Goal: Task Accomplishment & Management: Use online tool/utility

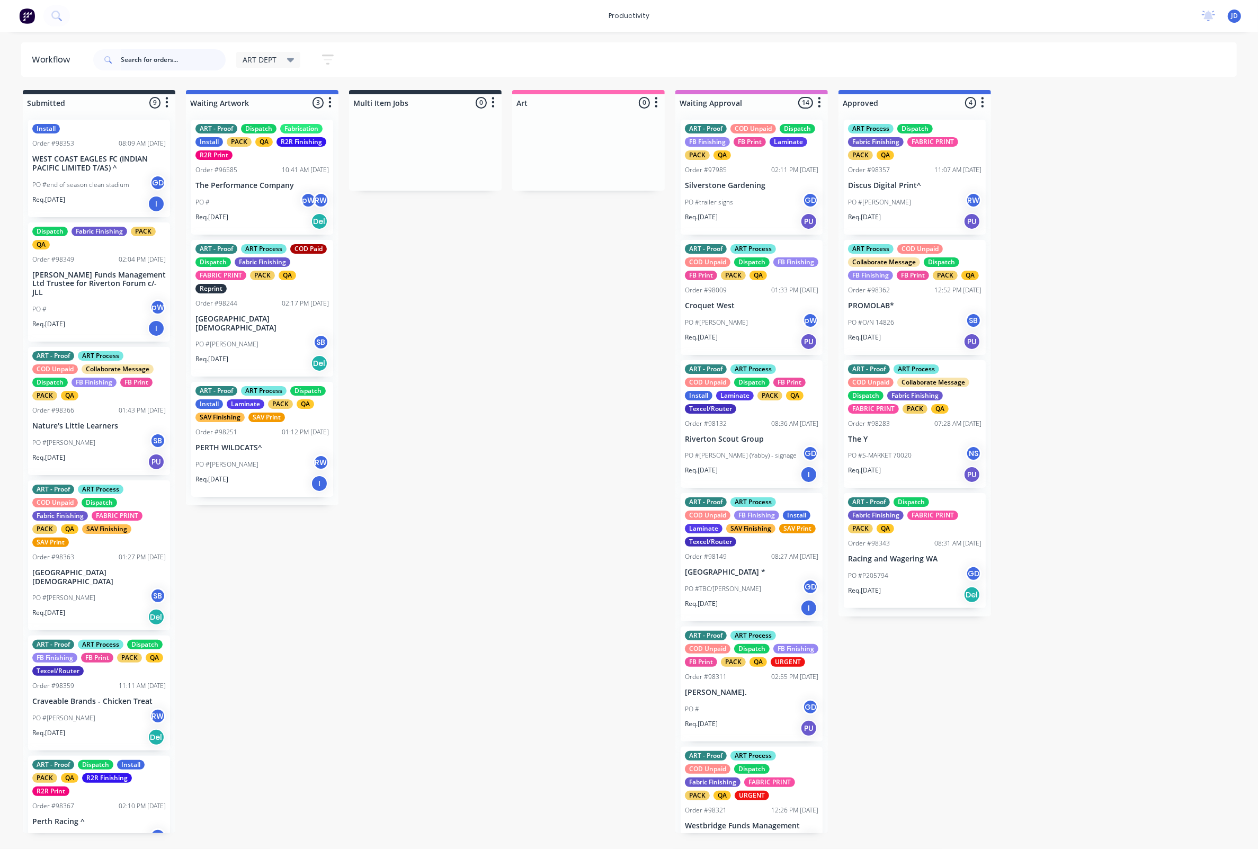
drag, startPoint x: 166, startPoint y: 53, endPoint x: 157, endPoint y: 59, distance: 10.4
click at [165, 53] on input "text" at bounding box center [173, 59] width 105 height 21
click at [157, 59] on input "text" at bounding box center [173, 59] width 105 height 21
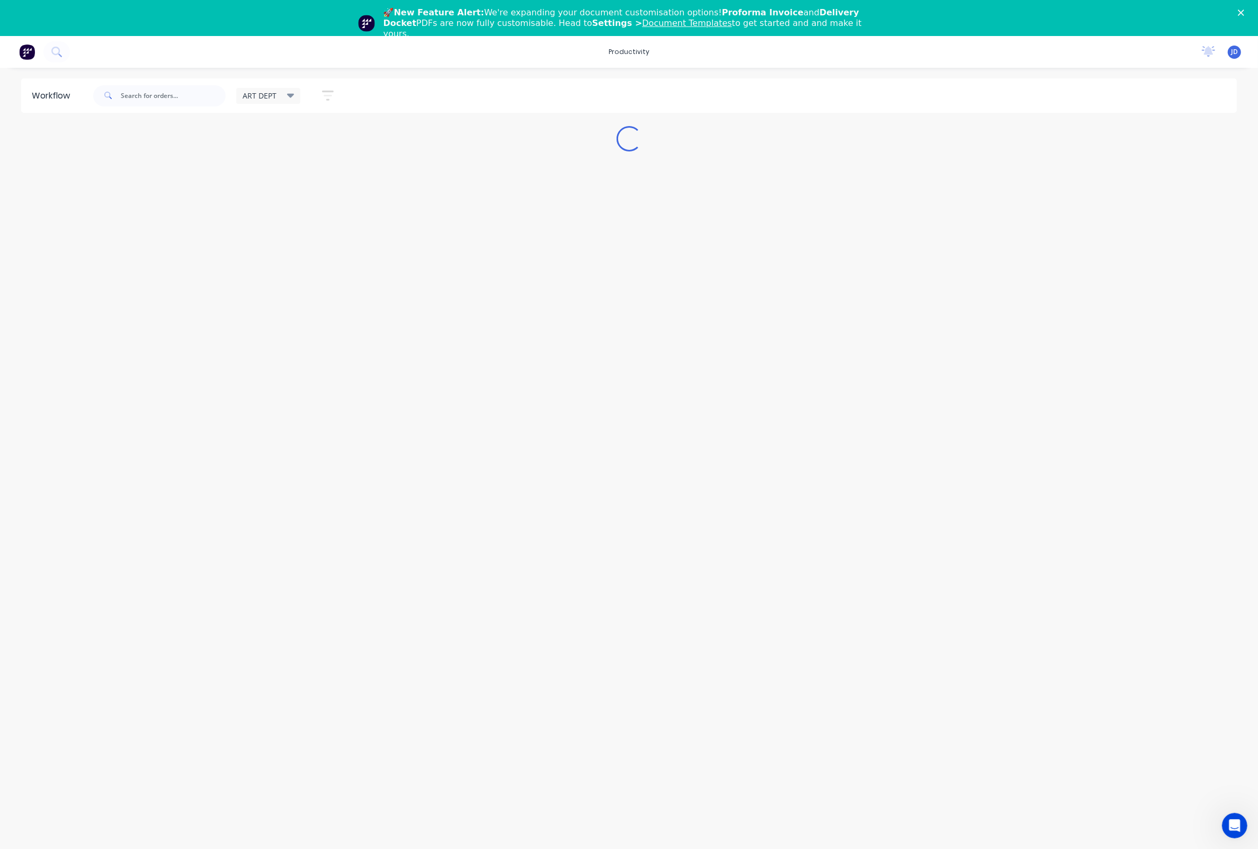
click at [1242, 10] on icon "Close" at bounding box center [1241, 13] width 6 height 6
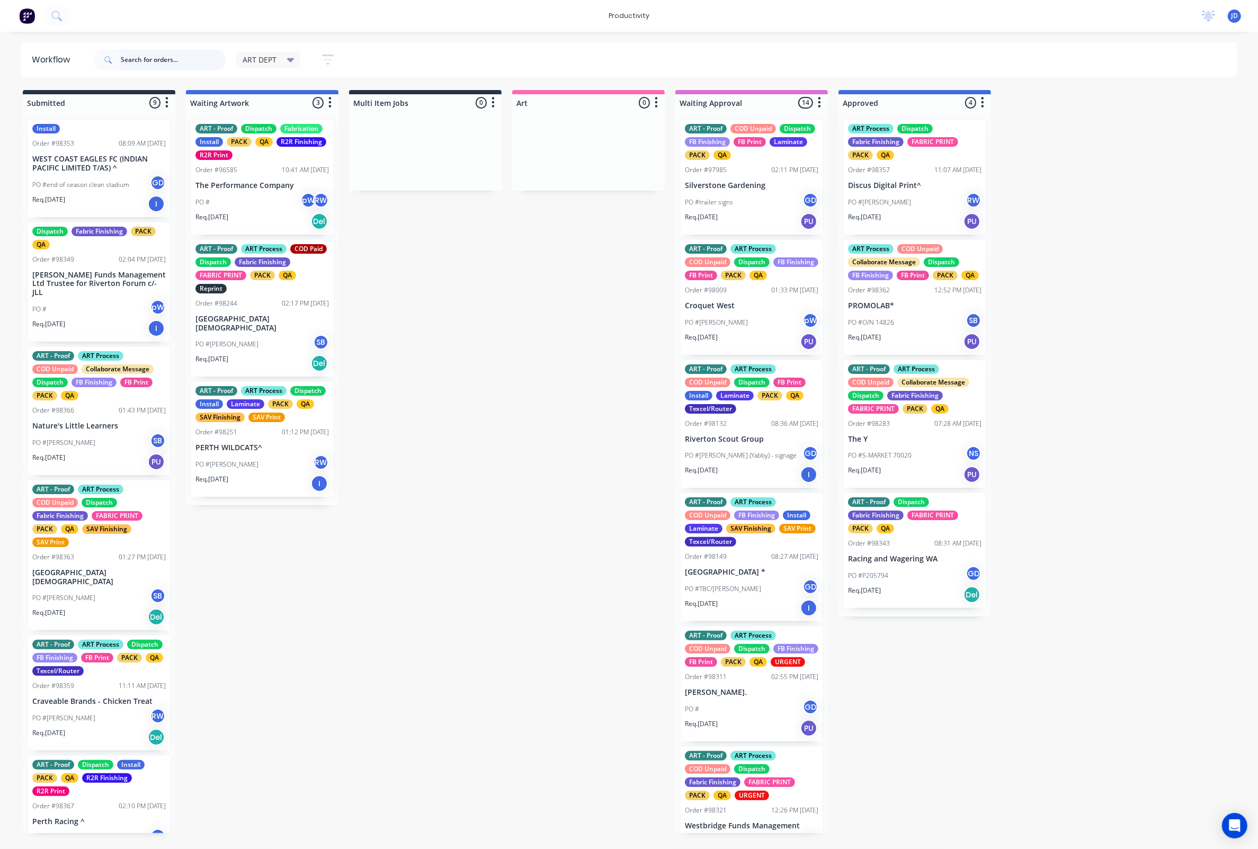
click at [182, 61] on input "text" at bounding box center [173, 59] width 105 height 21
type input "98367"
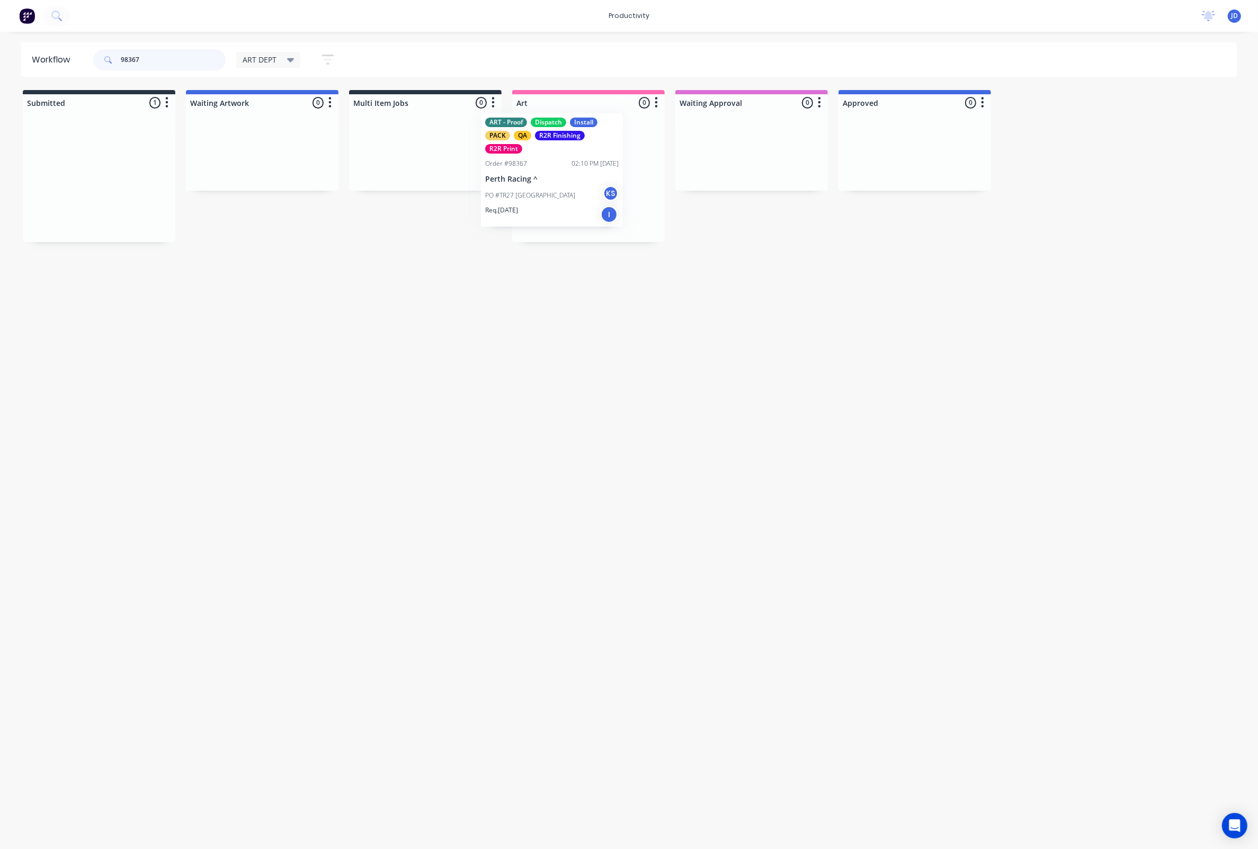
drag, startPoint x: 168, startPoint y: 192, endPoint x: 552, endPoint y: 197, distance: 384.0
click at [562, 198] on p "PO #TR27 [GEOGRAPHIC_DATA]" at bounding box center [567, 203] width 90 height 10
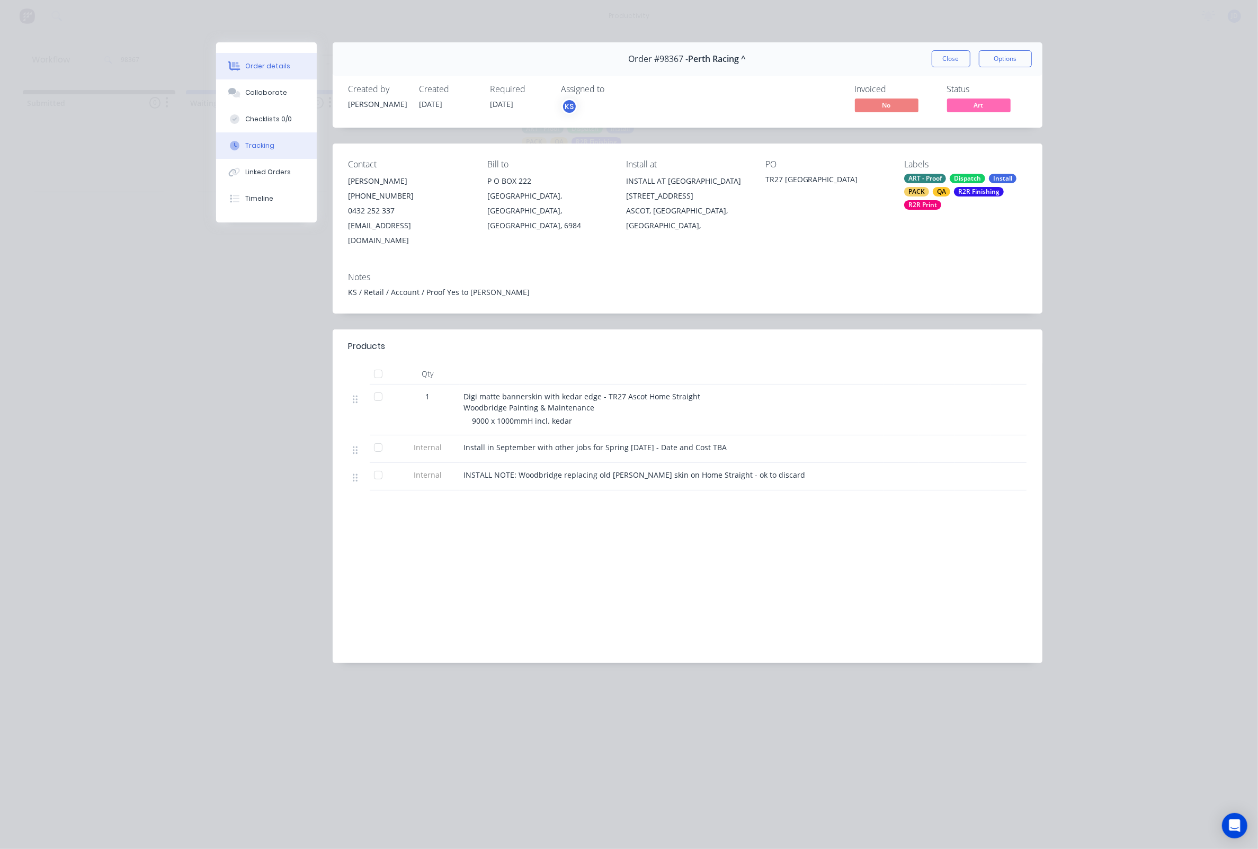
click at [281, 144] on button "Tracking" at bounding box center [266, 145] width 101 height 26
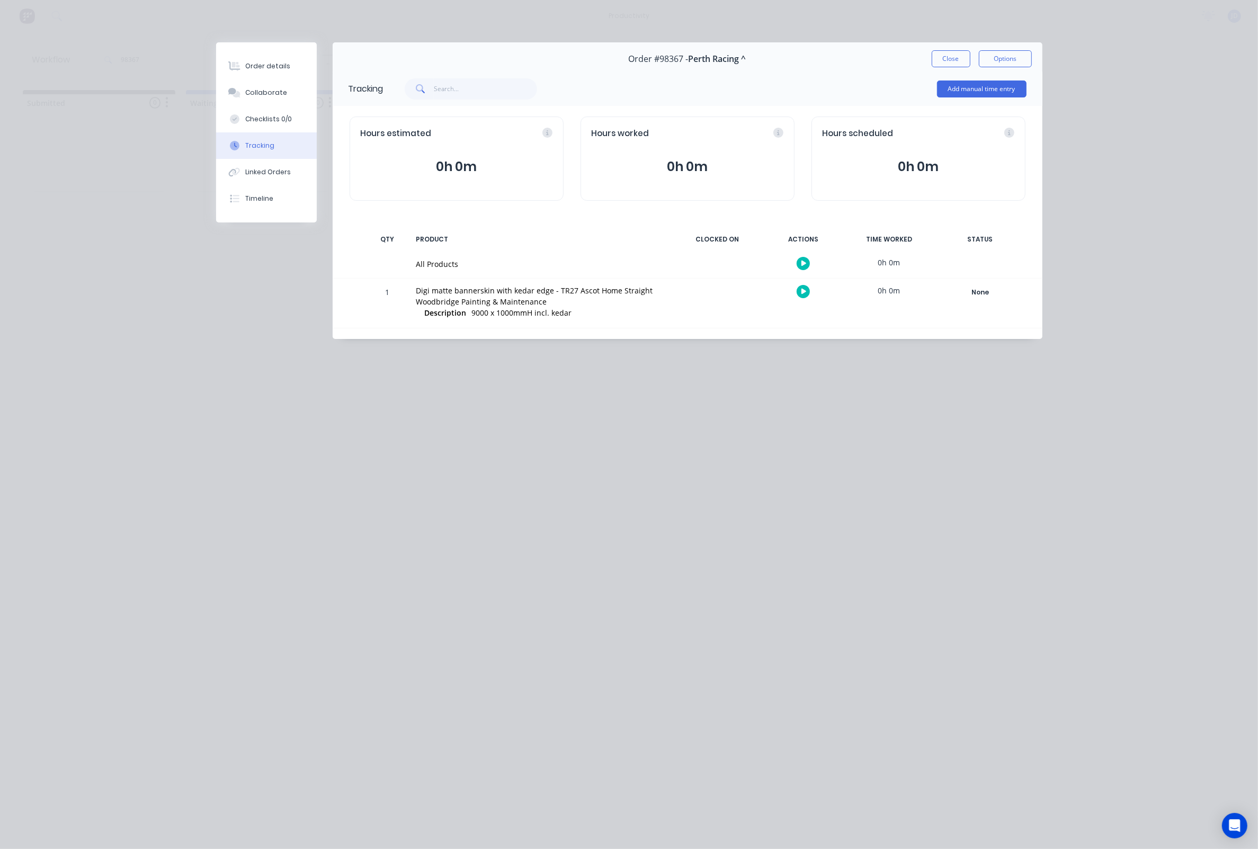
click at [803, 294] on icon "button" at bounding box center [803, 292] width 5 height 6
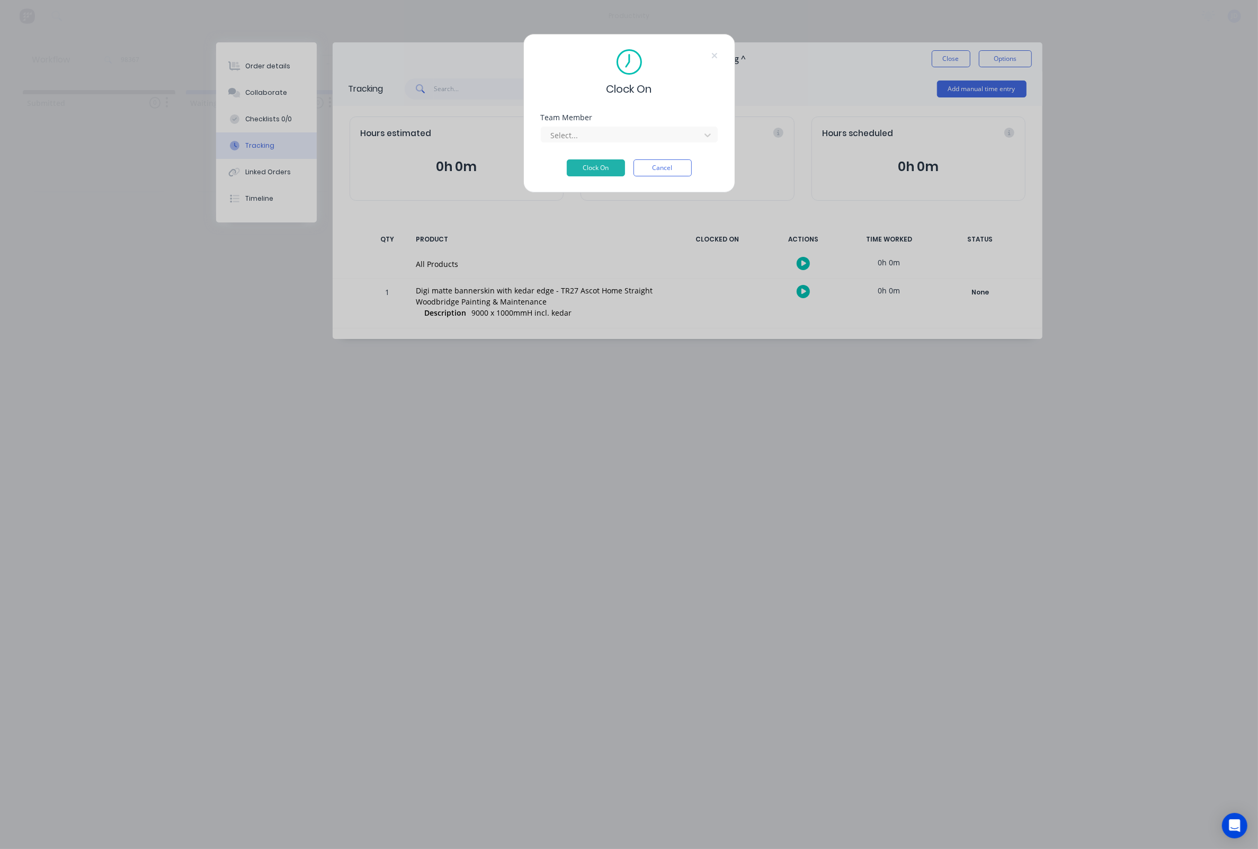
click at [637, 132] on div at bounding box center [622, 135] width 145 height 13
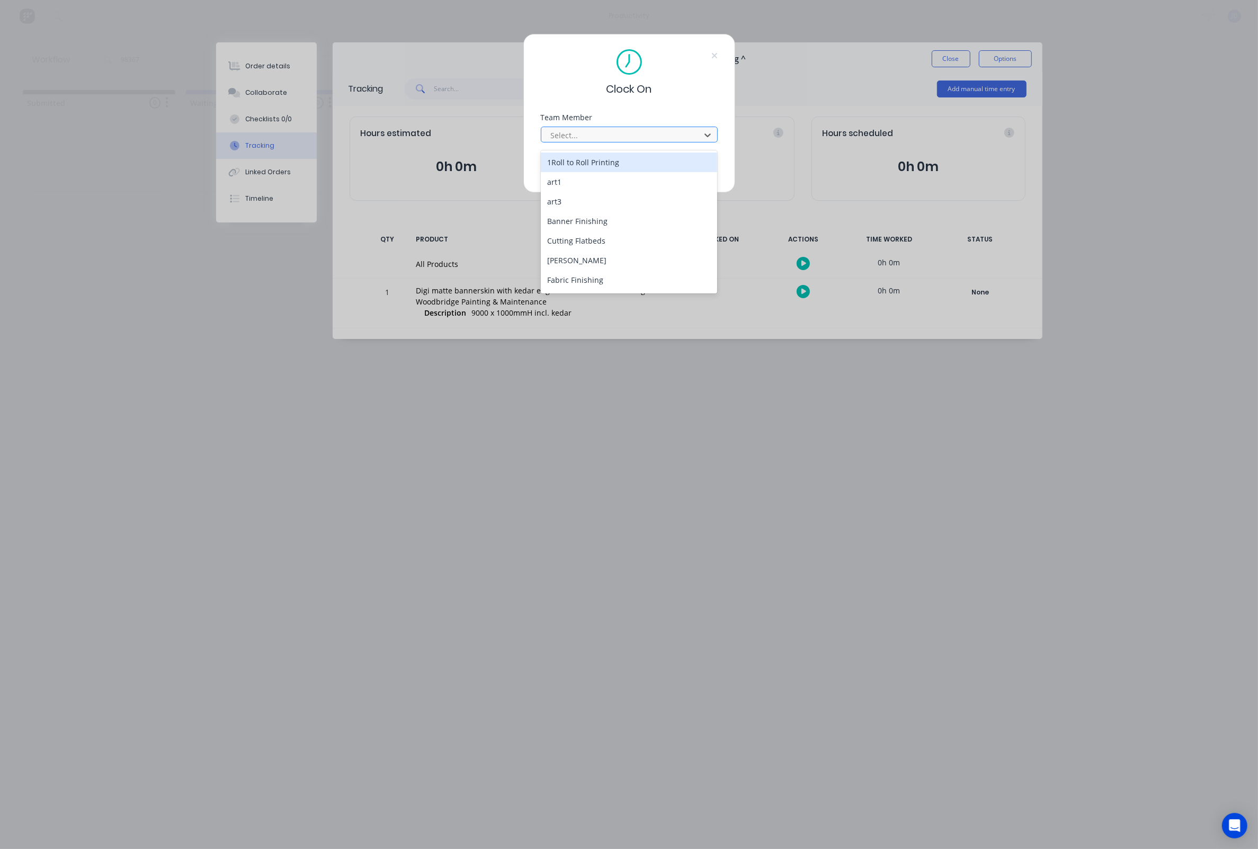
click at [622, 142] on div at bounding box center [622, 135] width 145 height 13
click at [570, 267] on div "[PERSON_NAME]" at bounding box center [629, 271] width 177 height 20
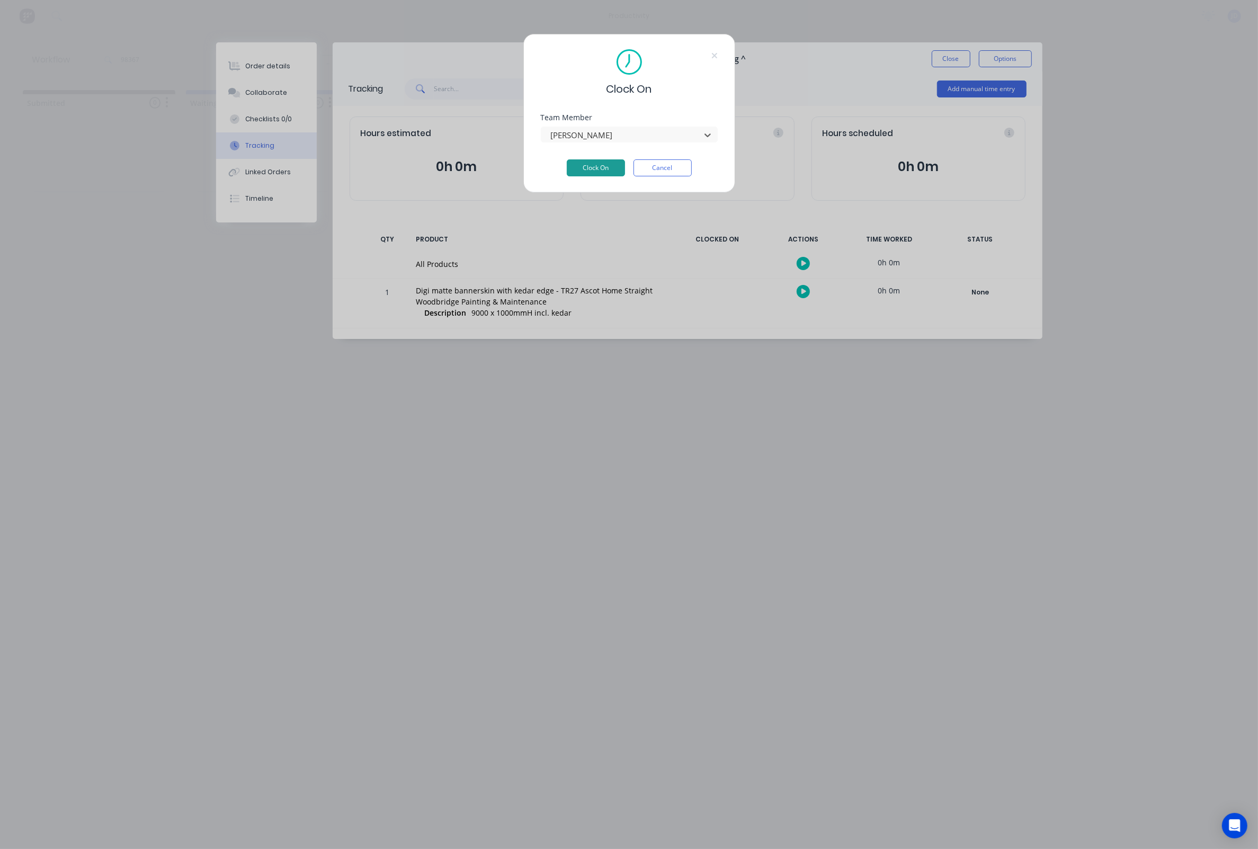
click at [615, 167] on button "Clock On" at bounding box center [596, 167] width 58 height 17
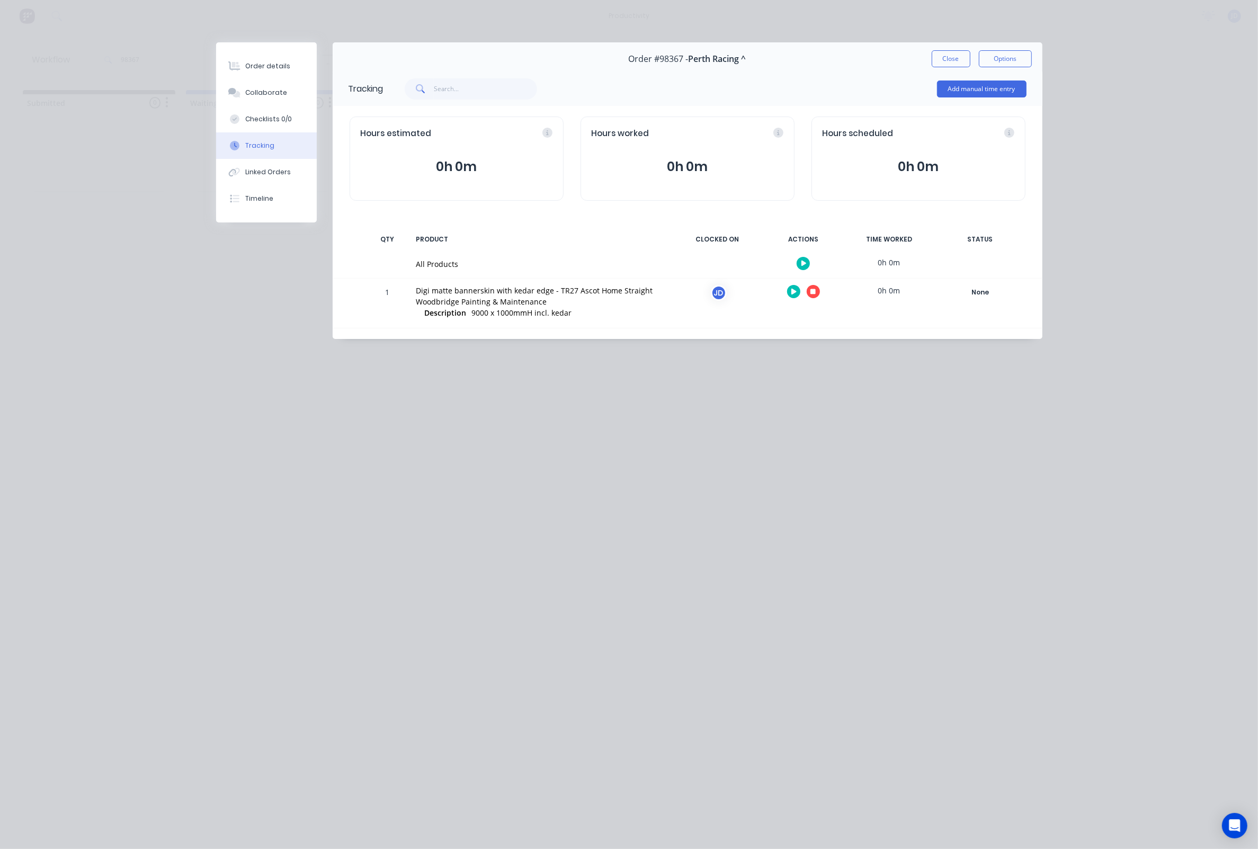
click at [814, 293] on icon "button" at bounding box center [812, 291] width 5 height 5
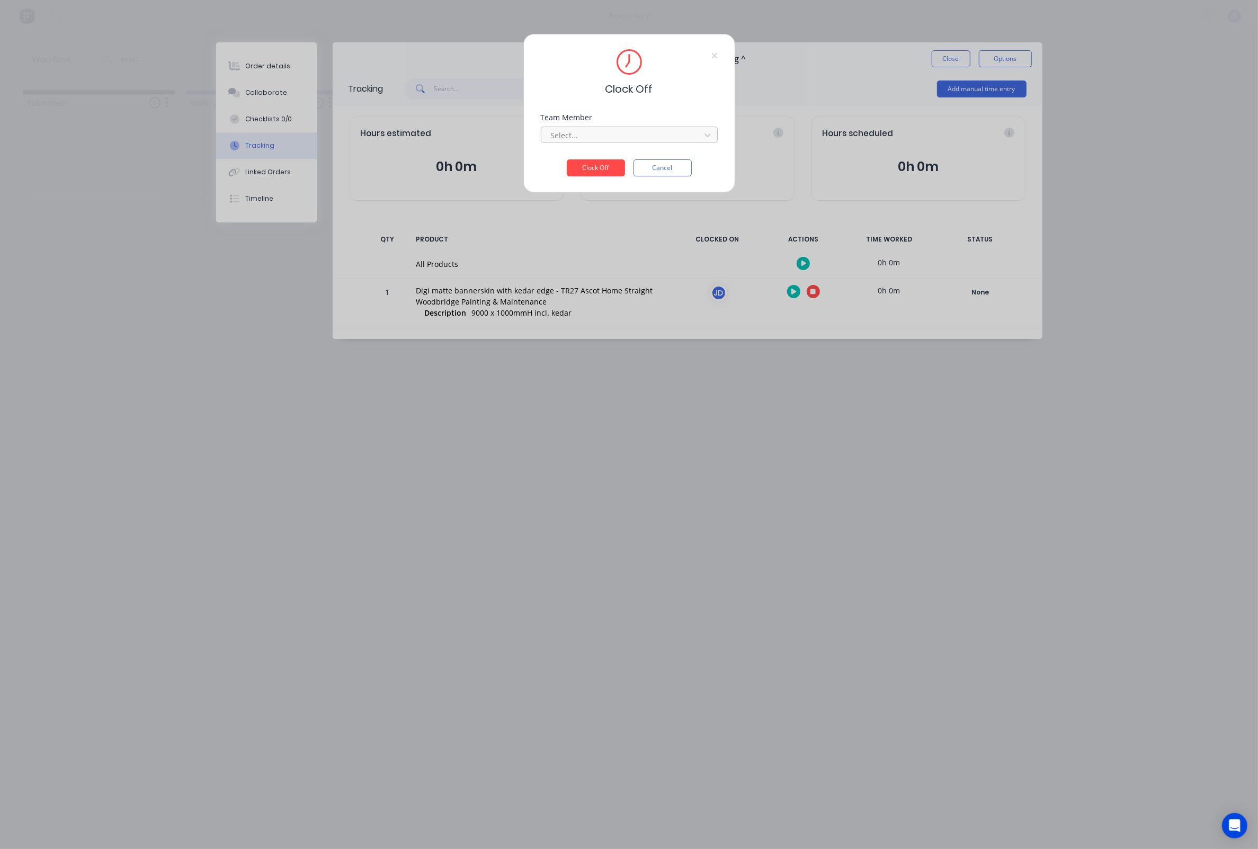
click at [638, 131] on div "Select..." at bounding box center [622, 135] width 151 height 16
drag, startPoint x: 594, startPoint y: 165, endPoint x: 588, endPoint y: 165, distance: 6.4
click at [594, 165] on div "[PERSON_NAME]" at bounding box center [629, 163] width 177 height 20
click at [574, 168] on button "Clock Off" at bounding box center [596, 167] width 58 height 17
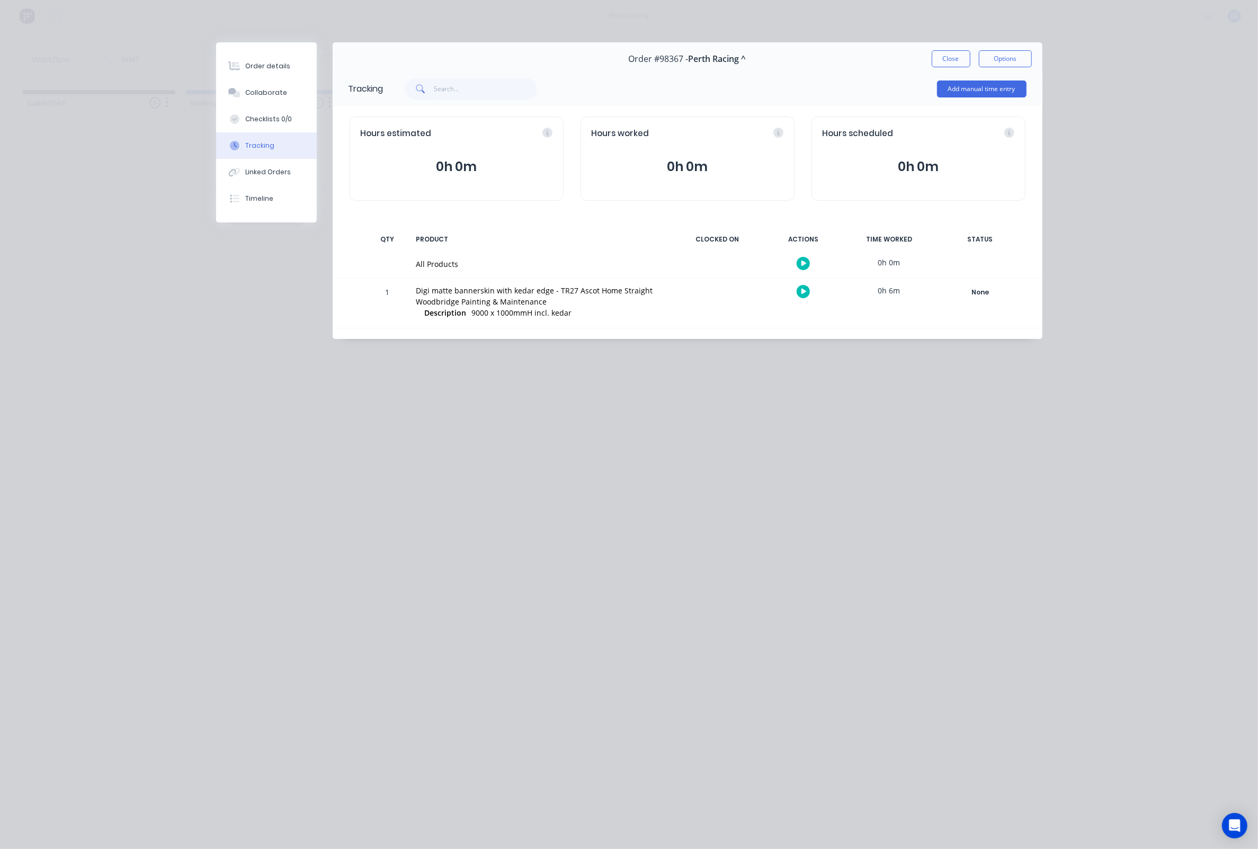
click at [942, 59] on button "Close" at bounding box center [951, 58] width 39 height 17
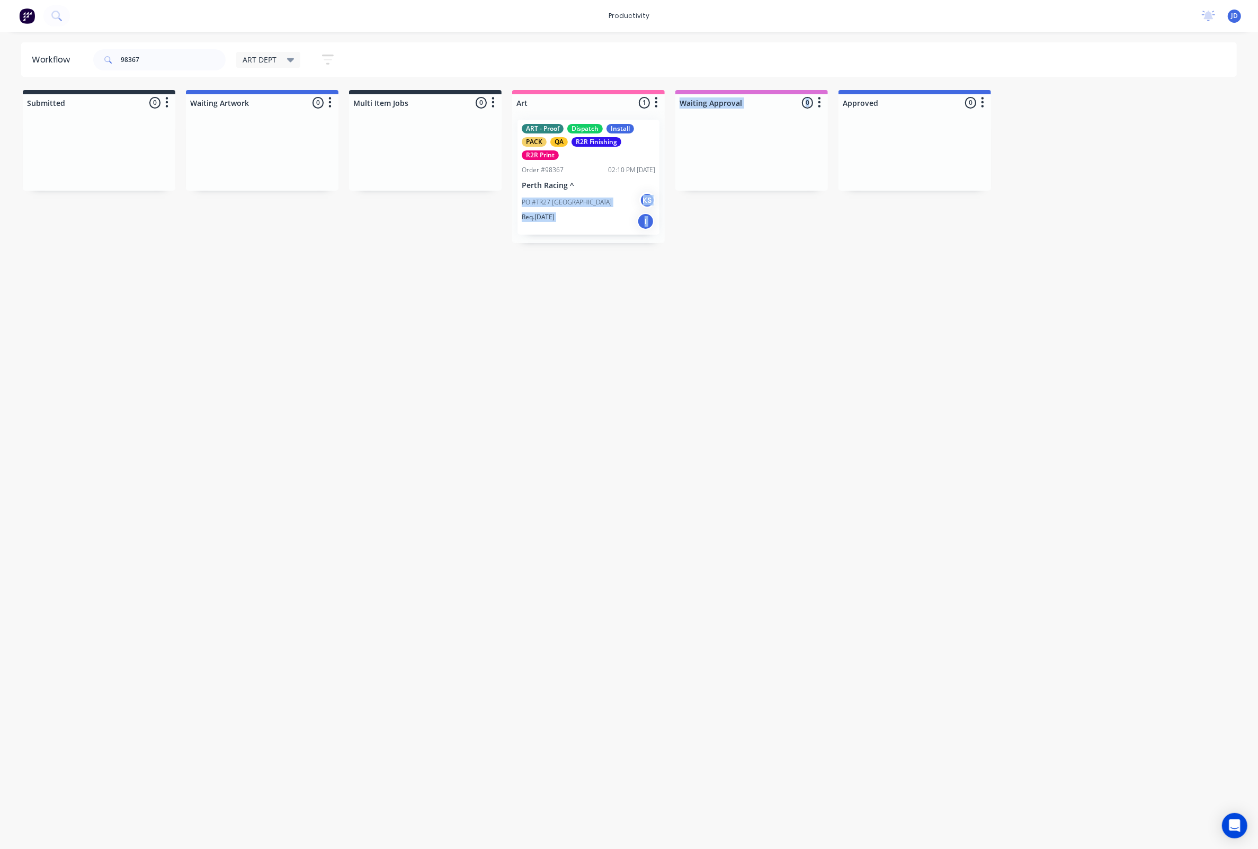
drag, startPoint x: 578, startPoint y: 182, endPoint x: 710, endPoint y: 166, distance: 133.3
click at [624, 315] on div "Workflow 98367 ART DEPT Save new view None edit ART DEPT (Default) edit Banner …" at bounding box center [629, 434] width 1258 height 785
drag, startPoint x: 590, startPoint y: 213, endPoint x: 698, endPoint y: 198, distance: 109.1
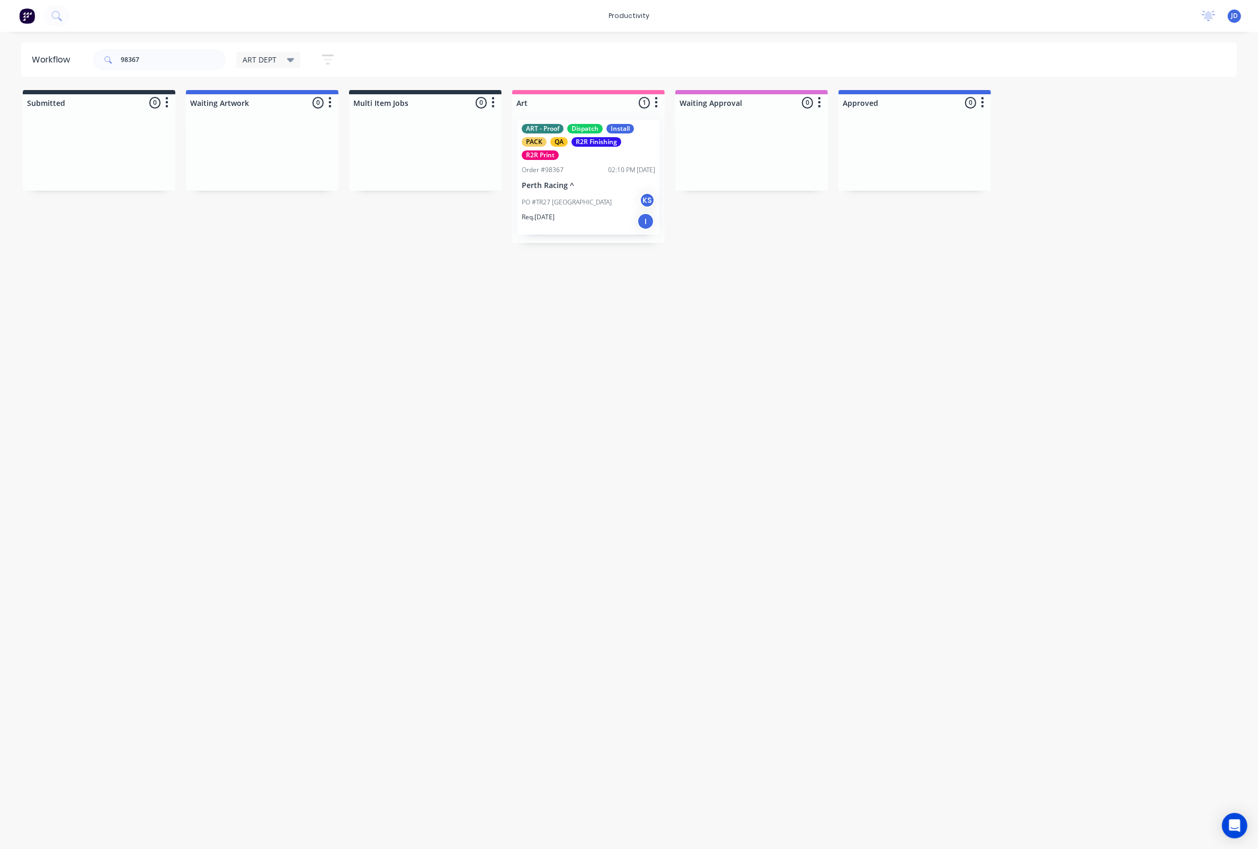
drag, startPoint x: 584, startPoint y: 359, endPoint x: 584, endPoint y: 353, distance: 5.9
click at [584, 357] on div "Workflow 98367 ART DEPT Save new view None edit ART DEPT (Default) edit Banner …" at bounding box center [629, 434] width 1258 height 785
drag, startPoint x: 589, startPoint y: 182, endPoint x: 728, endPoint y: 182, distance: 139.3
click at [728, 183] on div at bounding box center [751, 150] width 153 height 79
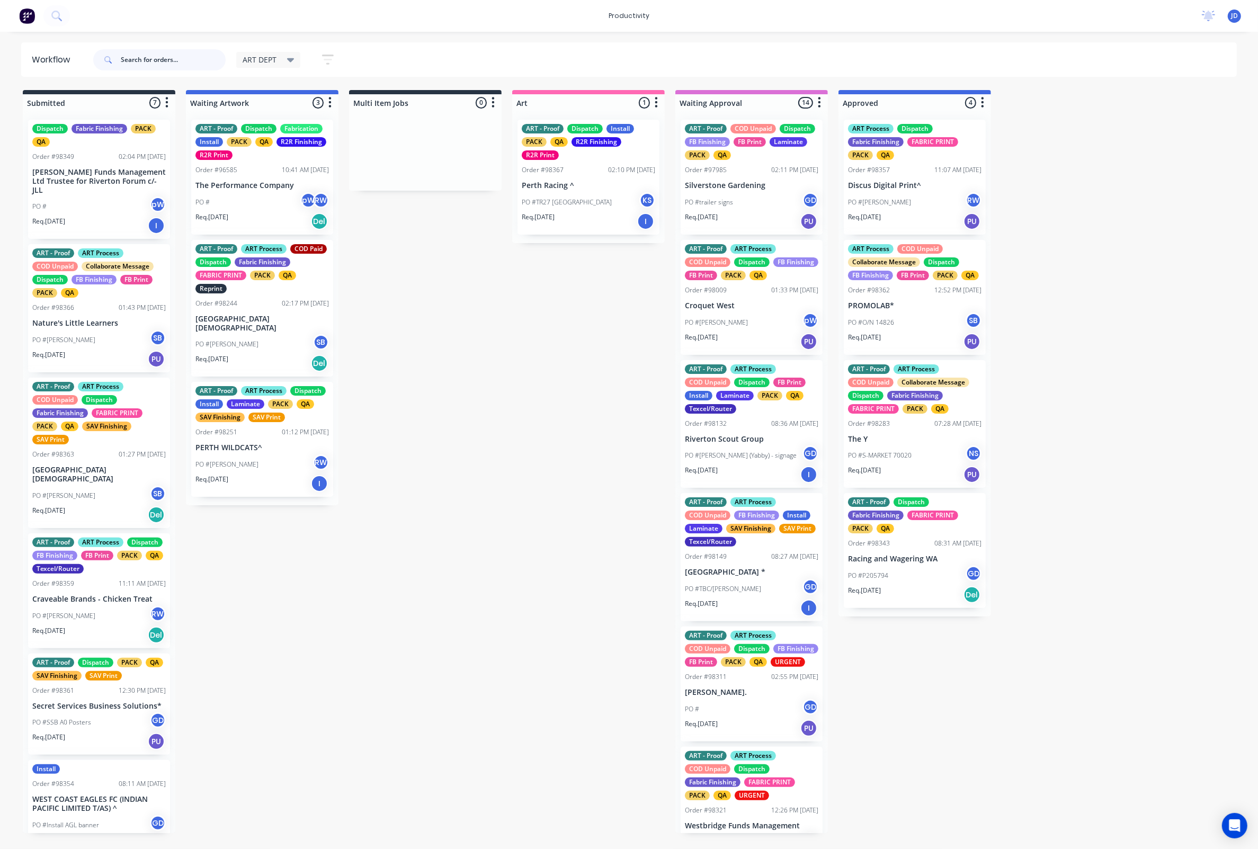
drag, startPoint x: 175, startPoint y: 61, endPoint x: 169, endPoint y: 59, distance: 6.6
click at [174, 60] on input "text" at bounding box center [173, 59] width 105 height 21
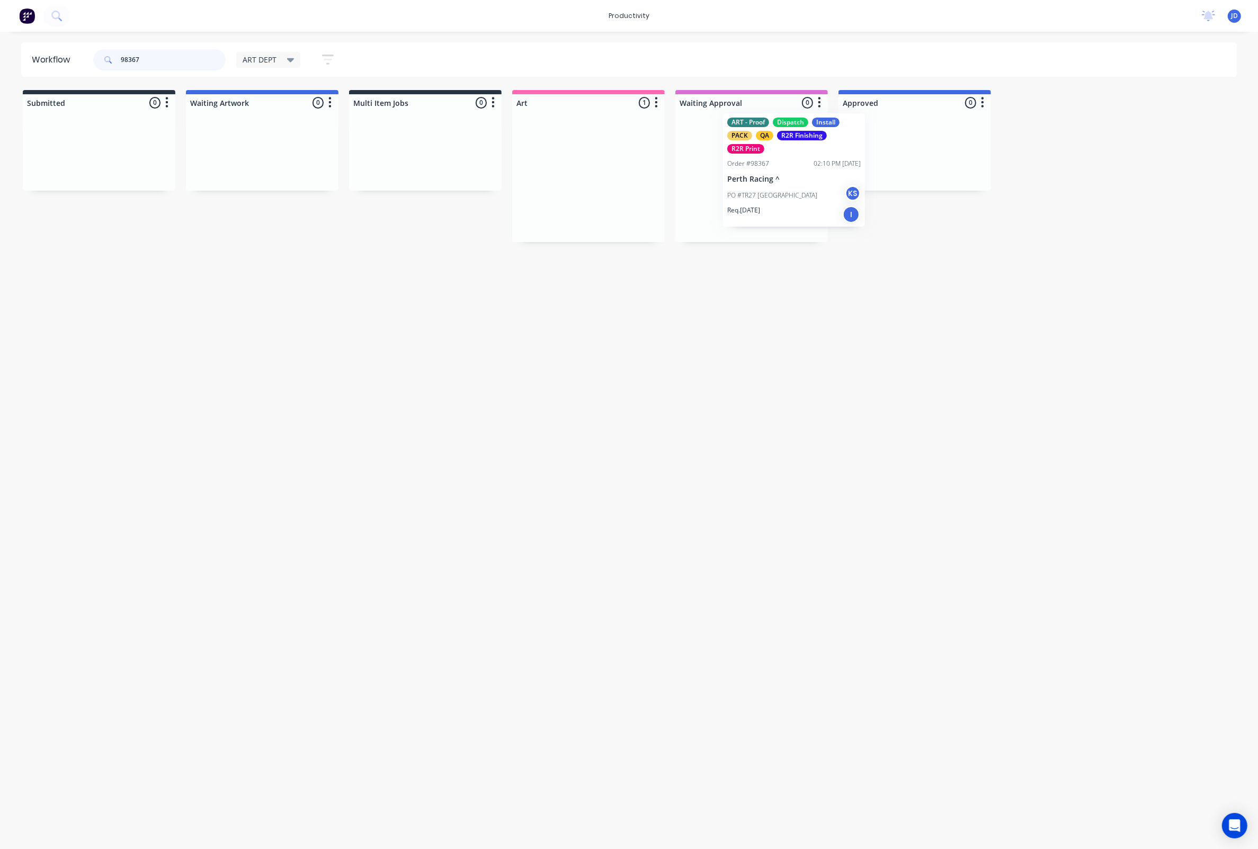
drag, startPoint x: 534, startPoint y: 177, endPoint x: 745, endPoint y: 172, distance: 211.4
drag, startPoint x: 152, startPoint y: 58, endPoint x: 110, endPoint y: 57, distance: 41.9
click at [110, 57] on div "98367" at bounding box center [159, 59] width 132 height 21
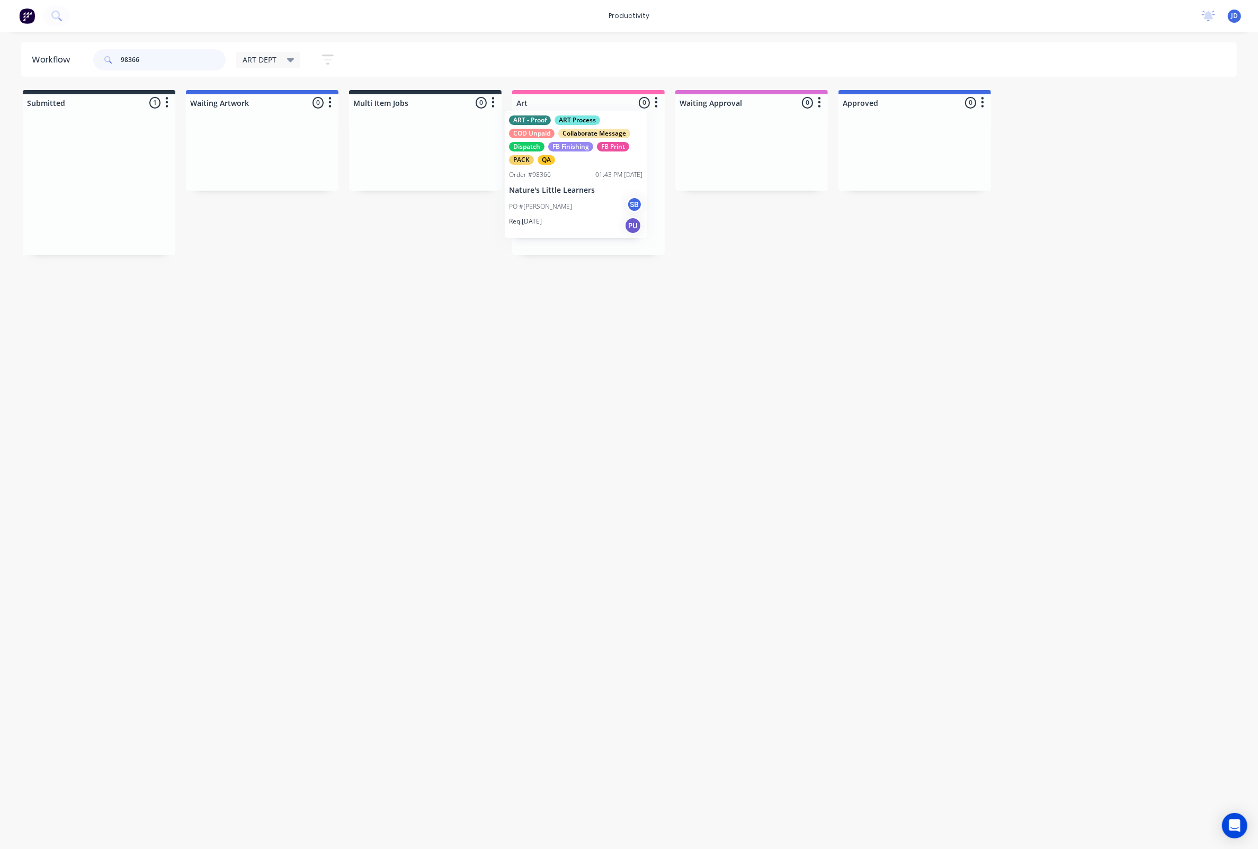
drag, startPoint x: 210, startPoint y: 150, endPoint x: 623, endPoint y: 149, distance: 412.6
click at [581, 212] on div "PO #Ian Napier SB" at bounding box center [588, 216] width 133 height 20
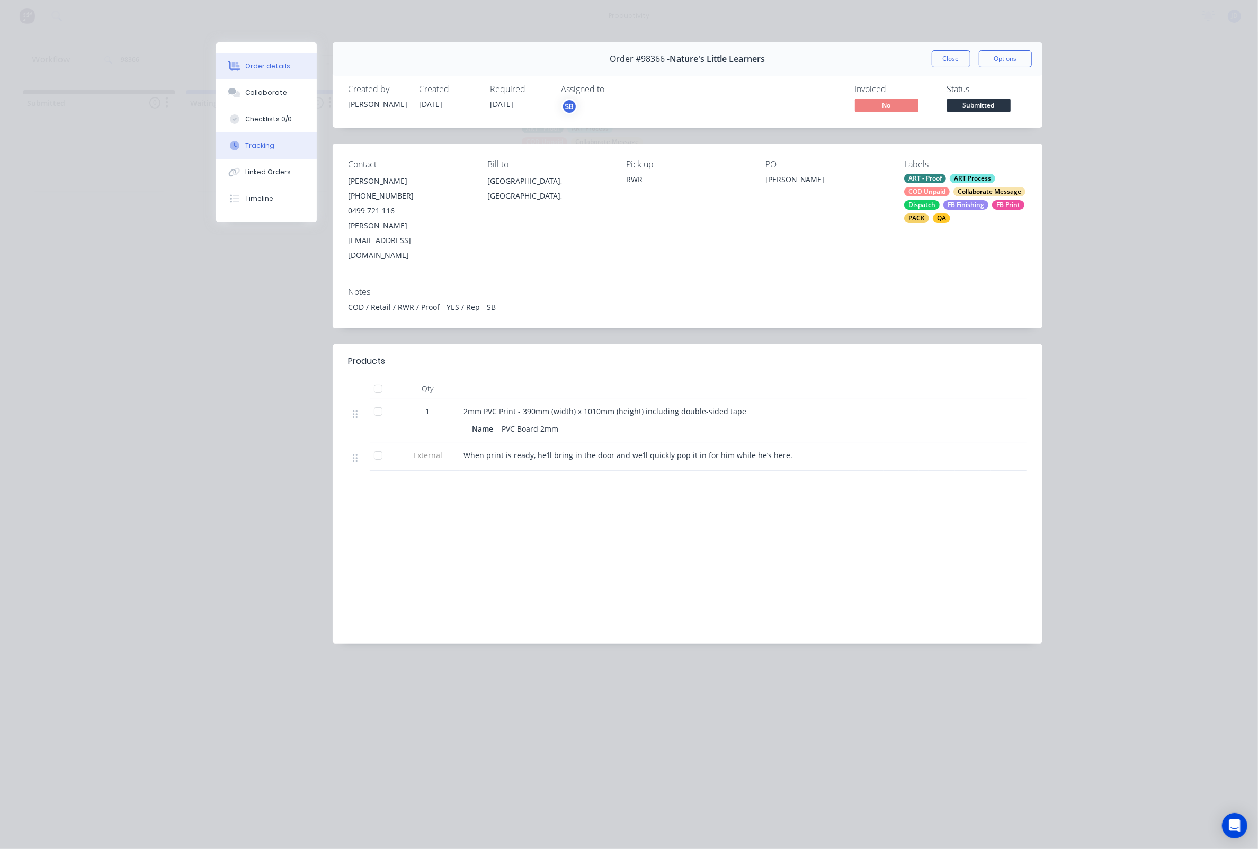
click at [242, 156] on button "Tracking" at bounding box center [266, 145] width 101 height 26
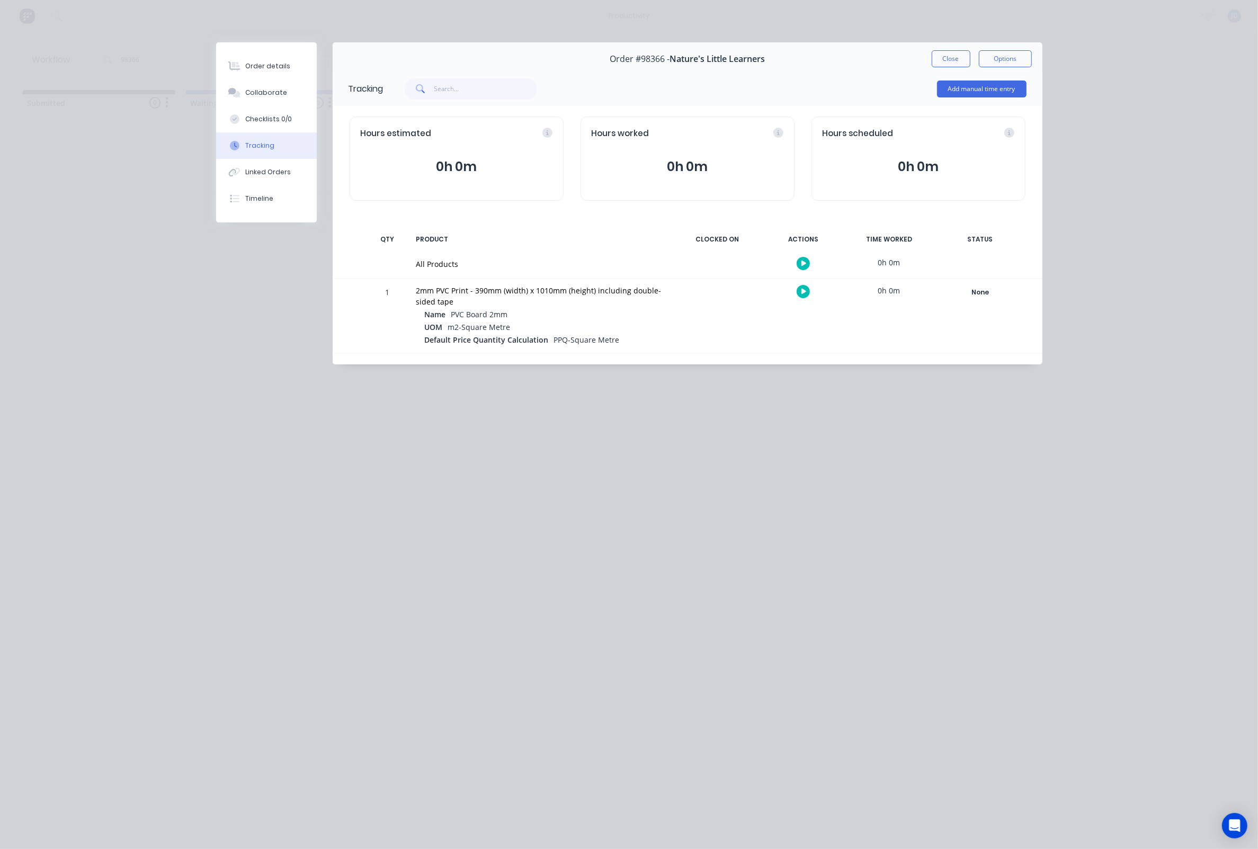
click at [809, 291] on div at bounding box center [803, 292] width 79 height 26
click at [797, 294] on button "button" at bounding box center [803, 291] width 13 height 13
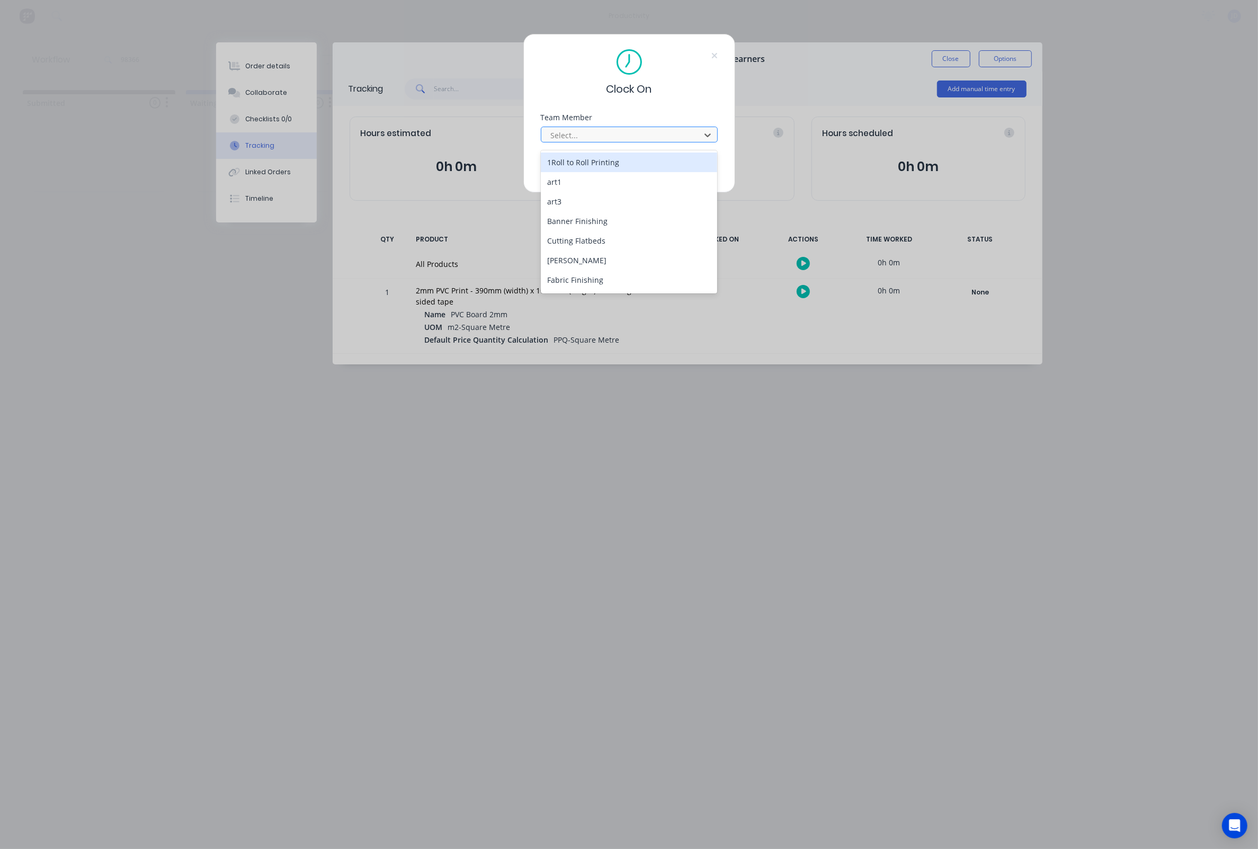
click at [579, 136] on div at bounding box center [622, 135] width 145 height 13
click at [557, 245] on div "[PERSON_NAME]" at bounding box center [629, 245] width 177 height 20
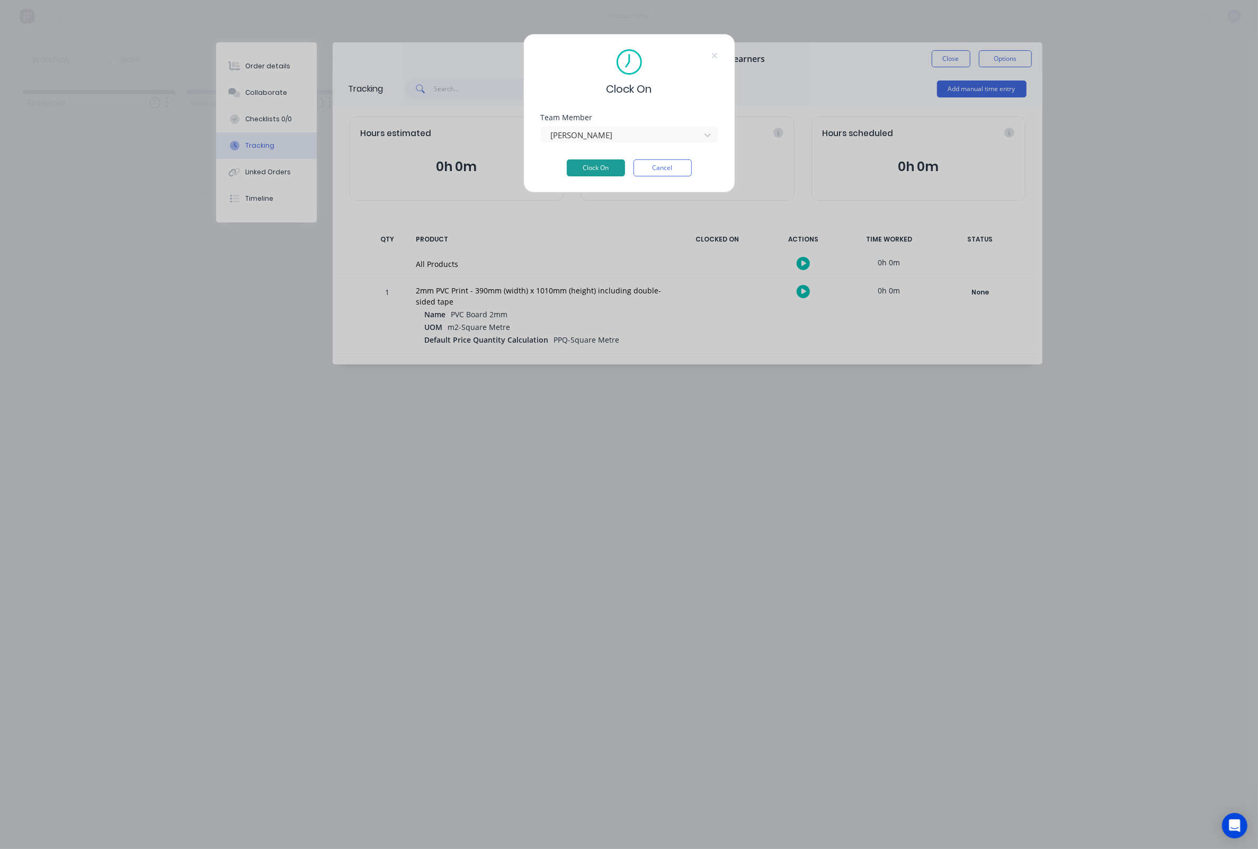
click at [608, 164] on button "Clock On" at bounding box center [596, 167] width 58 height 17
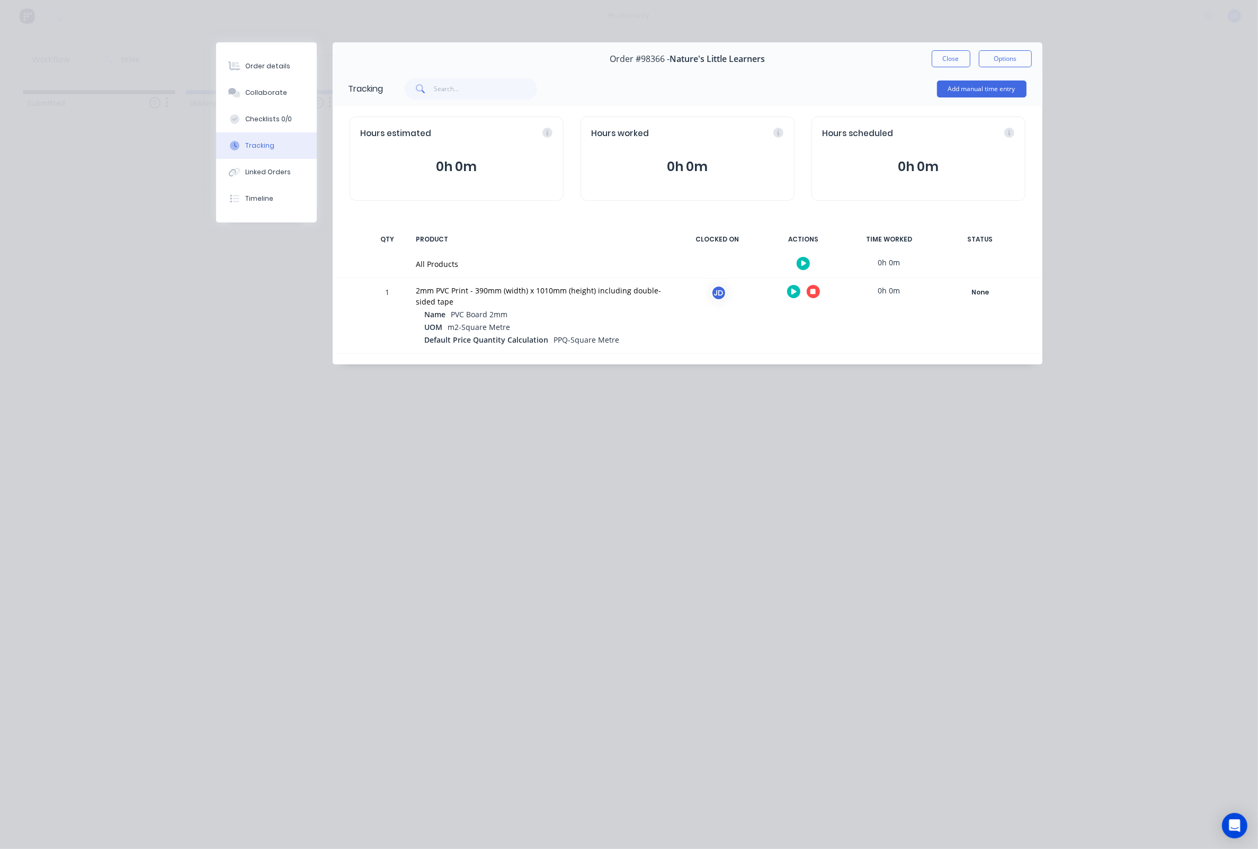
click at [823, 292] on div at bounding box center [803, 292] width 79 height 26
click at [815, 292] on icon "button" at bounding box center [812, 291] width 5 height 5
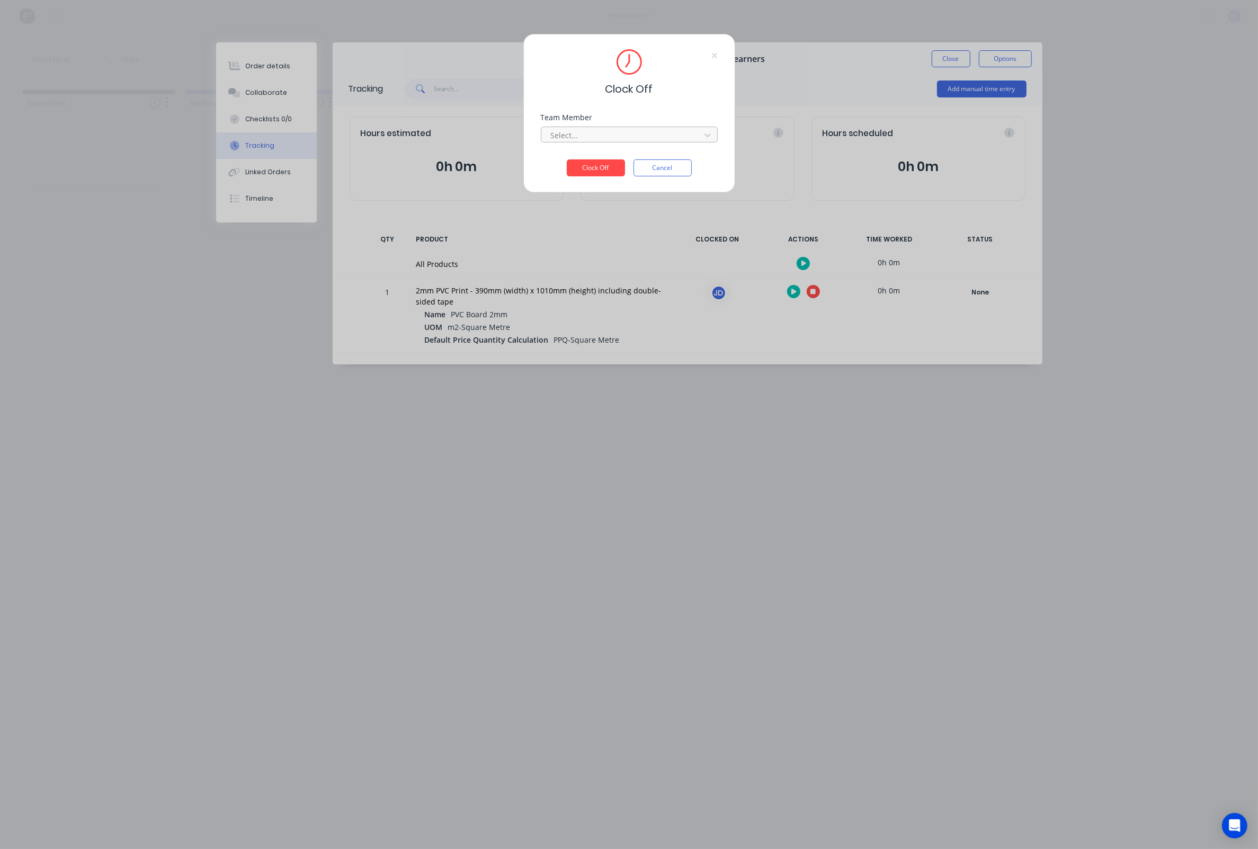
click at [591, 131] on div "Select..." at bounding box center [629, 133] width 177 height 19
click at [591, 133] on div at bounding box center [622, 135] width 145 height 13
drag, startPoint x: 587, startPoint y: 159, endPoint x: 590, endPoint y: 171, distance: 12.1
click at [587, 159] on div "[PERSON_NAME]" at bounding box center [629, 163] width 177 height 20
click at [590, 171] on button "Clock Off" at bounding box center [596, 167] width 58 height 17
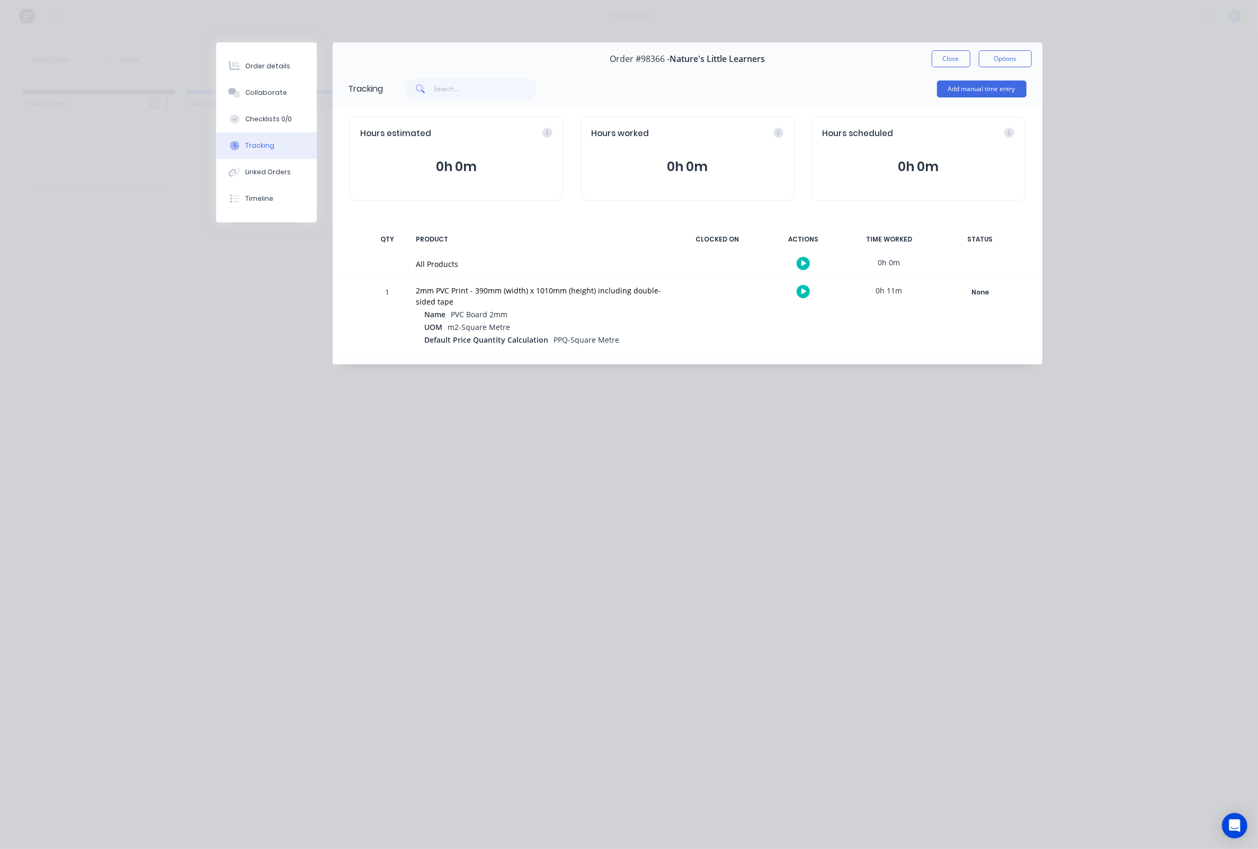
click at [940, 58] on button "Close" at bounding box center [951, 58] width 39 height 17
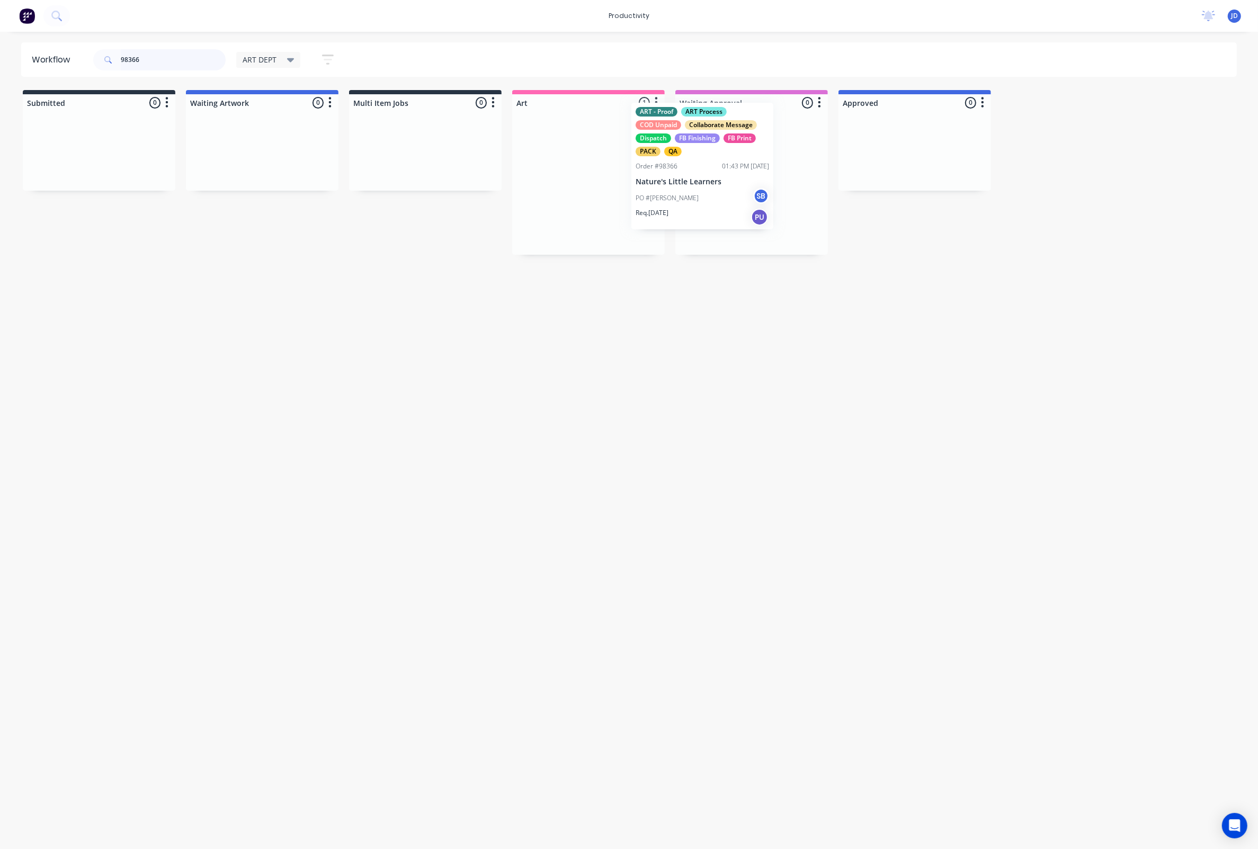
drag, startPoint x: 633, startPoint y: 154, endPoint x: 749, endPoint y: 140, distance: 117.4
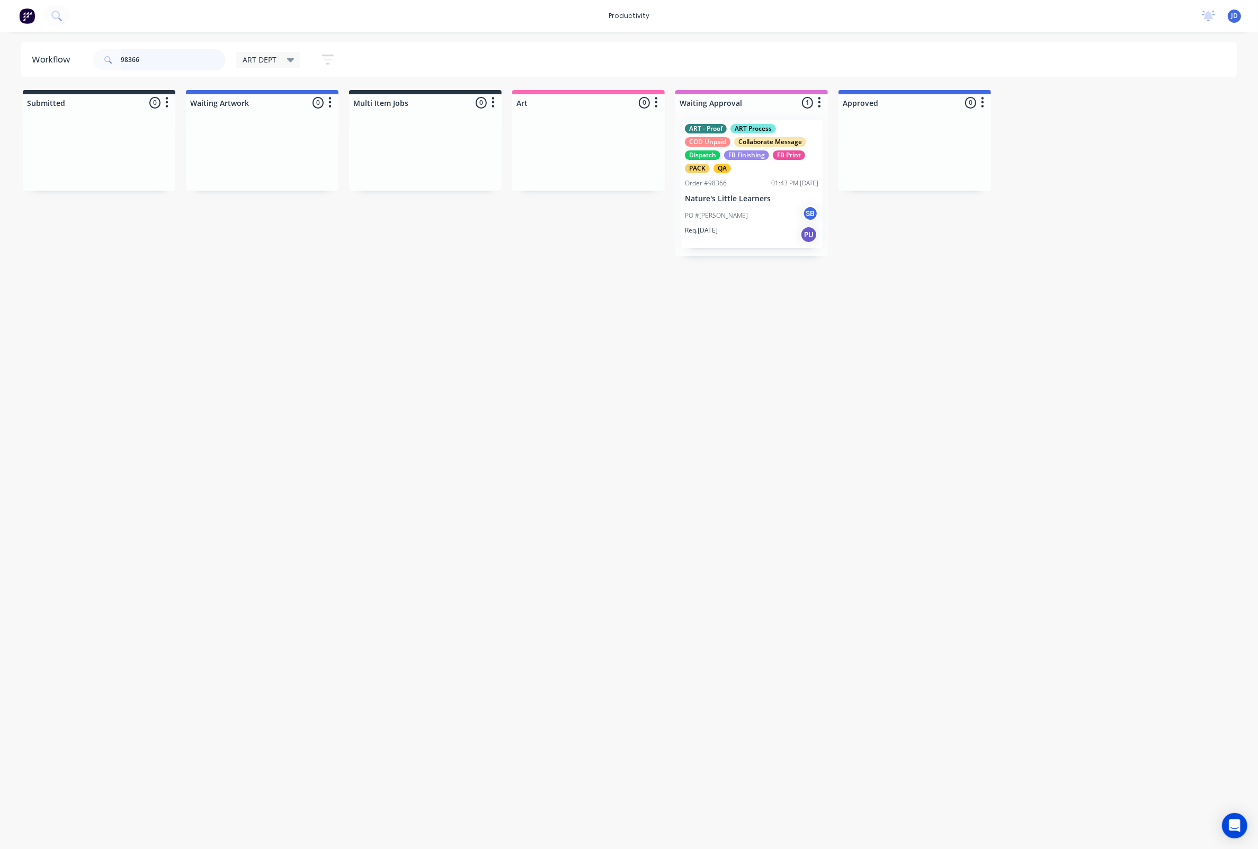
click at [179, 52] on input "98366" at bounding box center [173, 59] width 105 height 21
drag, startPoint x: 155, startPoint y: 55, endPoint x: 73, endPoint y: 45, distance: 82.1
click at [73, 45] on header "Workflow 98366 ART DEPT Save new view None edit ART DEPT (Default) edit Banner …" at bounding box center [629, 59] width 1216 height 34
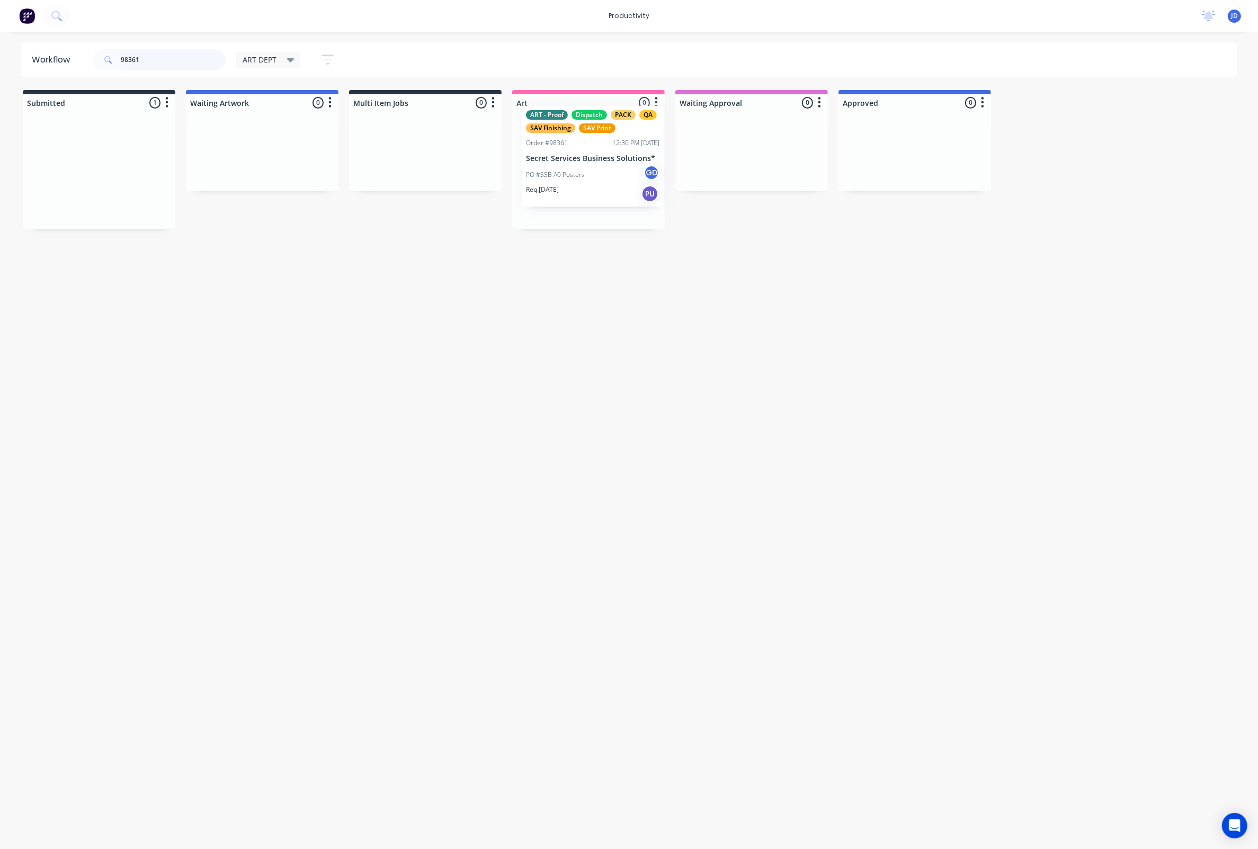
drag, startPoint x: 308, startPoint y: 159, endPoint x: 591, endPoint y: 167, distance: 282.9
click at [592, 186] on div "PO #SSB A0 Posters GD" at bounding box center [588, 189] width 133 height 20
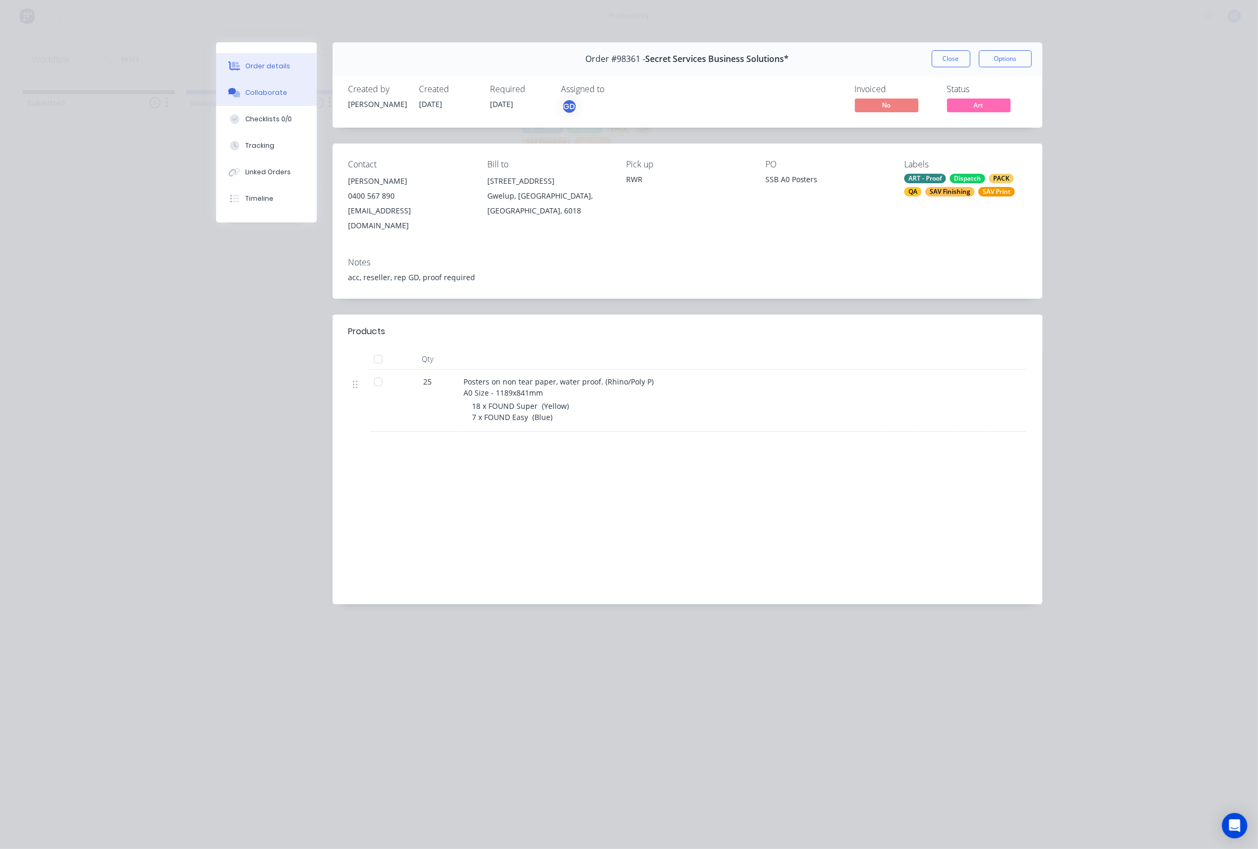
click at [265, 97] on div "Collaborate" at bounding box center [266, 93] width 42 height 10
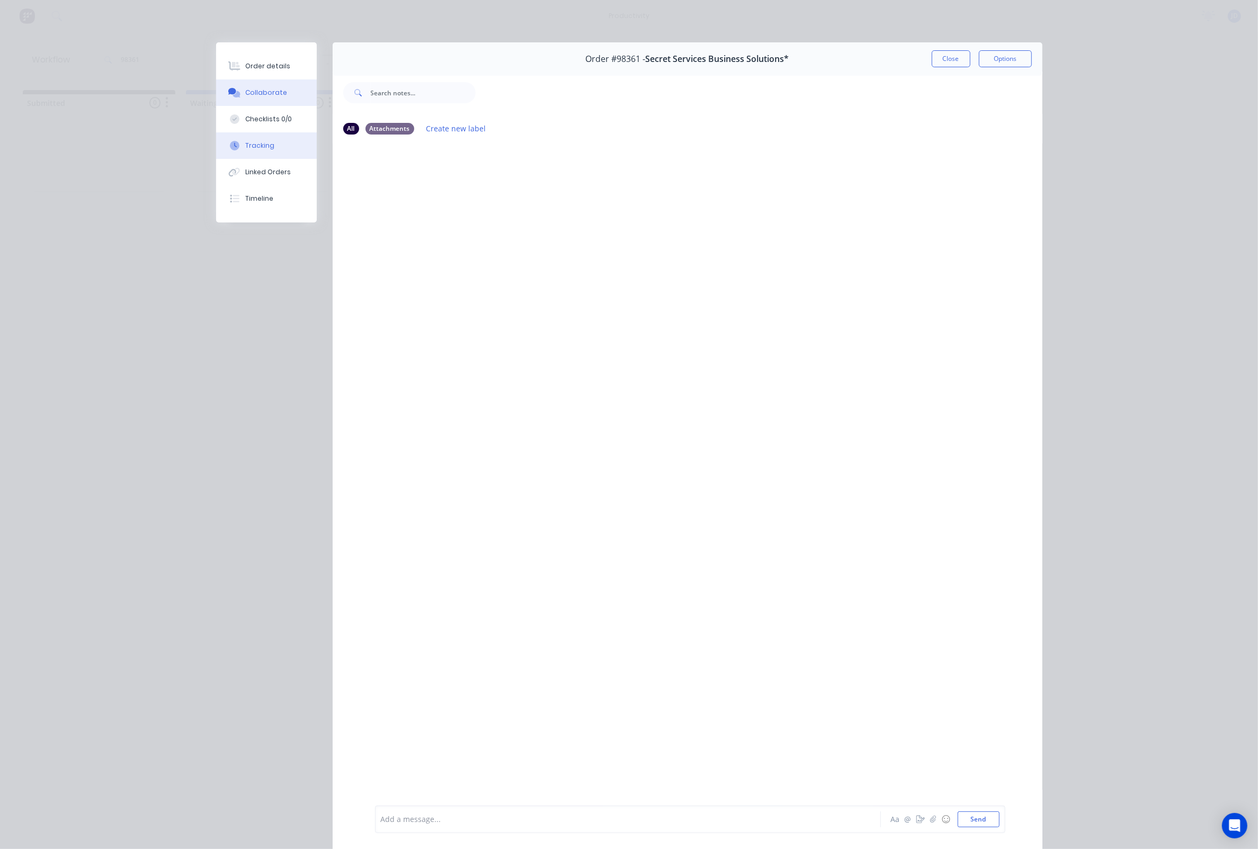
click at [266, 149] on div "Tracking" at bounding box center [259, 146] width 29 height 10
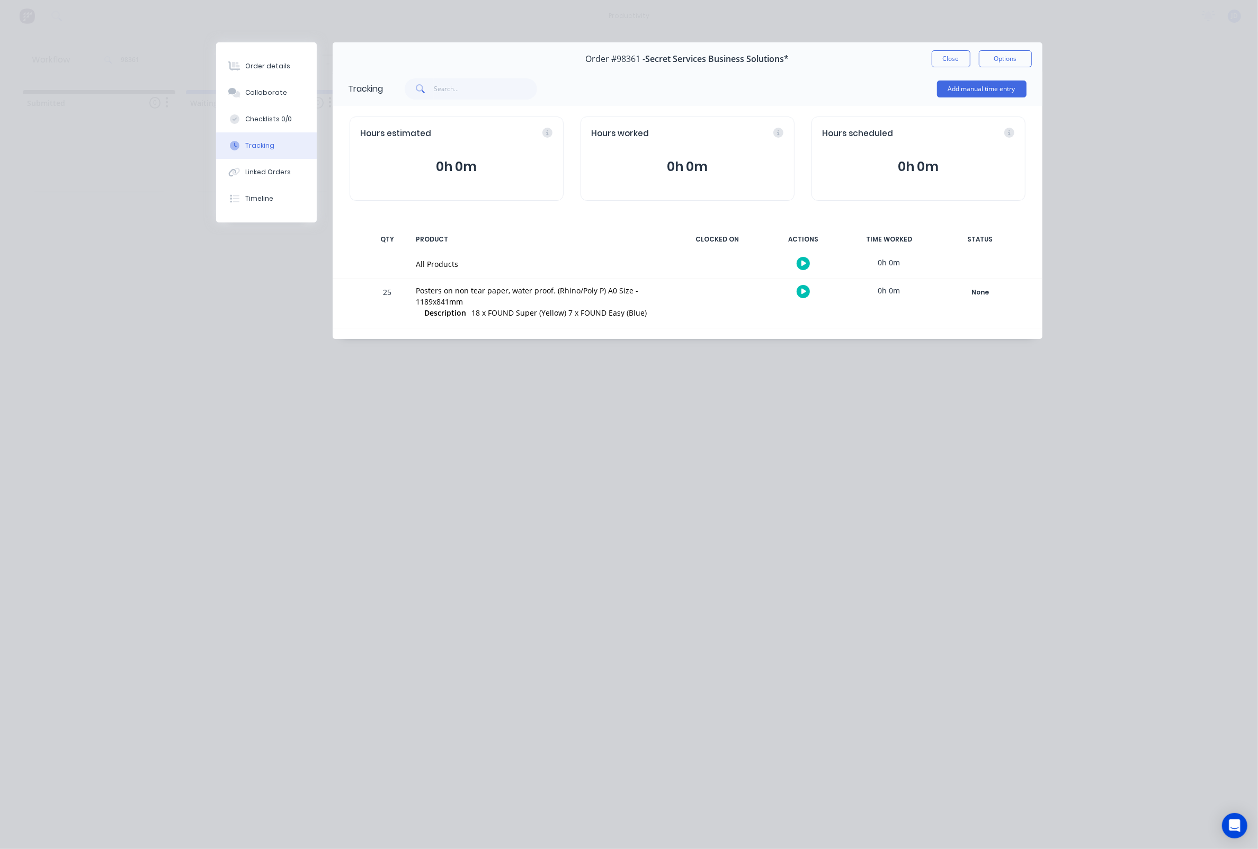
drag, startPoint x: 794, startPoint y: 297, endPoint x: 804, endPoint y: 292, distance: 11.4
click at [793, 297] on div at bounding box center [803, 292] width 79 height 26
click at [804, 292] on icon "button" at bounding box center [803, 292] width 5 height 6
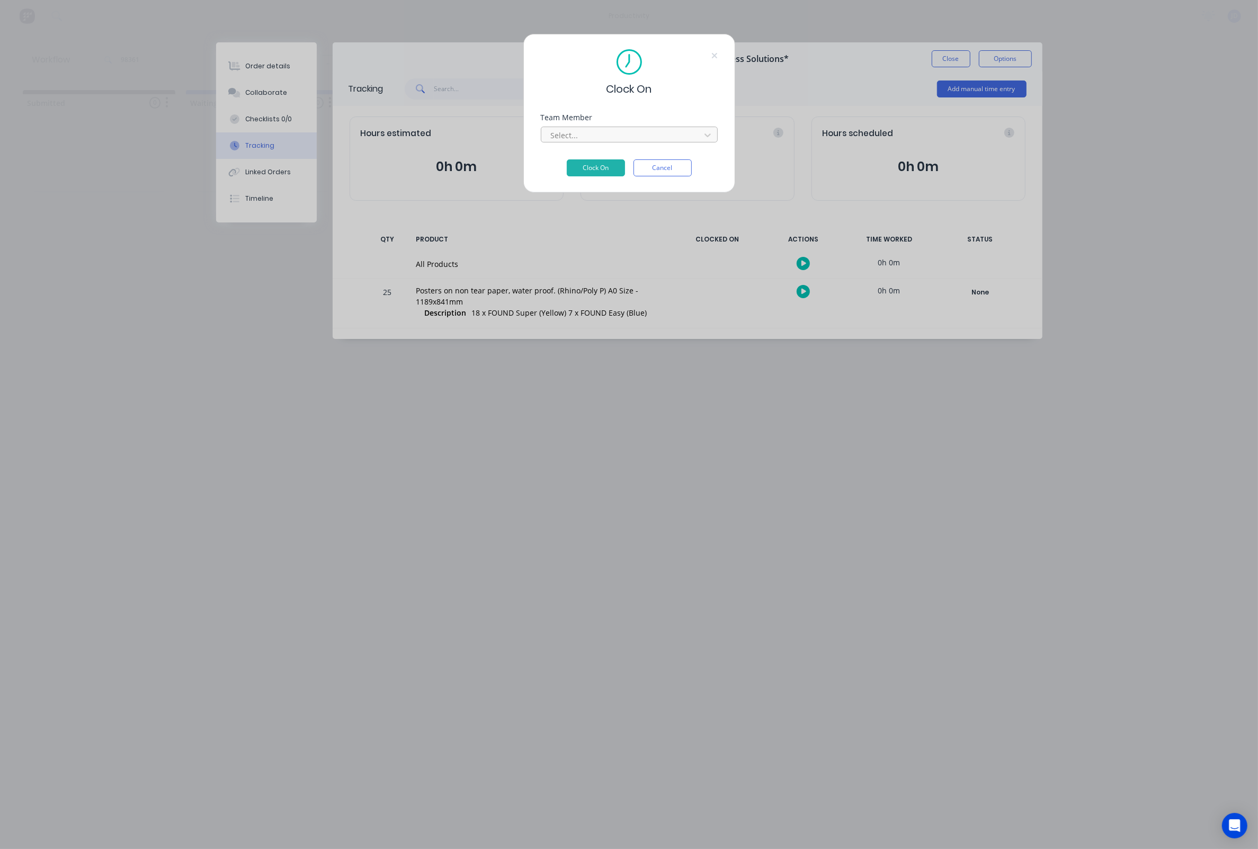
click at [609, 141] on div at bounding box center [622, 135] width 145 height 13
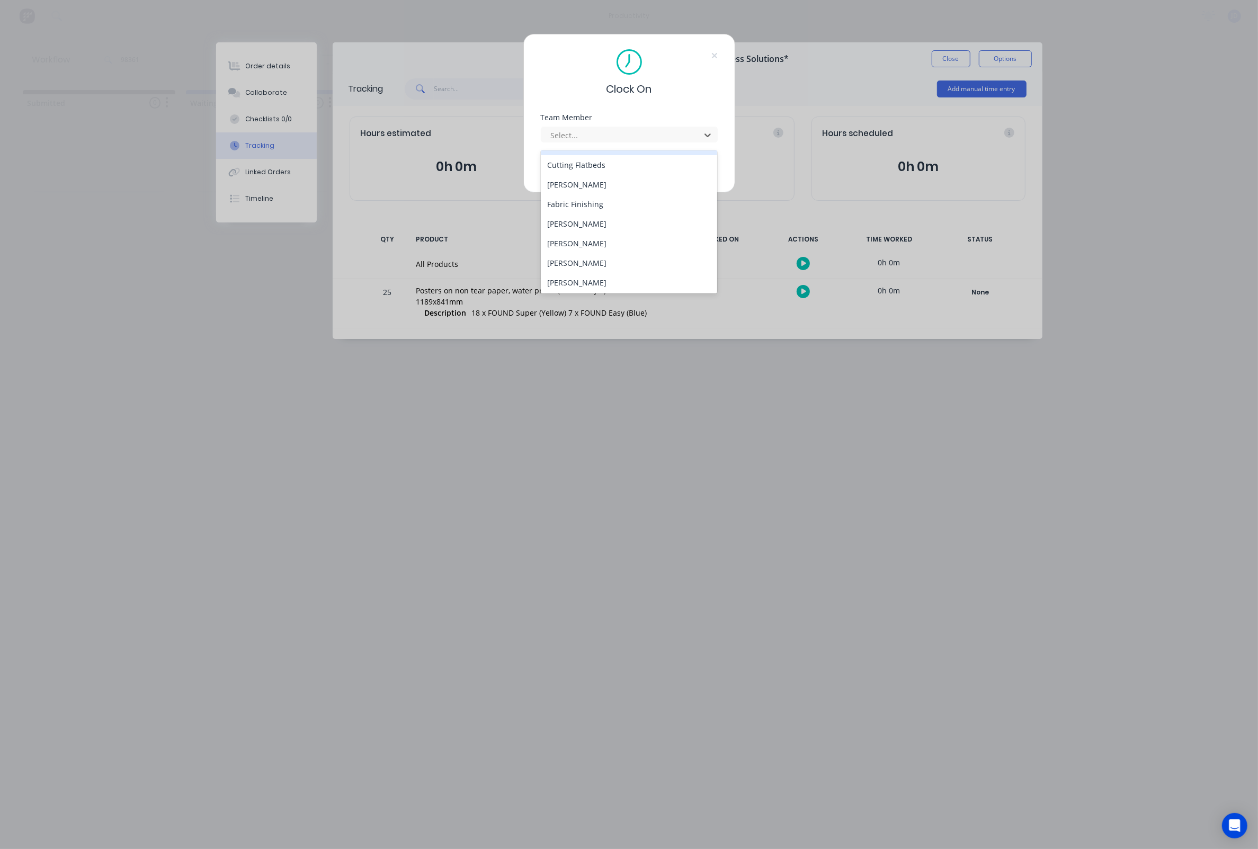
scroll to position [76, 0]
click at [583, 243] on div "[PERSON_NAME]" at bounding box center [629, 243] width 177 height 20
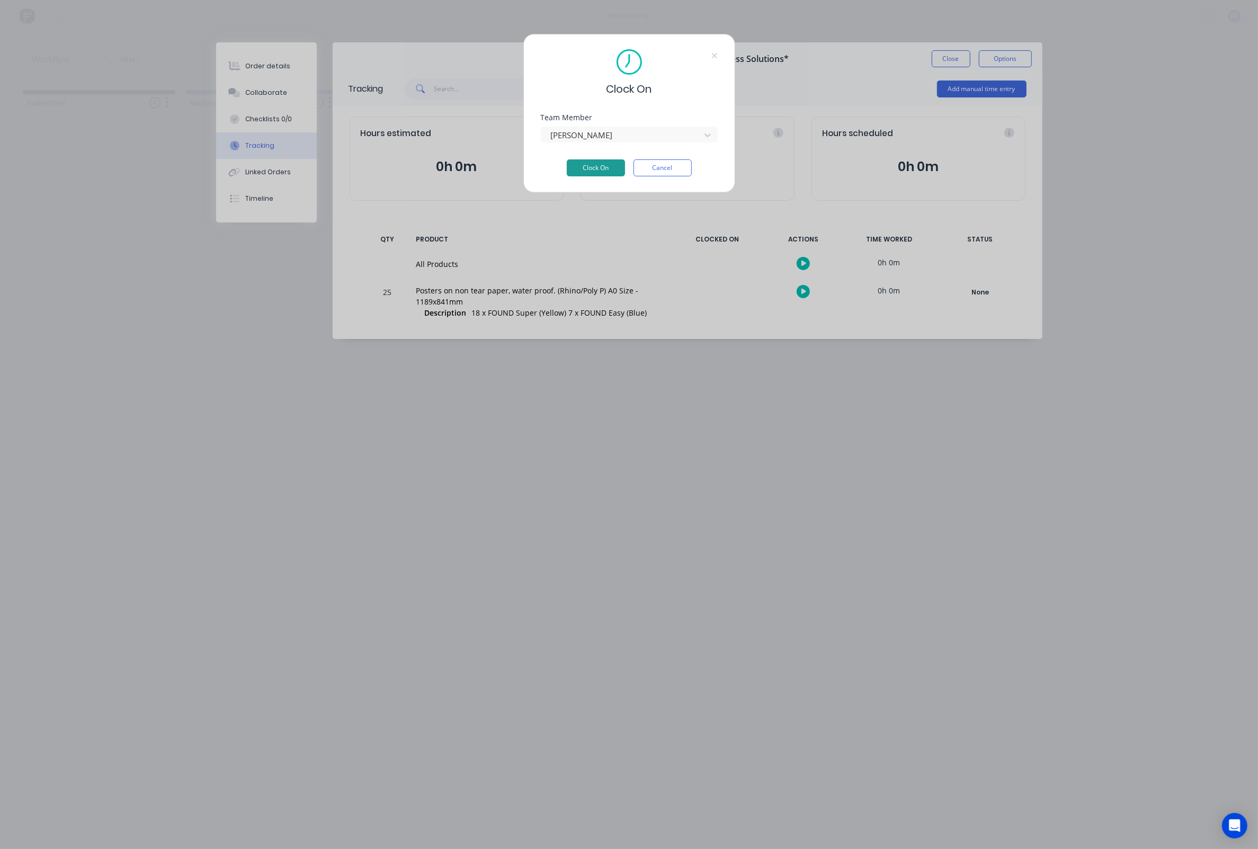
click at [581, 171] on button "Clock On" at bounding box center [596, 167] width 58 height 17
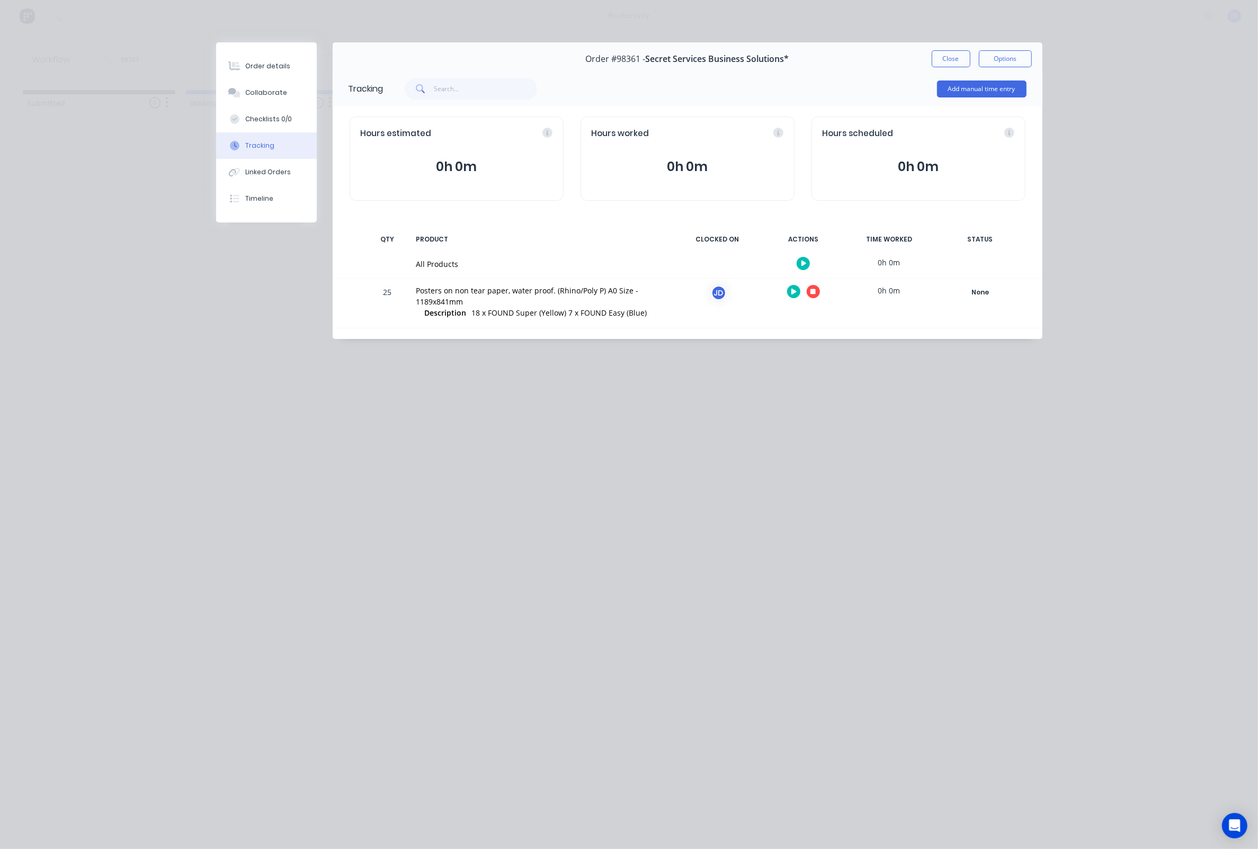
click at [814, 293] on icon "button" at bounding box center [812, 291] width 5 height 5
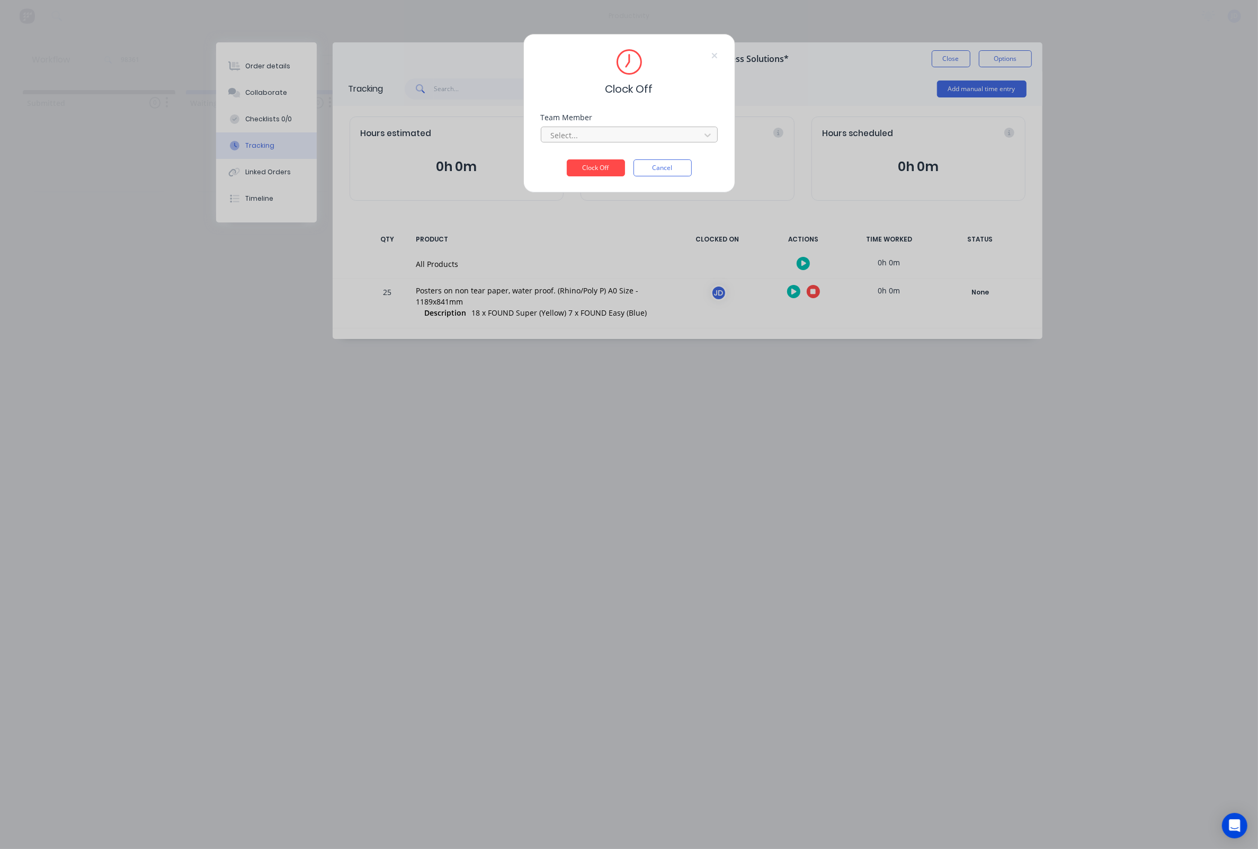
click at [599, 137] on div at bounding box center [622, 135] width 145 height 13
click at [588, 161] on div "[PERSON_NAME]" at bounding box center [629, 163] width 177 height 20
click at [585, 175] on button "Clock Off" at bounding box center [596, 167] width 58 height 17
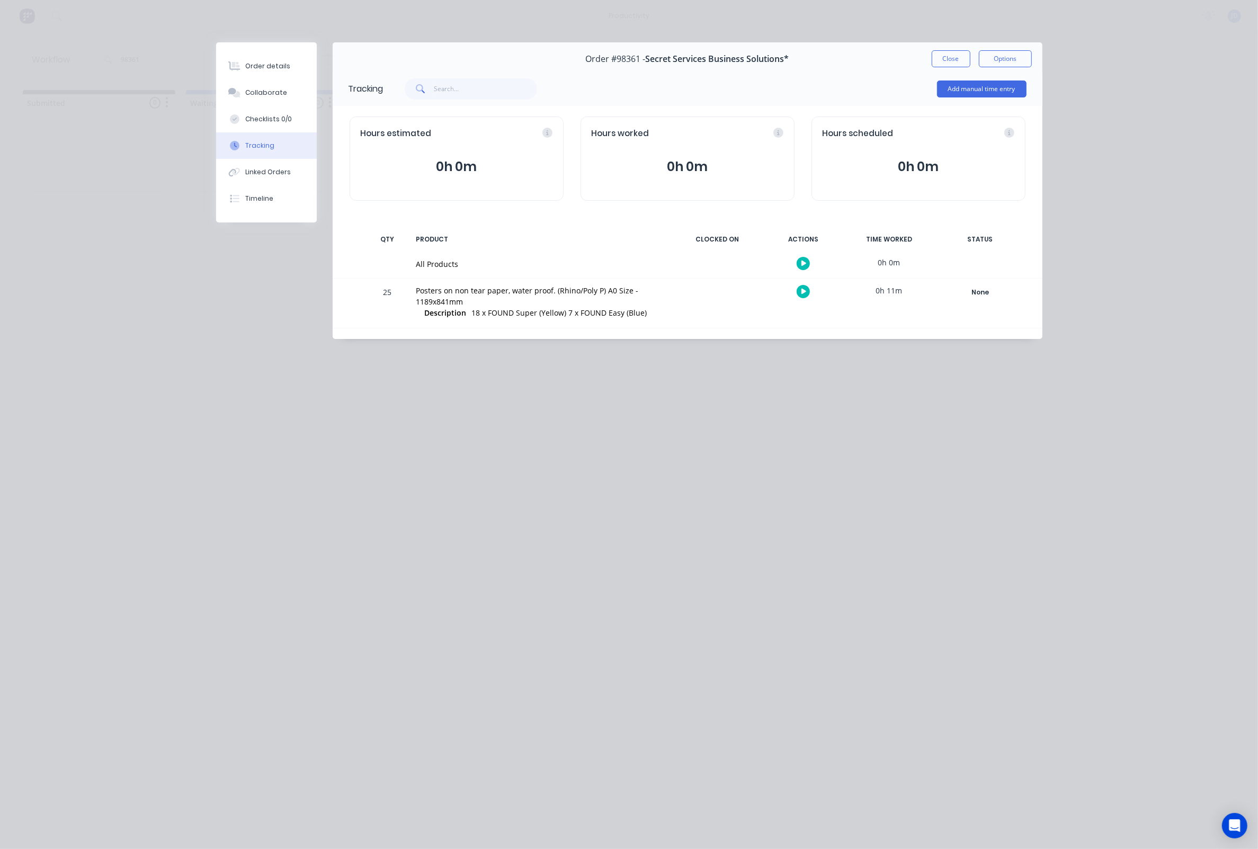
click at [943, 60] on button "Close" at bounding box center [951, 58] width 39 height 17
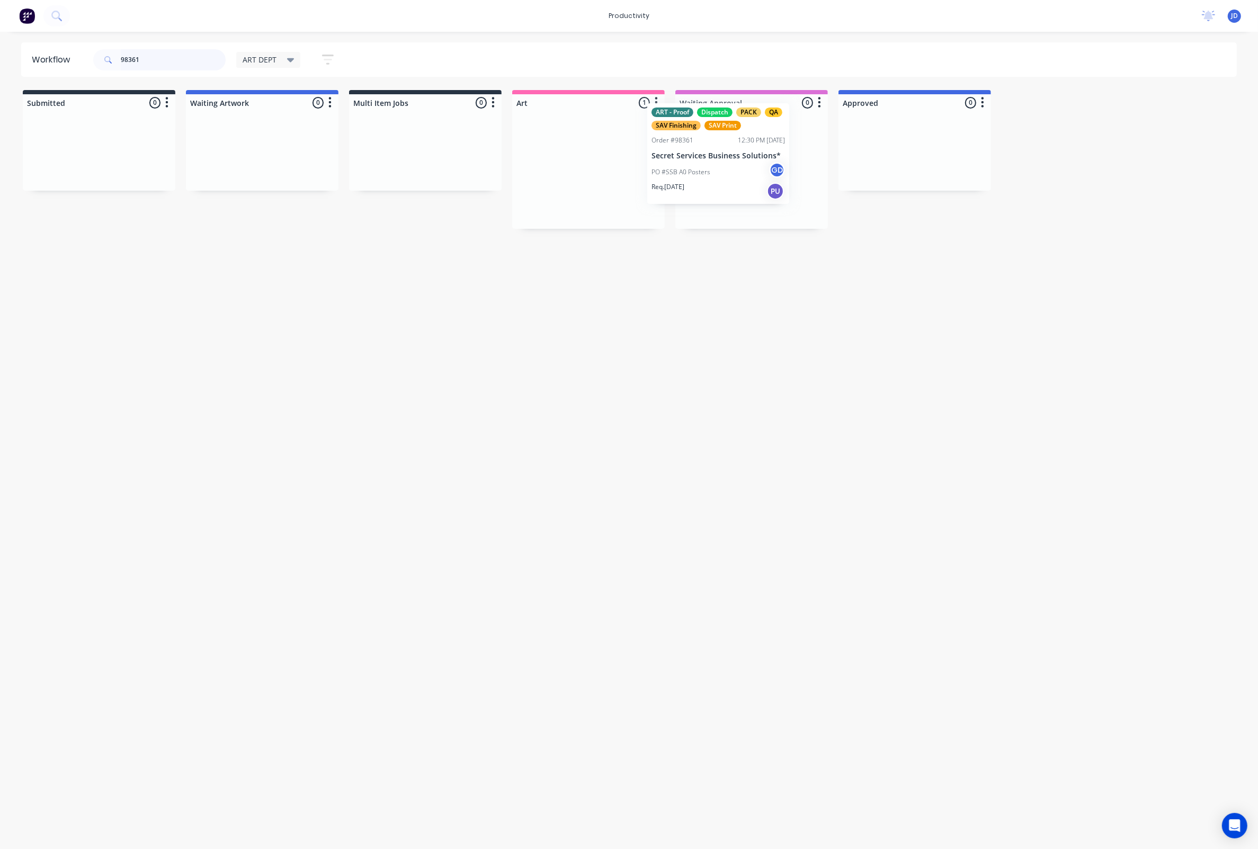
drag, startPoint x: 608, startPoint y: 195, endPoint x: 748, endPoint y: 178, distance: 140.9
drag, startPoint x: 166, startPoint y: 65, endPoint x: 111, endPoint y: 59, distance: 55.4
click at [111, 59] on div "98361" at bounding box center [159, 59] width 132 height 21
drag, startPoint x: 762, startPoint y: 209, endPoint x: 1001, endPoint y: 216, distance: 239.0
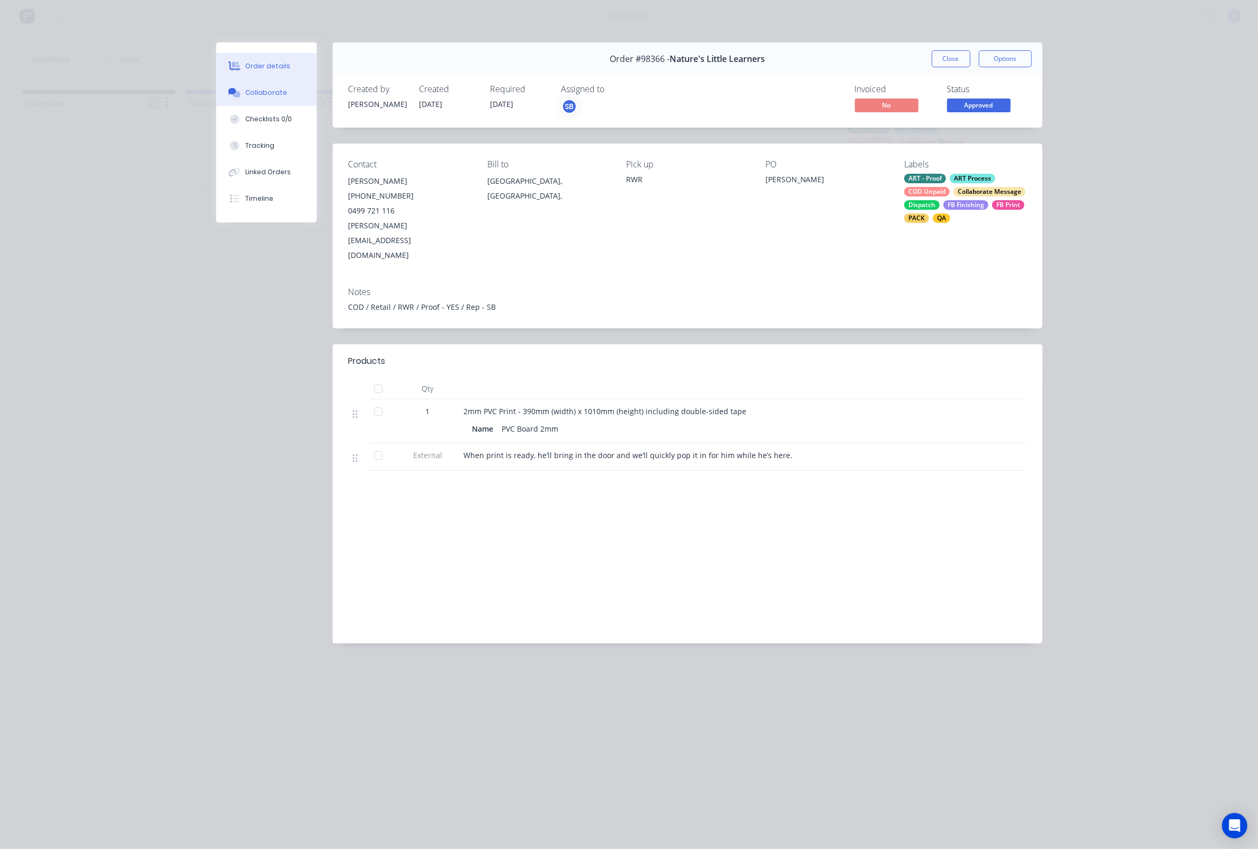
click at [264, 103] on button "Collaborate" at bounding box center [266, 92] width 101 height 26
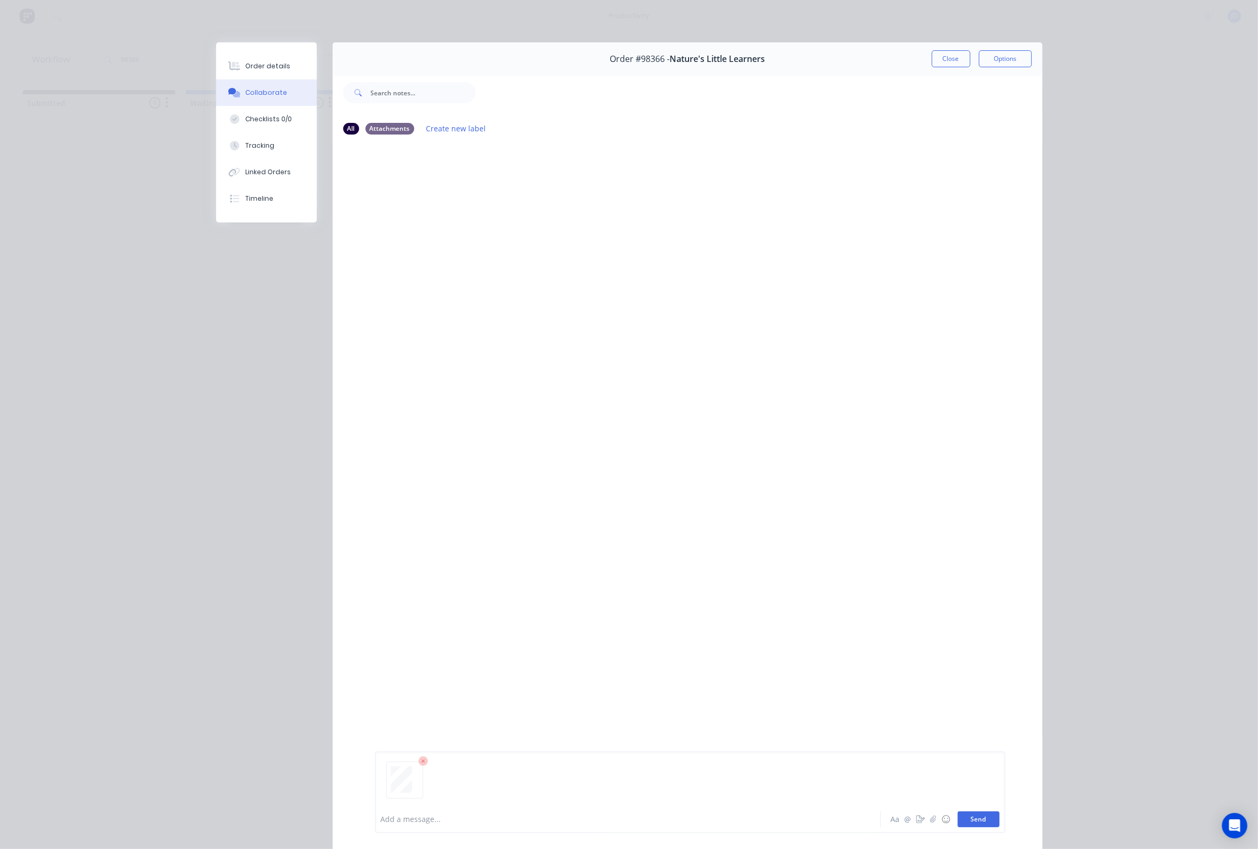
click at [974, 821] on button "Send" at bounding box center [979, 819] width 42 height 16
click at [940, 58] on button "Close" at bounding box center [951, 58] width 39 height 17
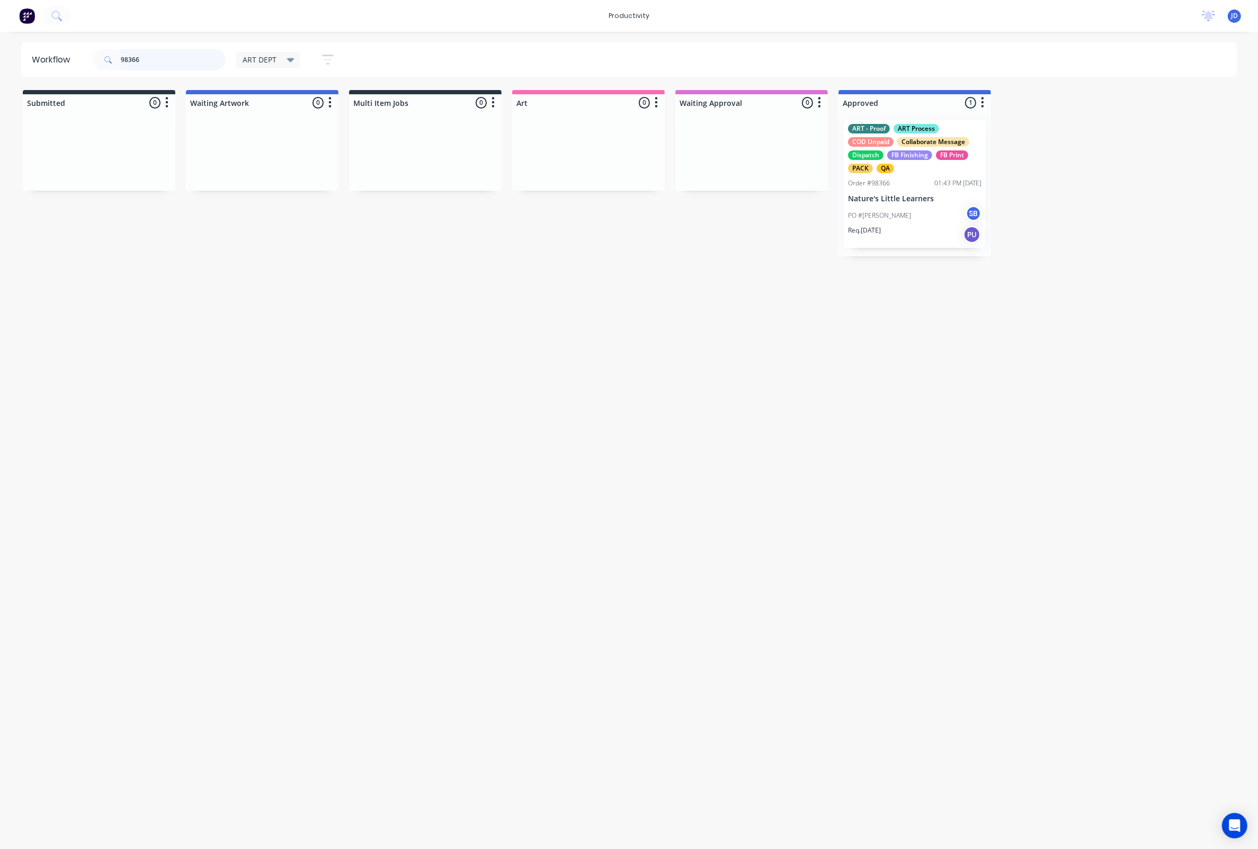
drag, startPoint x: 136, startPoint y: 61, endPoint x: 148, endPoint y: 61, distance: 12.2
click at [136, 61] on input "98366" at bounding box center [173, 59] width 105 height 21
drag, startPoint x: 146, startPoint y: 61, endPoint x: 58, endPoint y: 61, distance: 87.9
click at [58, 61] on header "Workflow 98366 ART DEPT Save new view None edit ART DEPT (Default) edit Banner …" at bounding box center [629, 59] width 1216 height 34
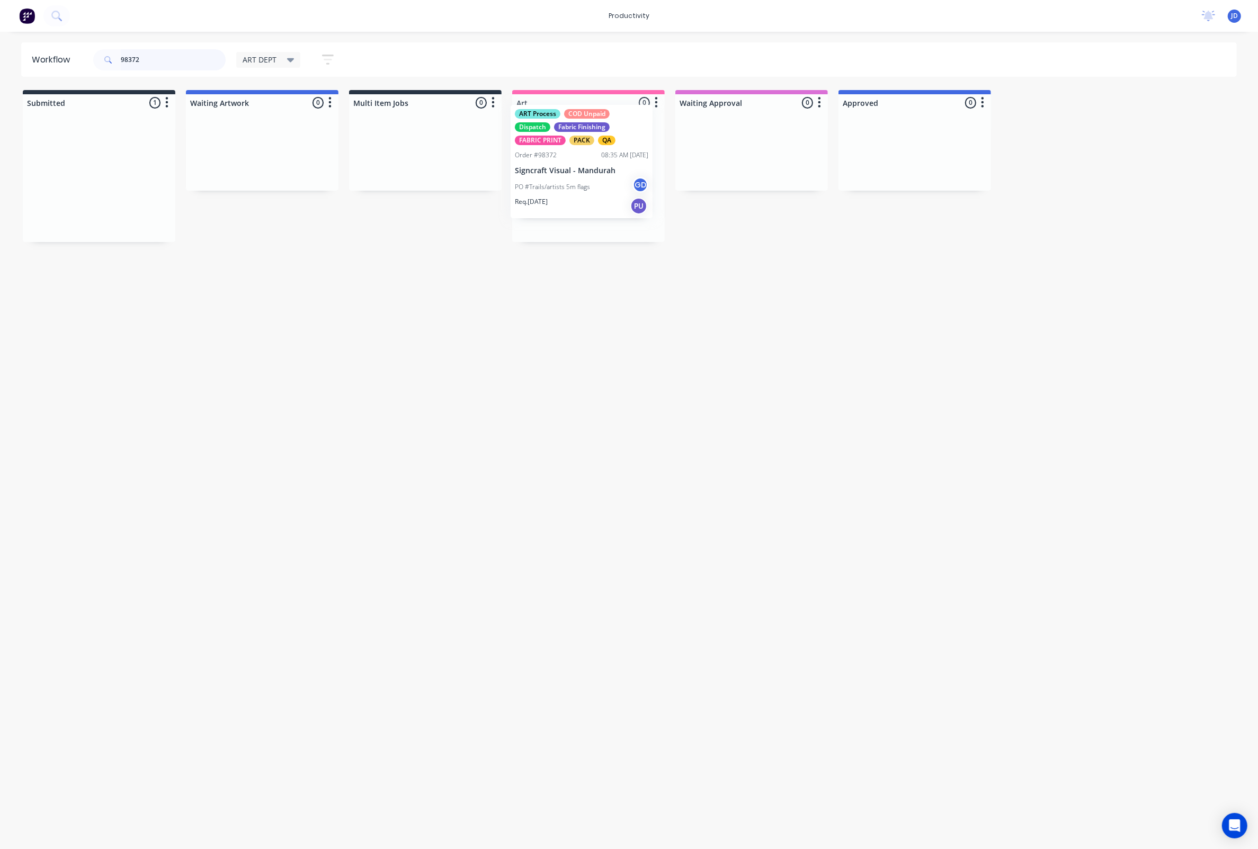
drag, startPoint x: 98, startPoint y: 170, endPoint x: 595, endPoint y: 153, distance: 497.1
type input "98372"
click at [585, 177] on div "ART Process COD Unpaid Dispatch Fabric Finishing FABRIC PRINT PACK QA Order #98…" at bounding box center [588, 177] width 142 height 115
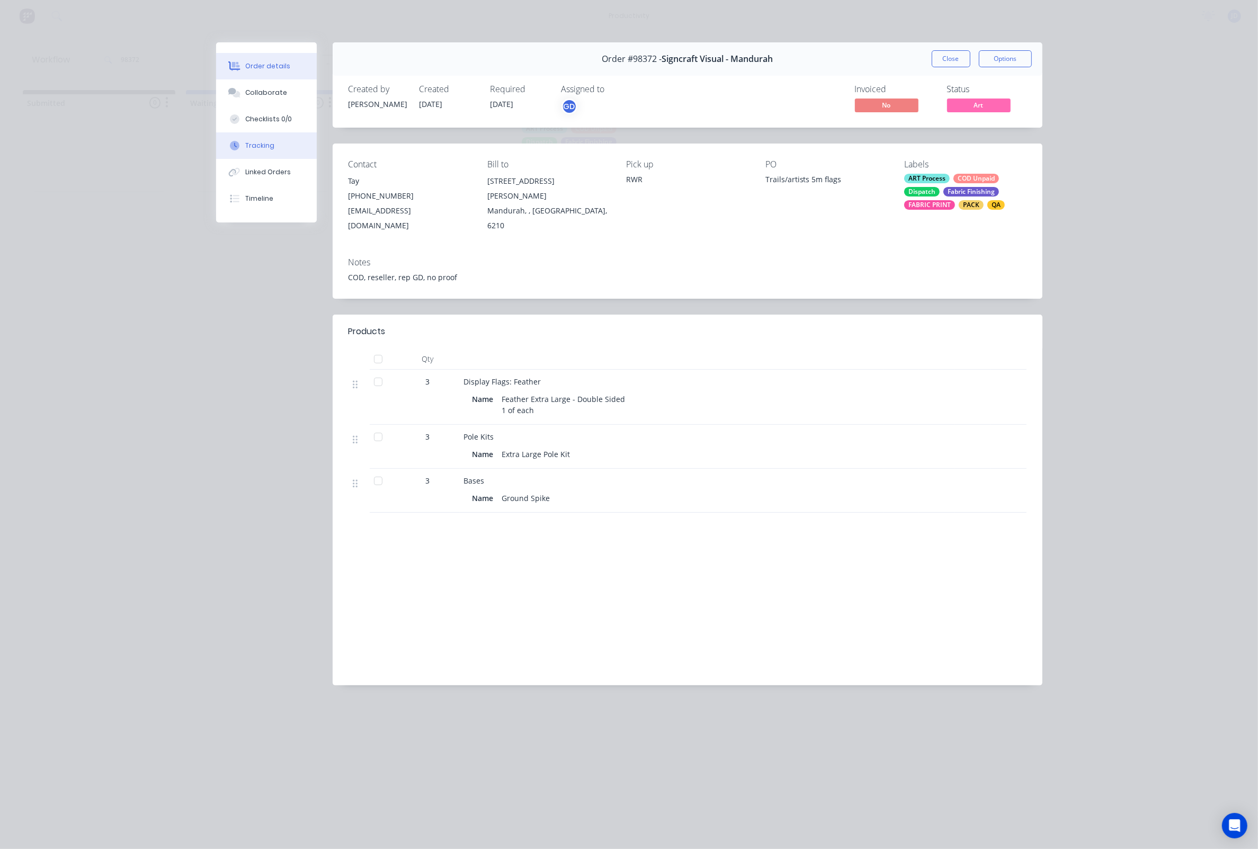
click at [270, 147] on div "Tracking" at bounding box center [259, 146] width 29 height 10
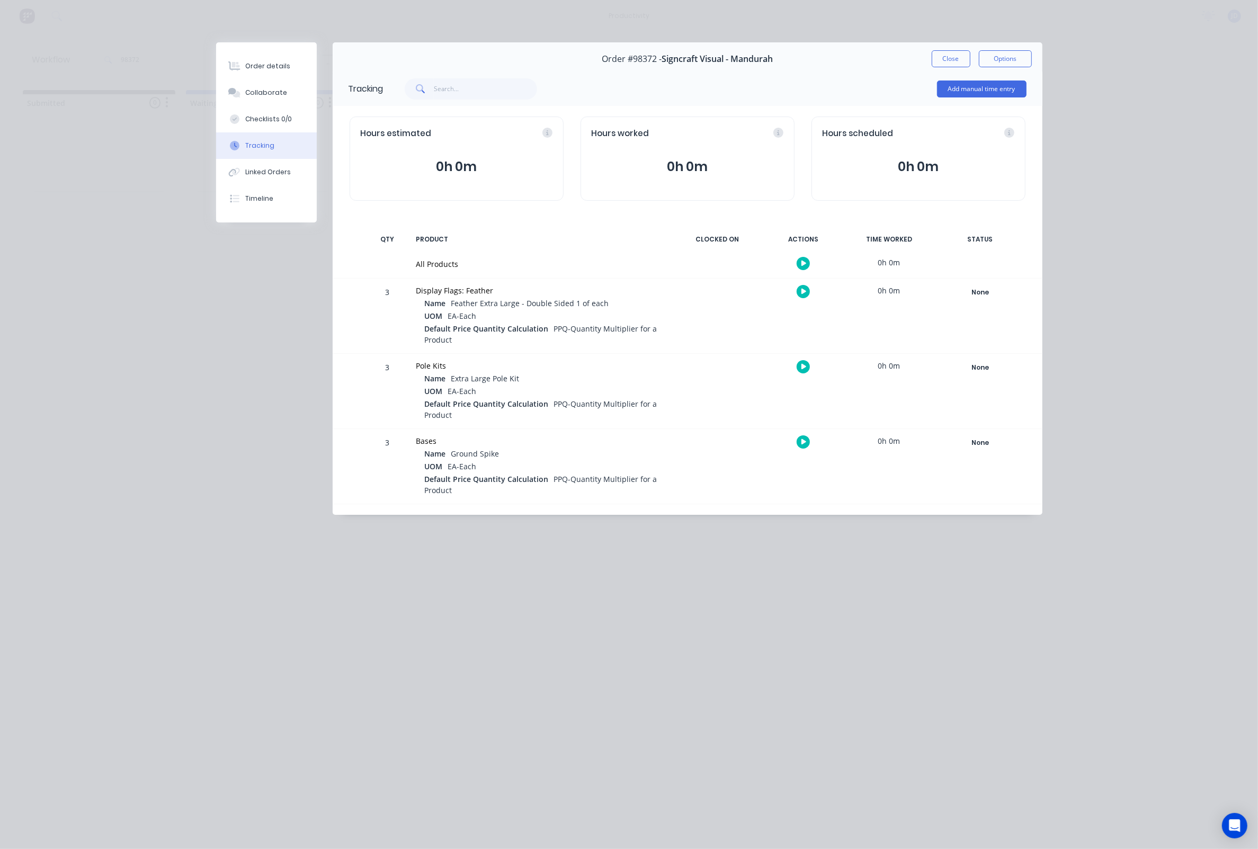
click at [801, 292] on icon "button" at bounding box center [803, 292] width 5 height 6
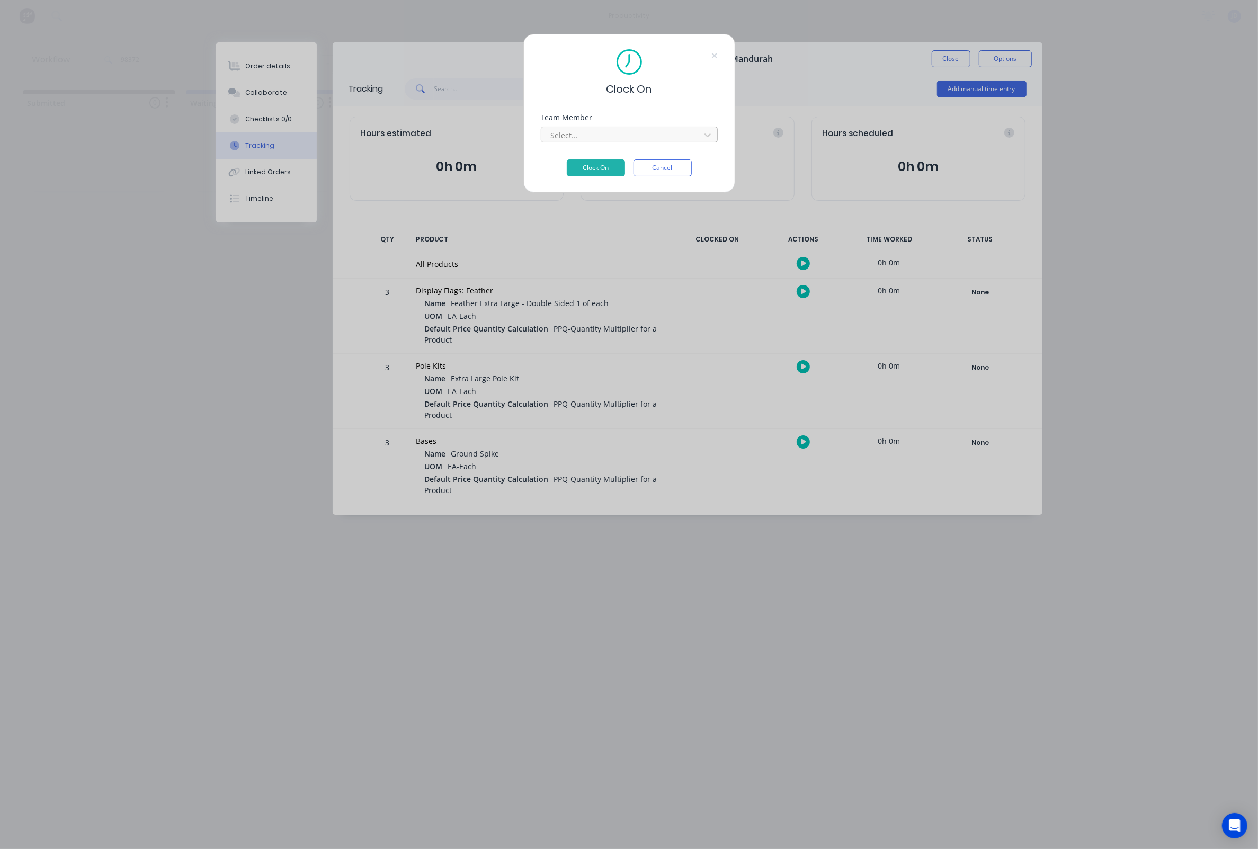
click at [601, 139] on div at bounding box center [622, 135] width 145 height 13
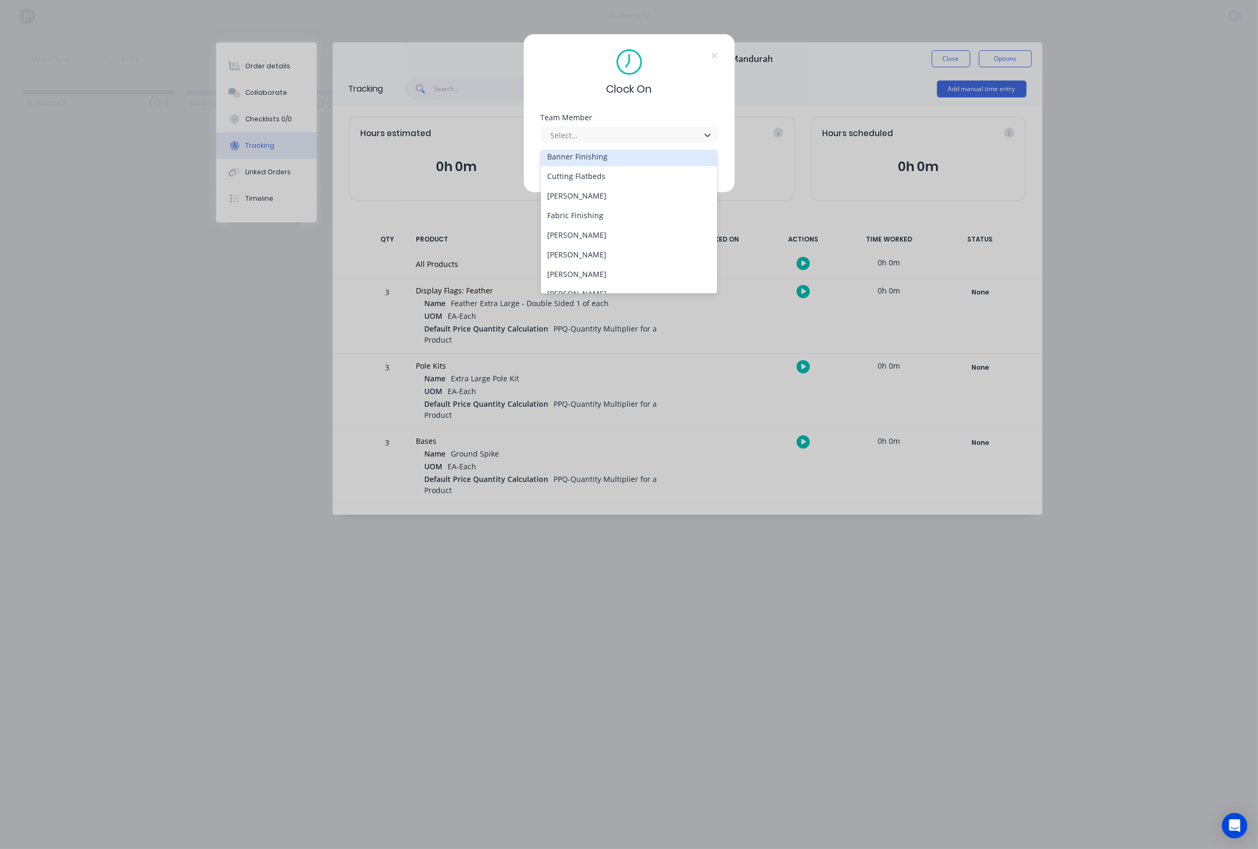
scroll to position [65, 0]
click at [566, 251] on div "[PERSON_NAME]" at bounding box center [629, 254] width 177 height 20
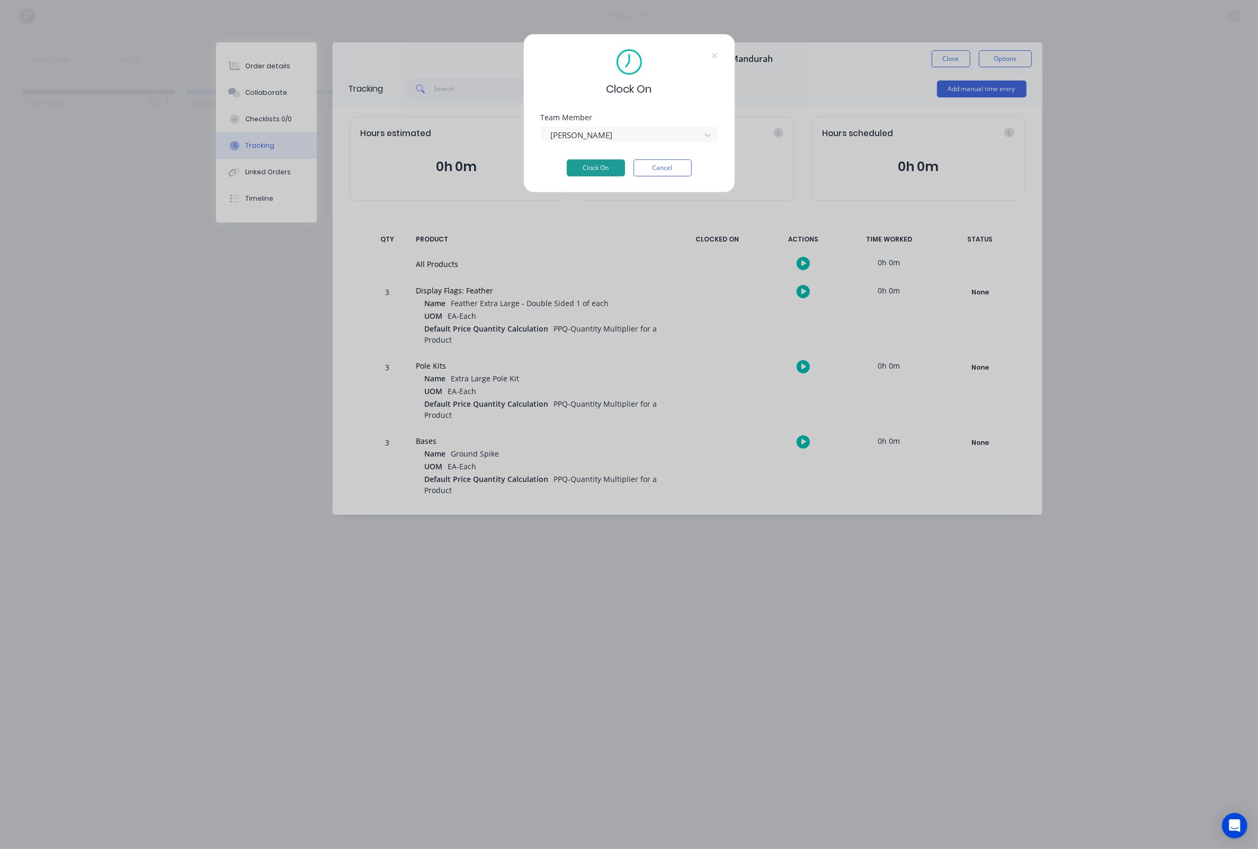
click at [578, 173] on button "Clock On" at bounding box center [596, 167] width 58 height 17
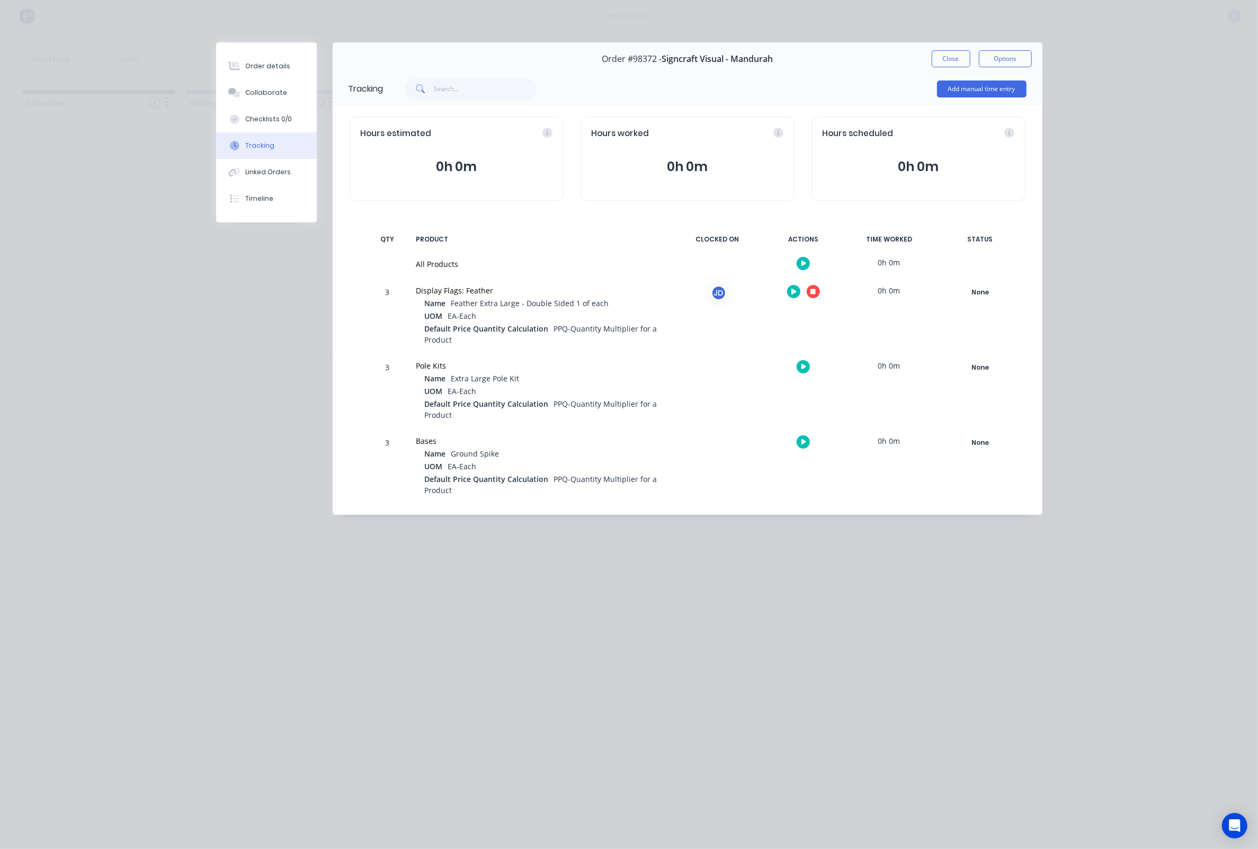
click at [811, 294] on icon "button" at bounding box center [812, 291] width 5 height 5
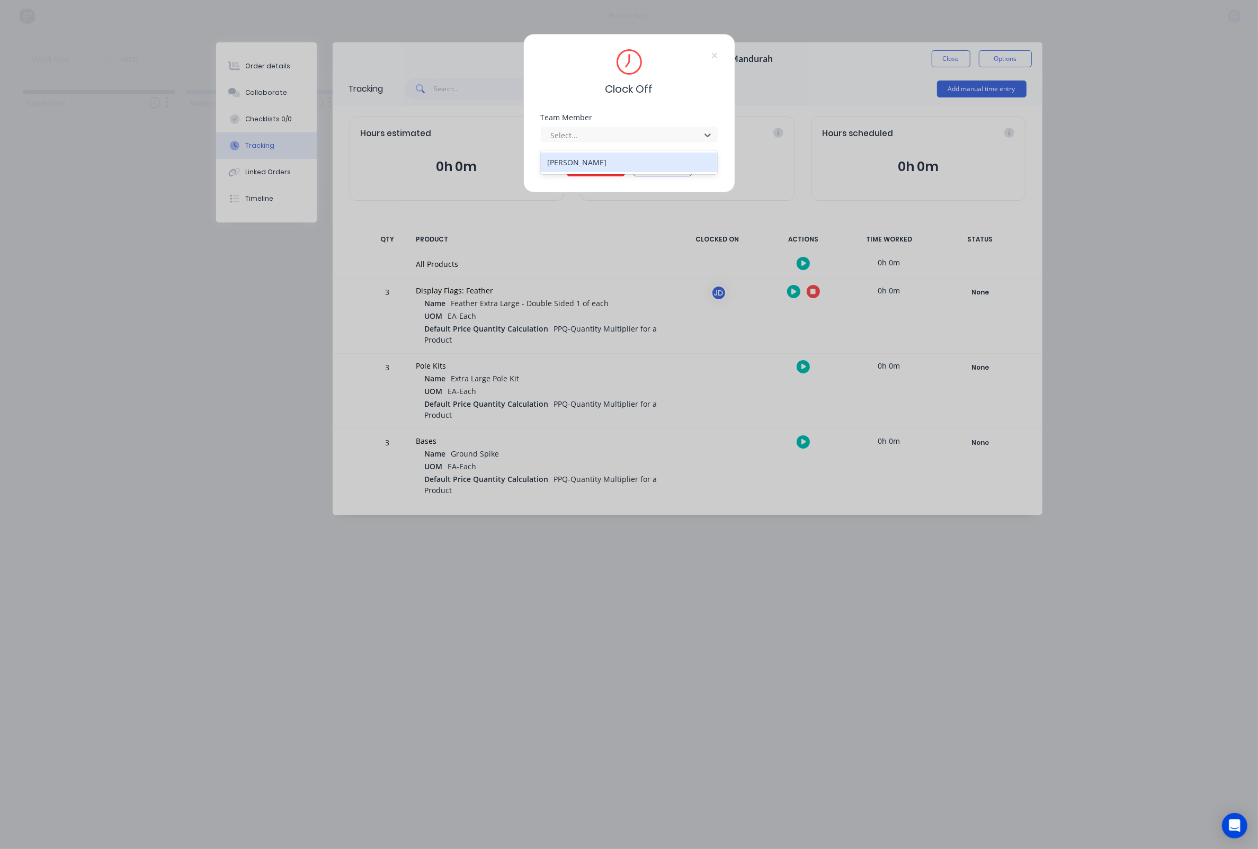
drag, startPoint x: 613, startPoint y: 139, endPoint x: 578, endPoint y: 177, distance: 52.1
click at [612, 139] on div at bounding box center [622, 135] width 145 height 13
click at [577, 176] on button "Clock Off" at bounding box center [596, 167] width 58 height 17
drag, startPoint x: 595, startPoint y: 148, endPoint x: 587, endPoint y: 155, distance: 10.5
click at [595, 148] on div "Required." at bounding box center [629, 146] width 177 height 8
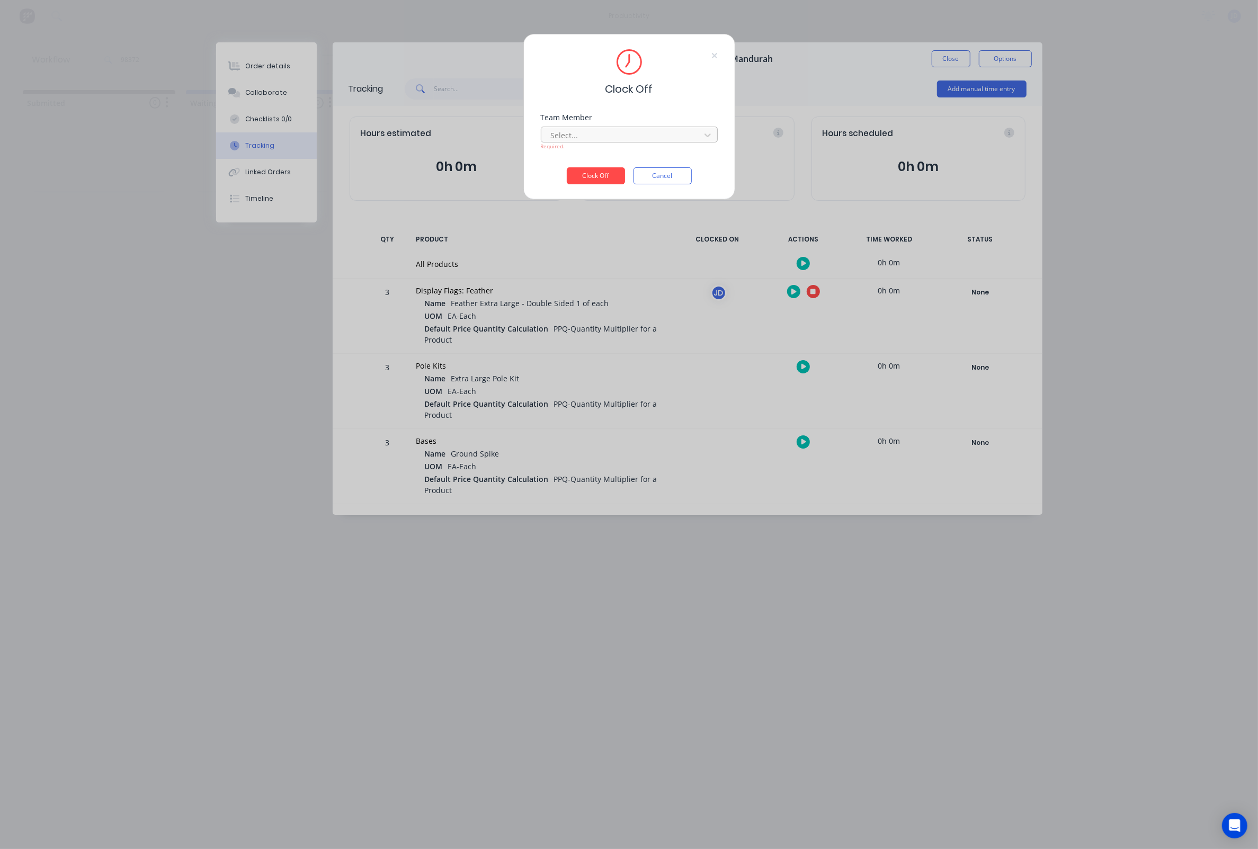
drag, startPoint x: 582, startPoint y: 105, endPoint x: 581, endPoint y: 137, distance: 32.3
click at [582, 107] on div "Clock Off Team Member Select... Required. Clock Off Cancel" at bounding box center [629, 117] width 212 height 166
drag, startPoint x: 581, startPoint y: 138, endPoint x: 576, endPoint y: 147, distance: 9.7
click at [581, 138] on div at bounding box center [622, 135] width 145 height 13
click at [569, 167] on div "[PERSON_NAME]" at bounding box center [629, 163] width 177 height 20
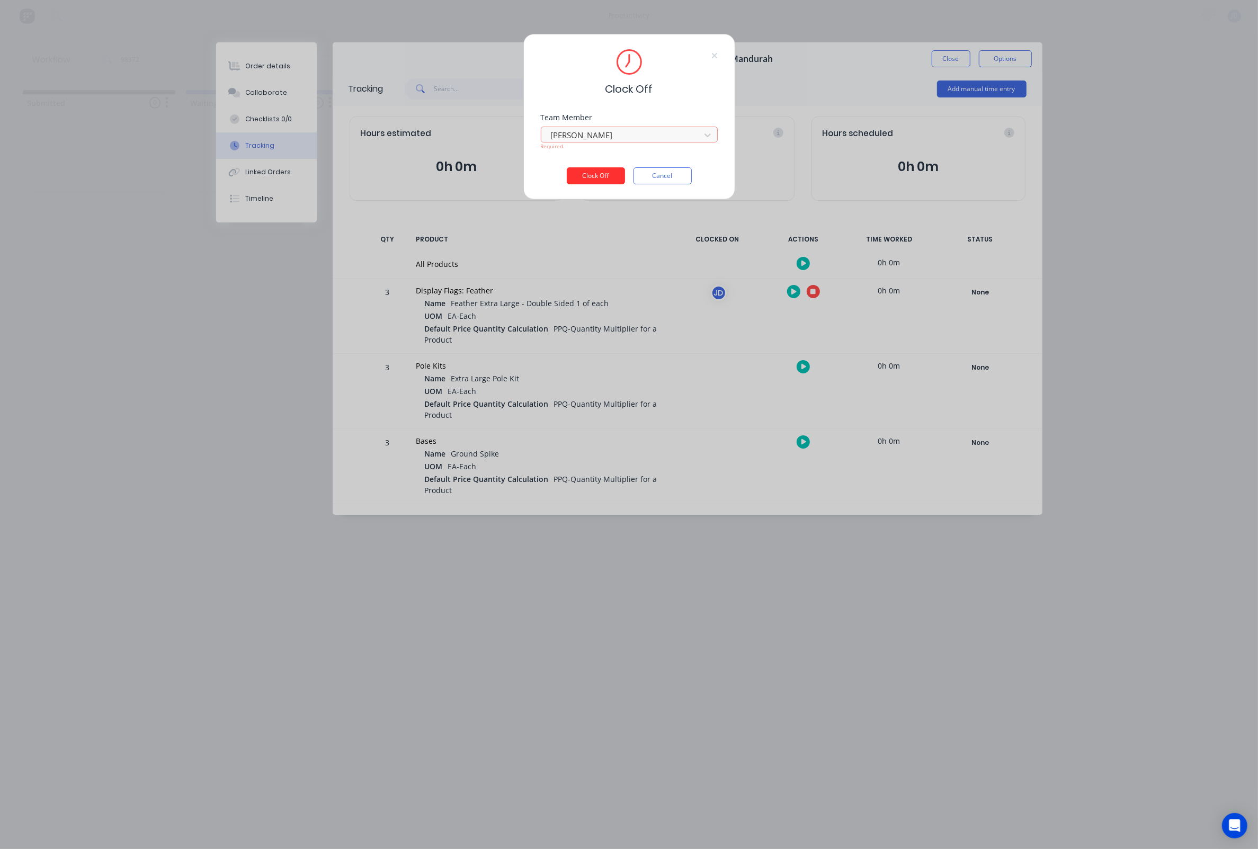
click at [599, 178] on button "Clock Off" at bounding box center [596, 175] width 58 height 17
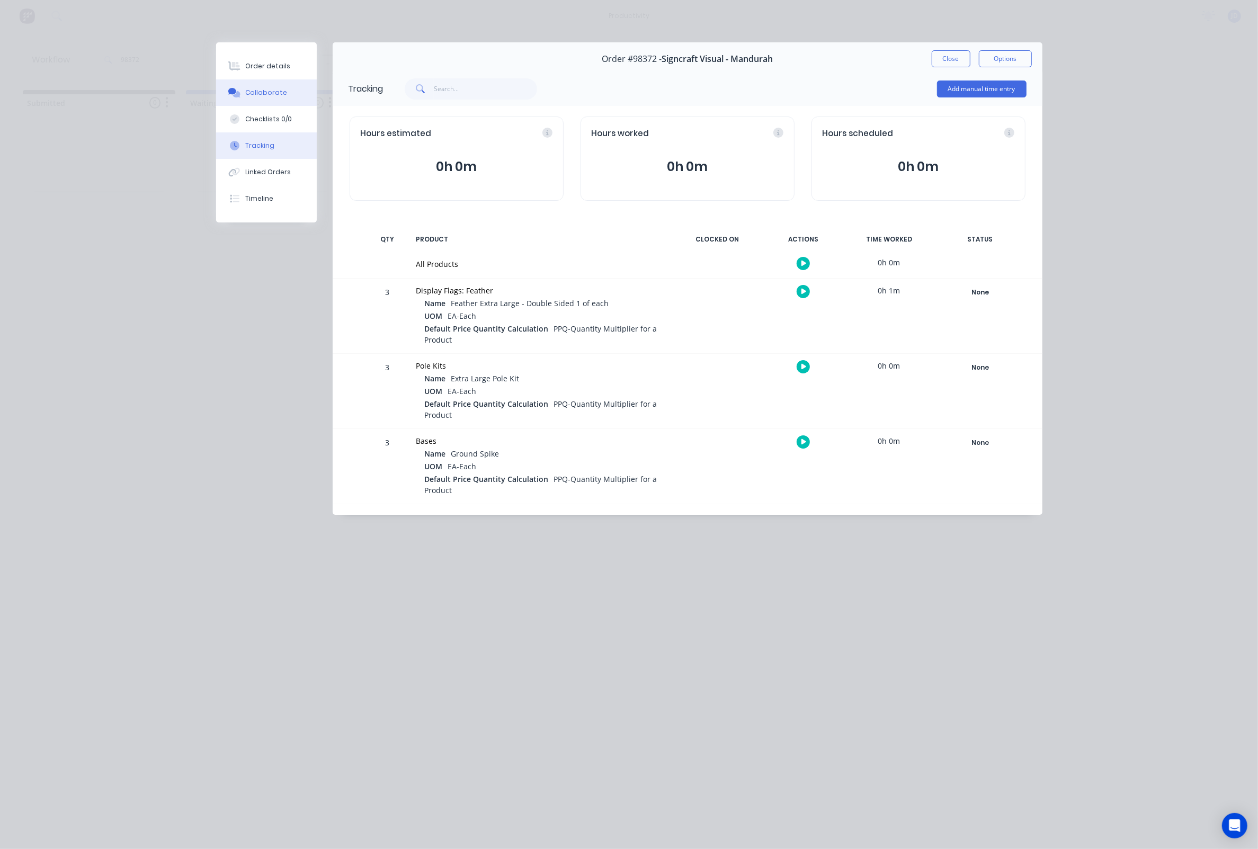
click at [281, 103] on button "Collaborate" at bounding box center [266, 92] width 101 height 26
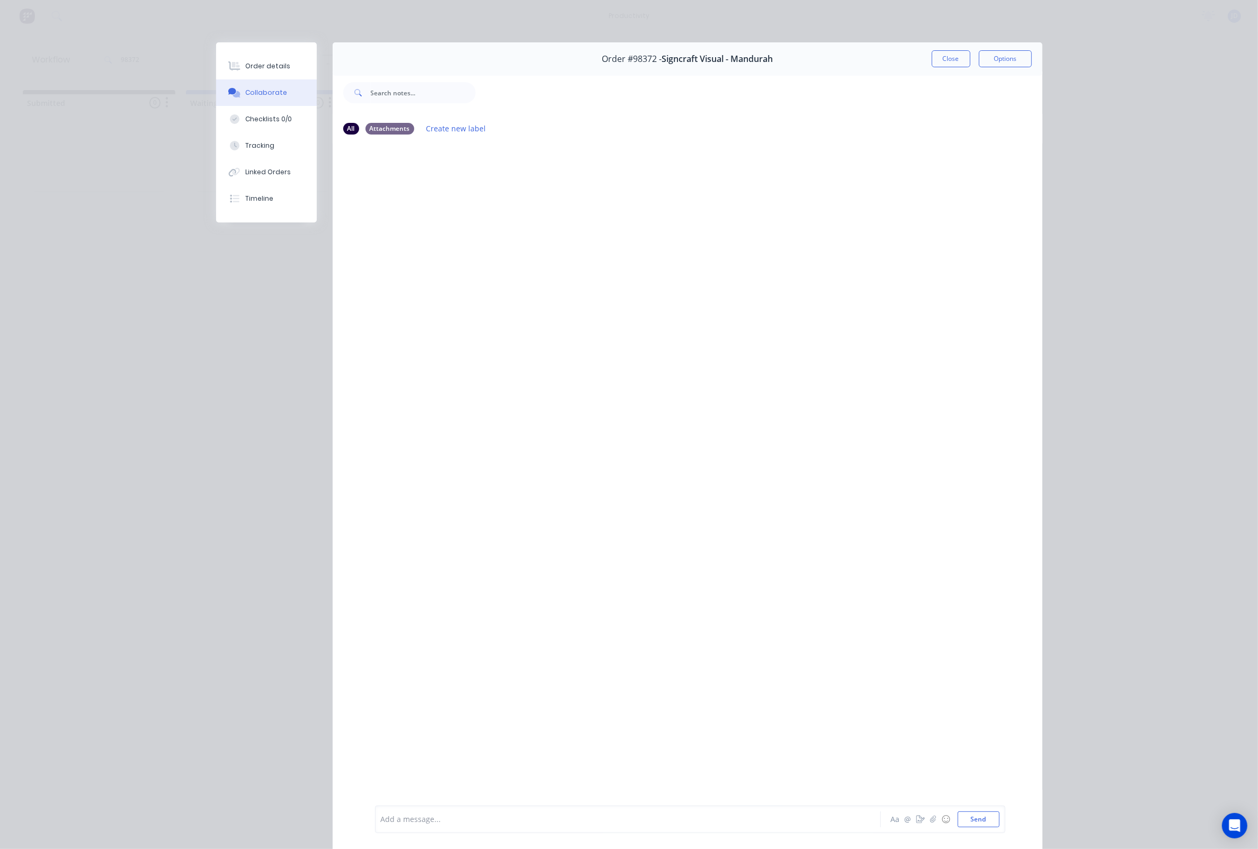
click at [520, 826] on div "Add a message..." at bounding box center [613, 819] width 464 height 16
click at [950, 55] on button "Close" at bounding box center [951, 58] width 39 height 17
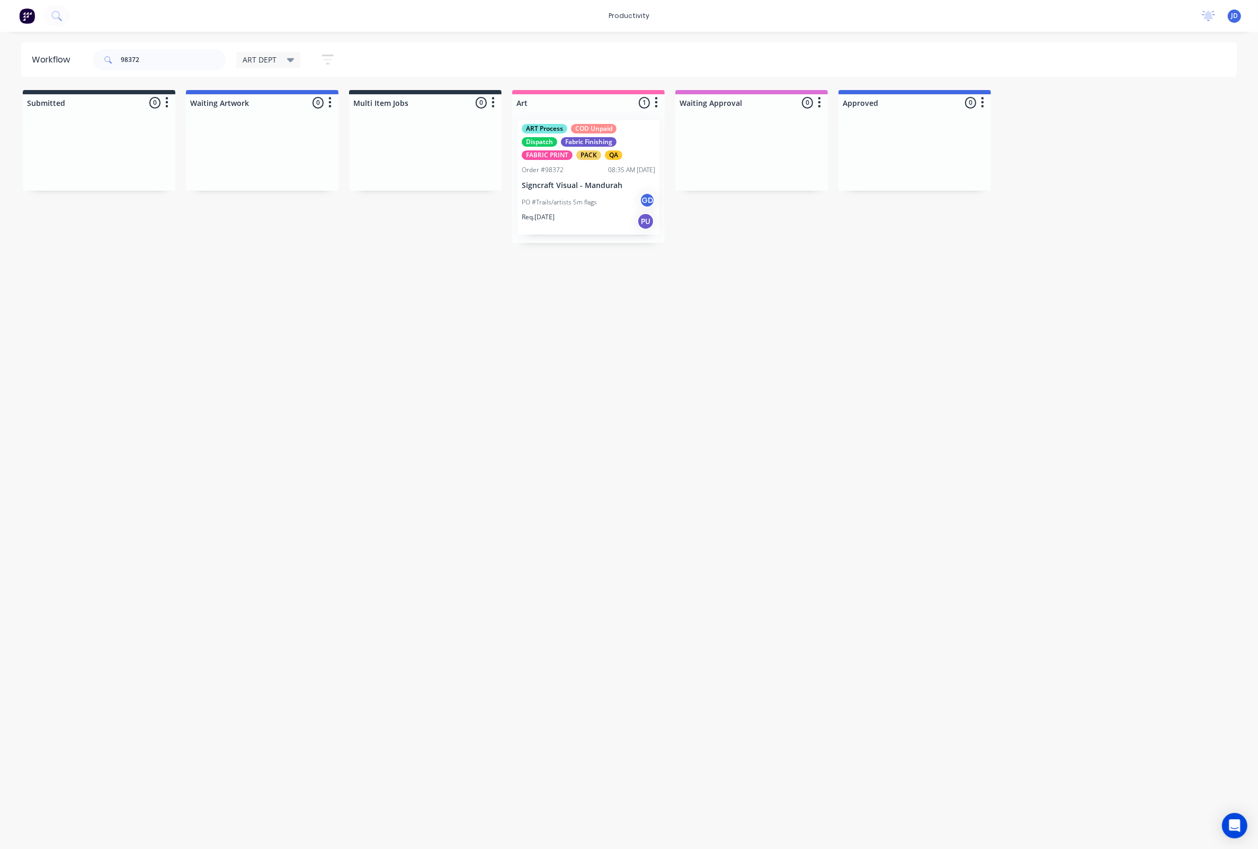
click at [584, 212] on div "Req. 29/08/25 PU" at bounding box center [588, 221] width 133 height 18
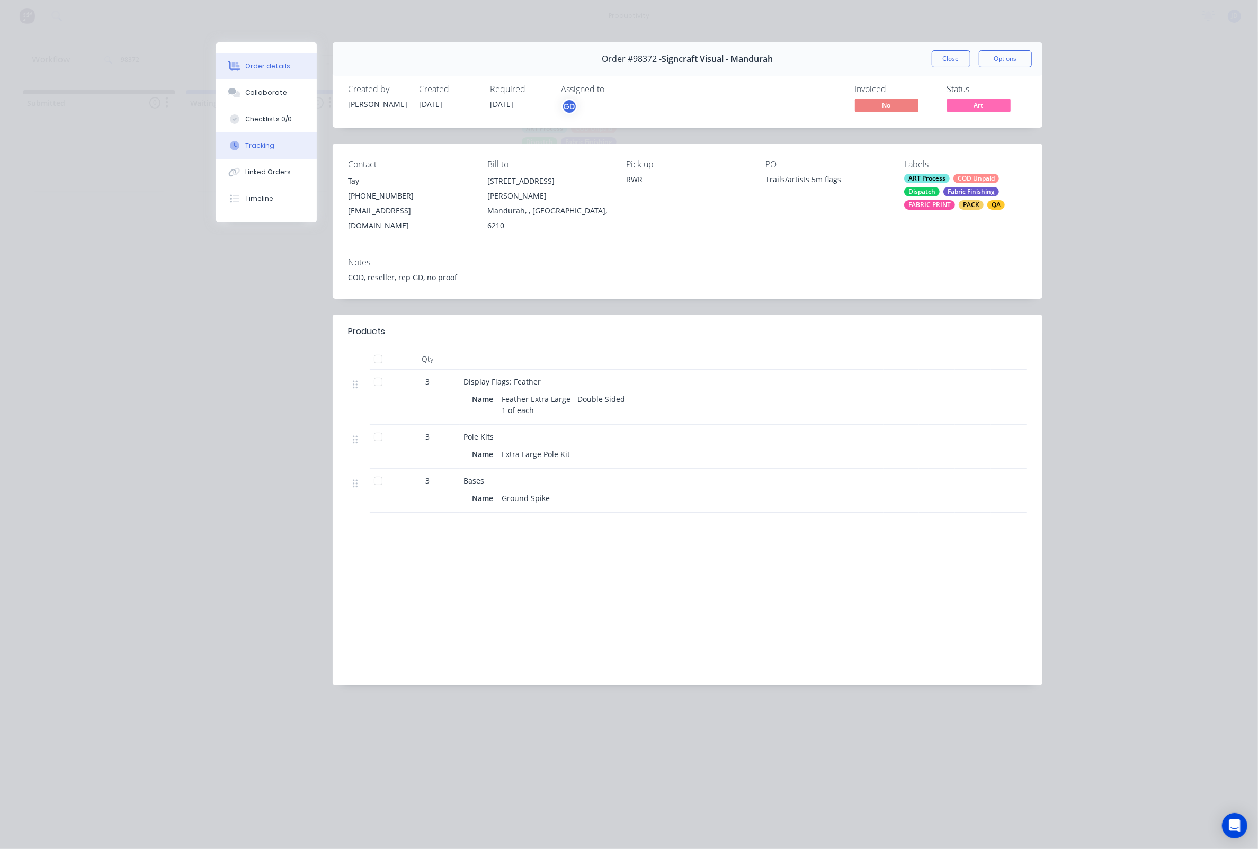
click at [252, 147] on div "Tracking" at bounding box center [259, 146] width 29 height 10
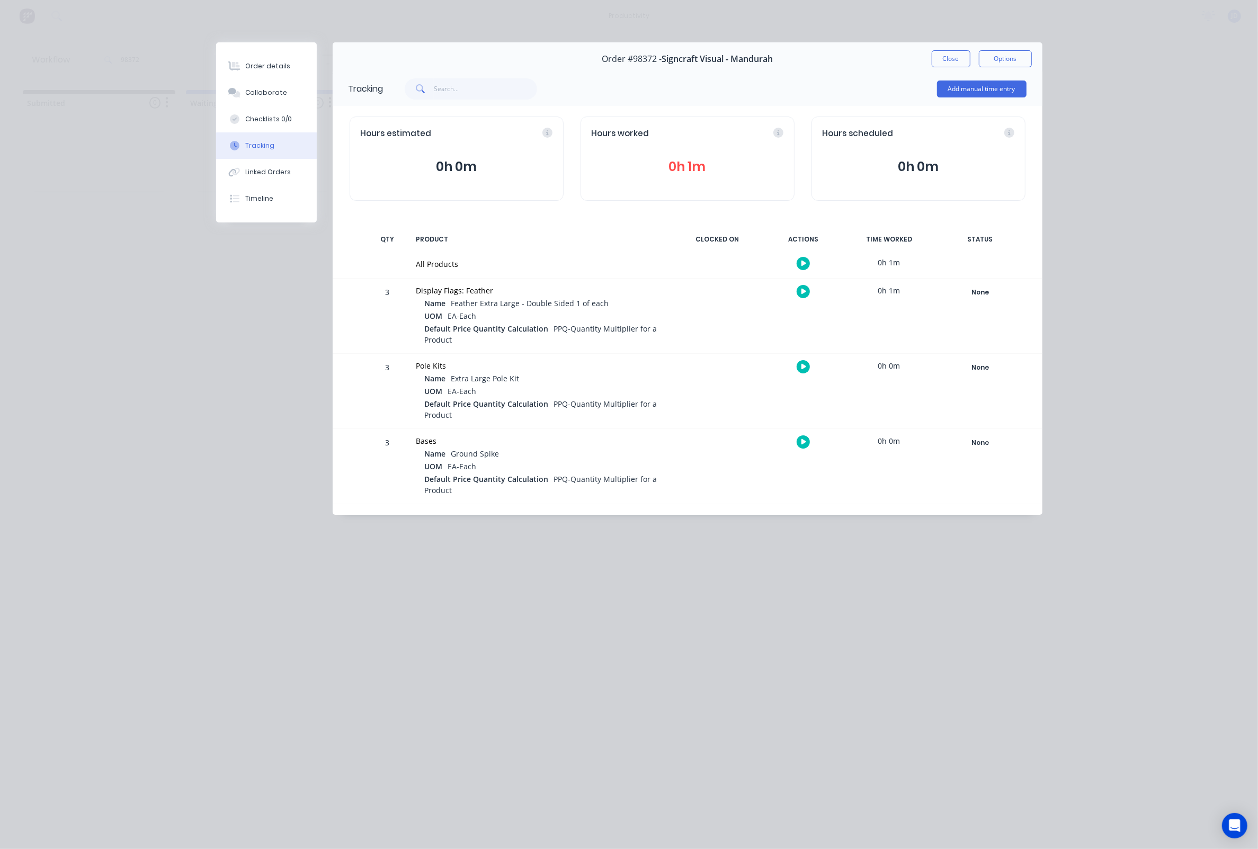
click at [799, 295] on button "button" at bounding box center [803, 291] width 13 height 13
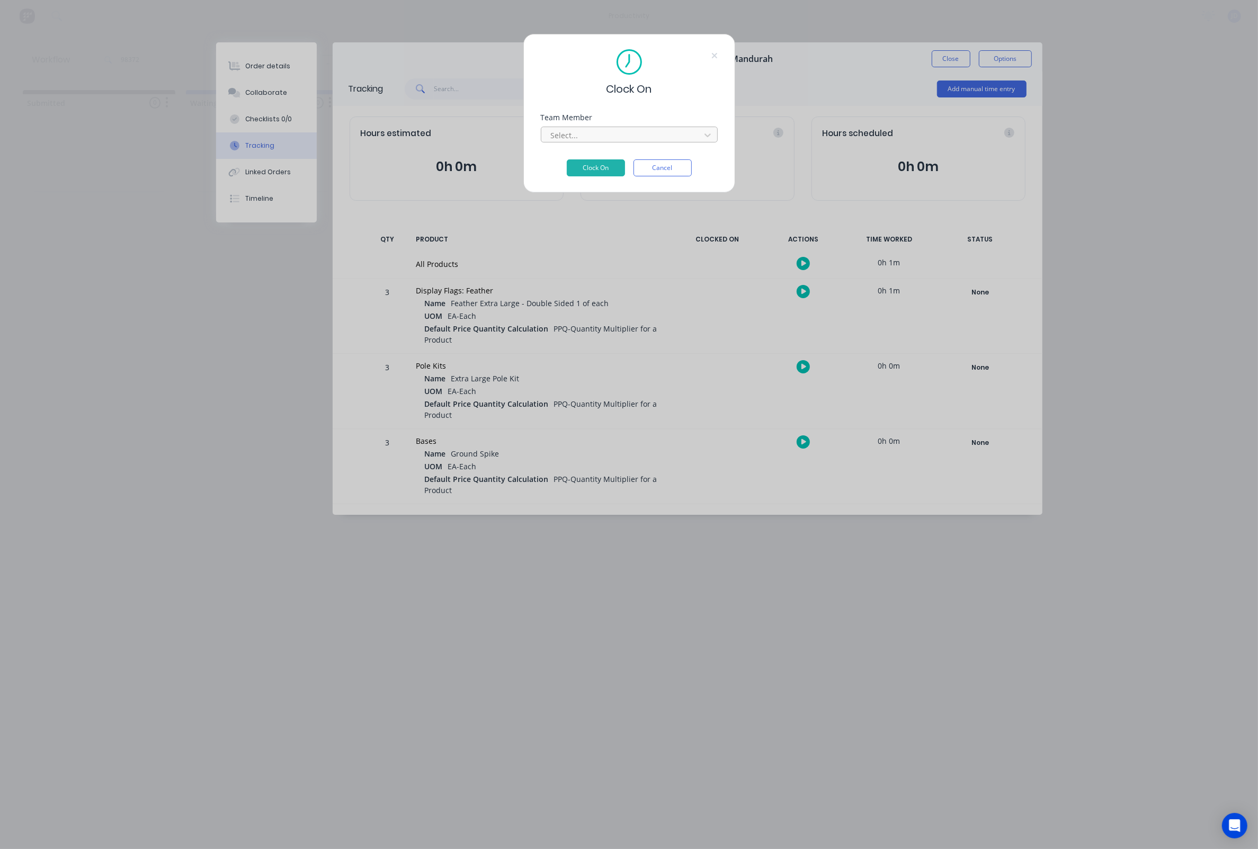
click at [561, 141] on div "Select..." at bounding box center [622, 135] width 143 height 11
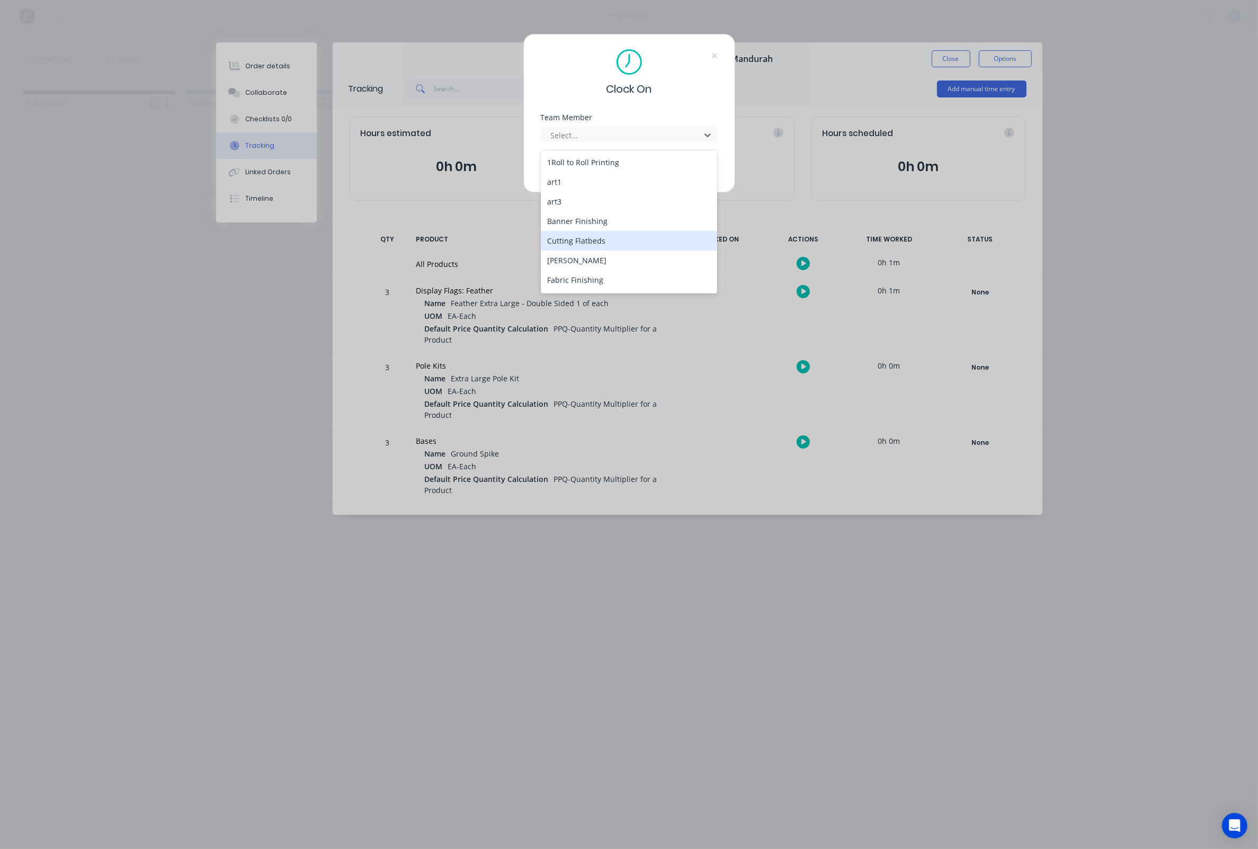
scroll to position [68, 0]
click at [573, 242] on div "[PERSON_NAME]" at bounding box center [629, 252] width 177 height 20
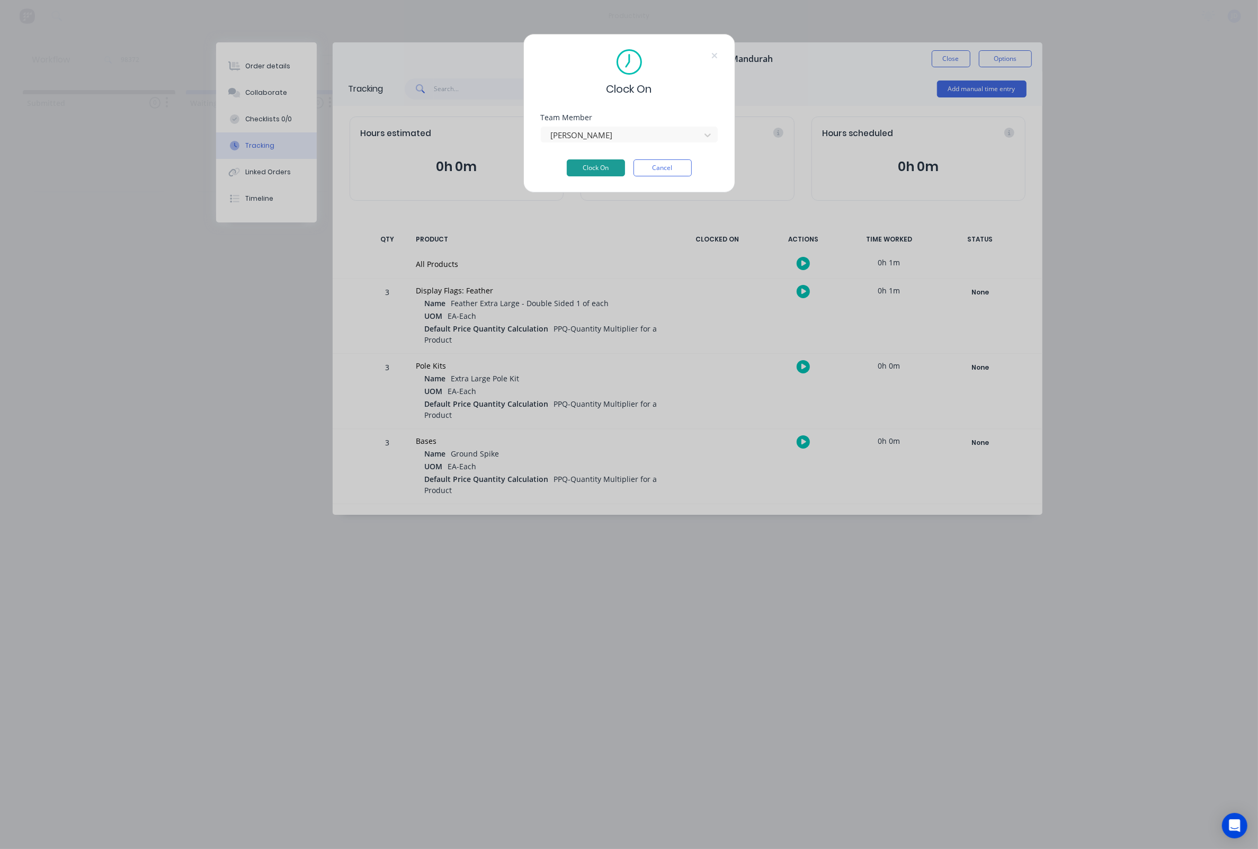
click at [590, 166] on button "Clock On" at bounding box center [596, 167] width 58 height 17
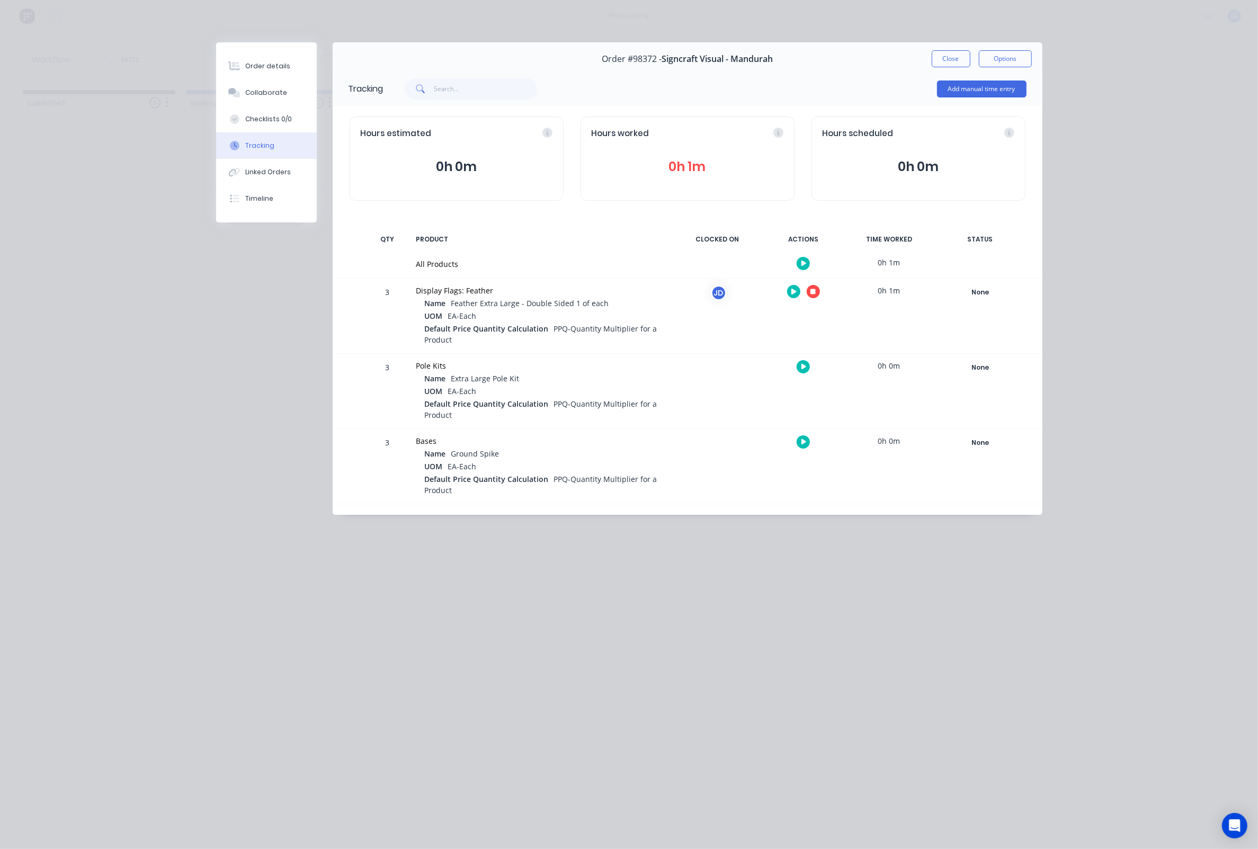
click at [824, 288] on div at bounding box center [803, 292] width 79 height 26
click at [814, 291] on icon "button" at bounding box center [812, 291] width 5 height 5
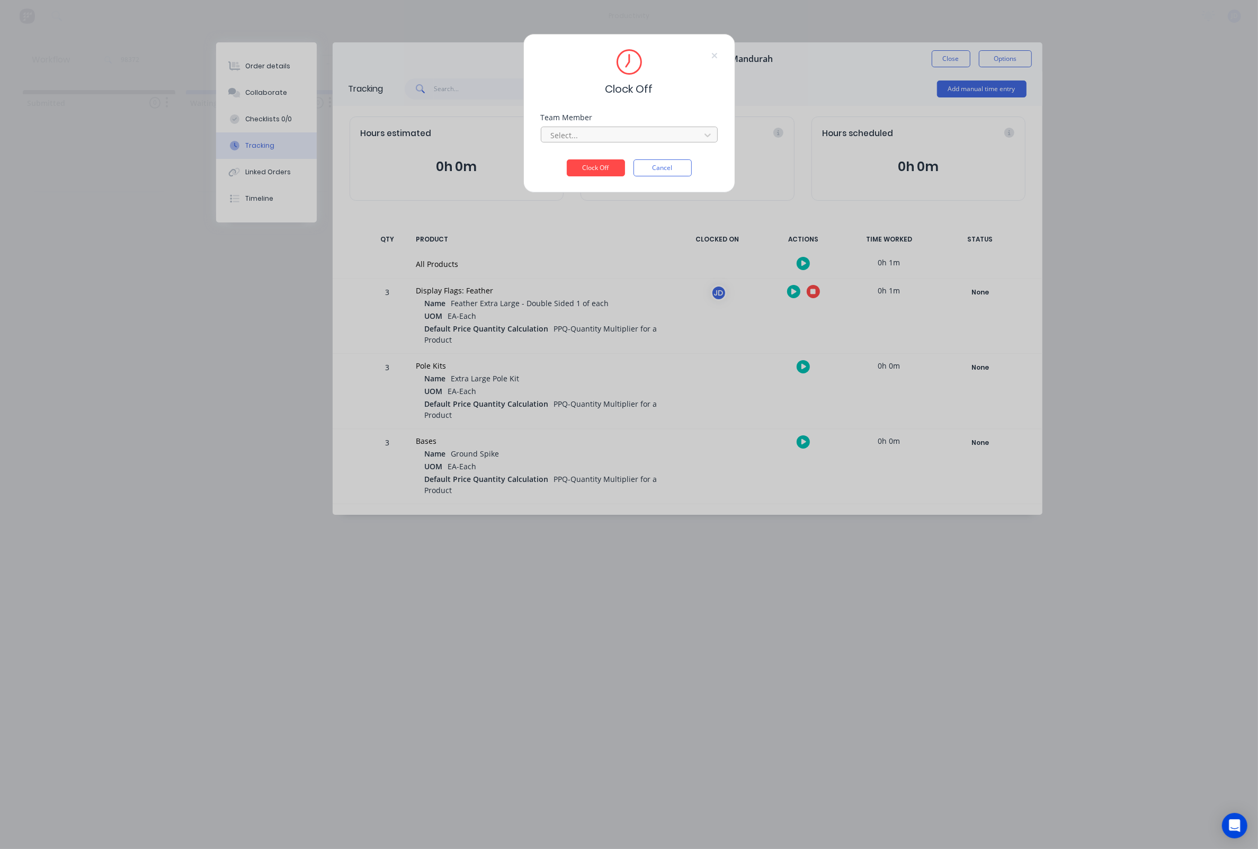
click at [693, 142] on div at bounding box center [622, 135] width 145 height 13
drag, startPoint x: 632, startPoint y: 177, endPoint x: 613, endPoint y: 145, distance: 37.3
click at [630, 172] on div "Clock Off Cancel" at bounding box center [629, 167] width 177 height 17
drag, startPoint x: 612, startPoint y: 141, endPoint x: 585, endPoint y: 160, distance: 32.8
click at [612, 140] on div at bounding box center [622, 135] width 145 height 13
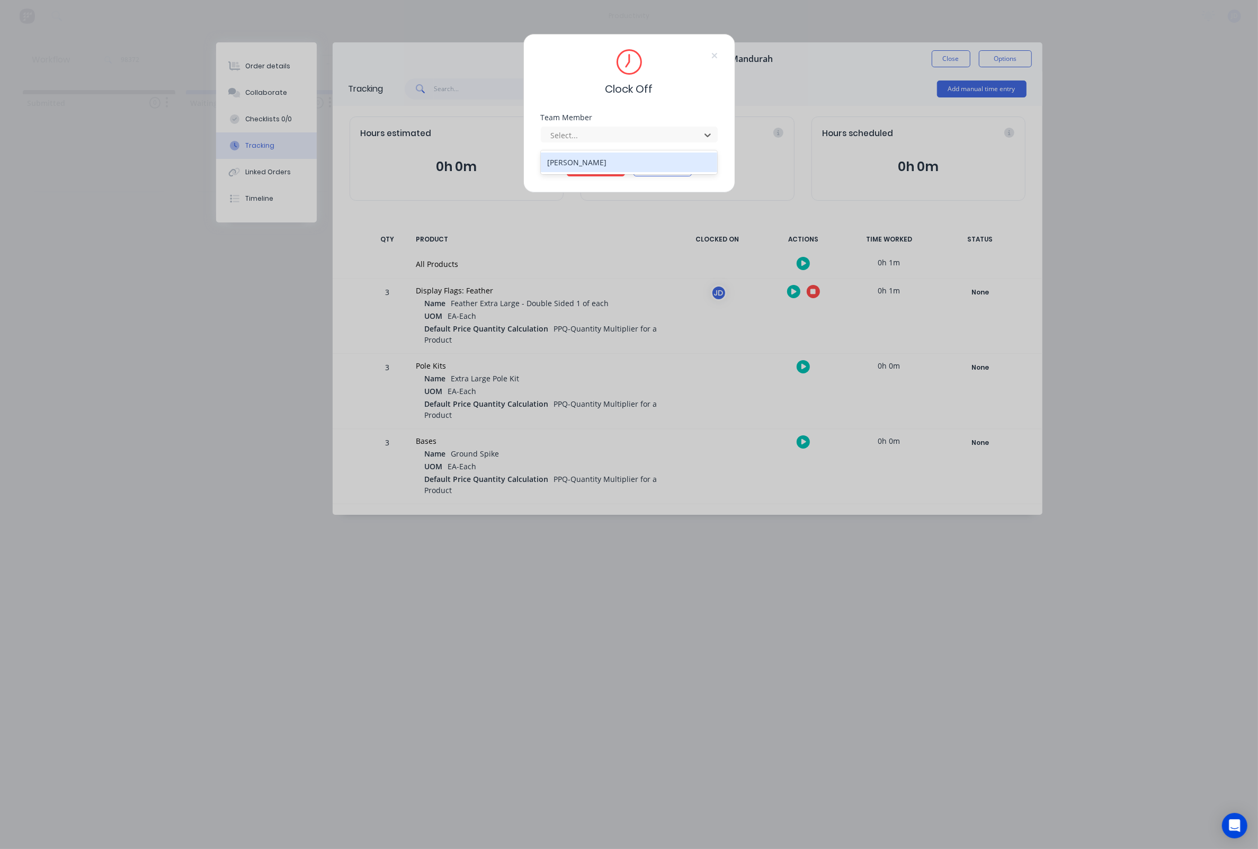
click at [584, 161] on div "[PERSON_NAME]" at bounding box center [629, 163] width 177 height 20
click at [581, 172] on button "Clock Off" at bounding box center [596, 167] width 58 height 17
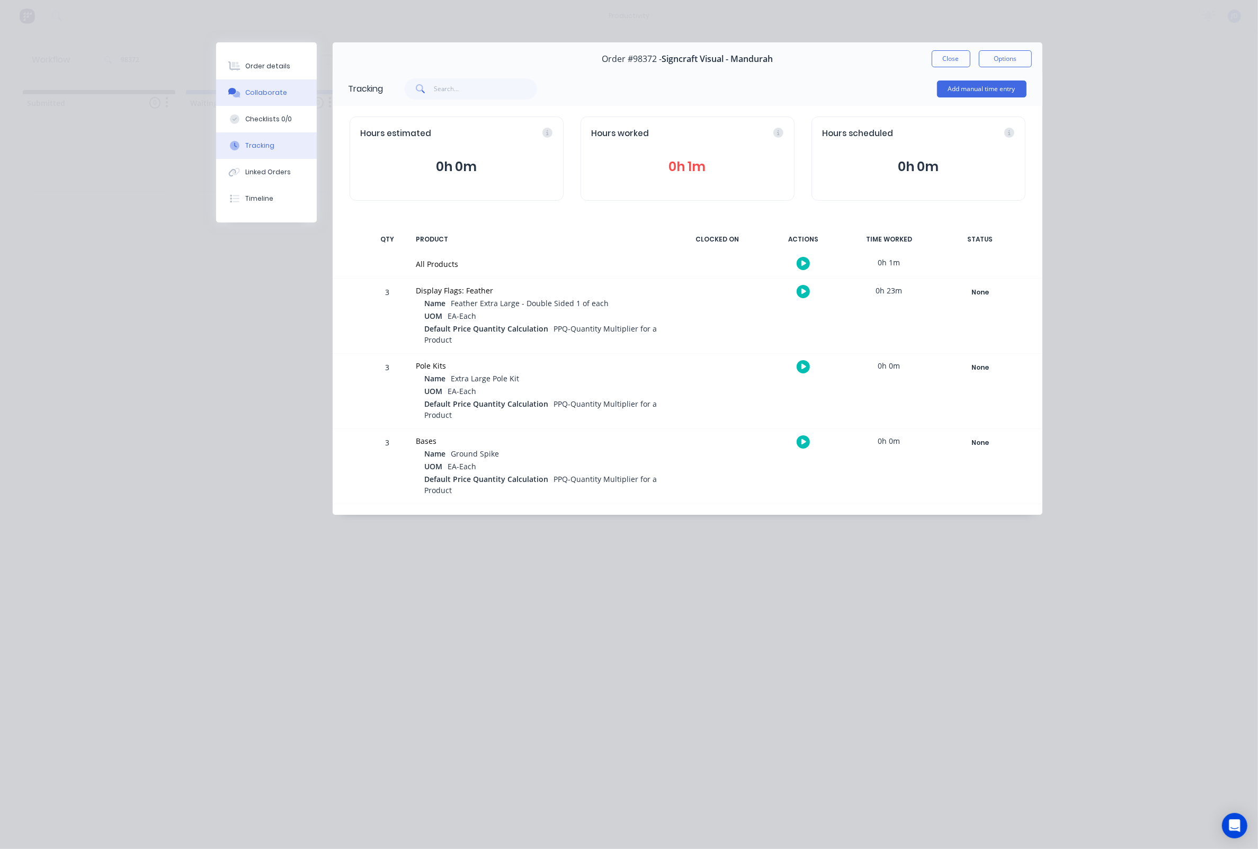
click at [275, 86] on button "Collaborate" at bounding box center [266, 92] width 101 height 26
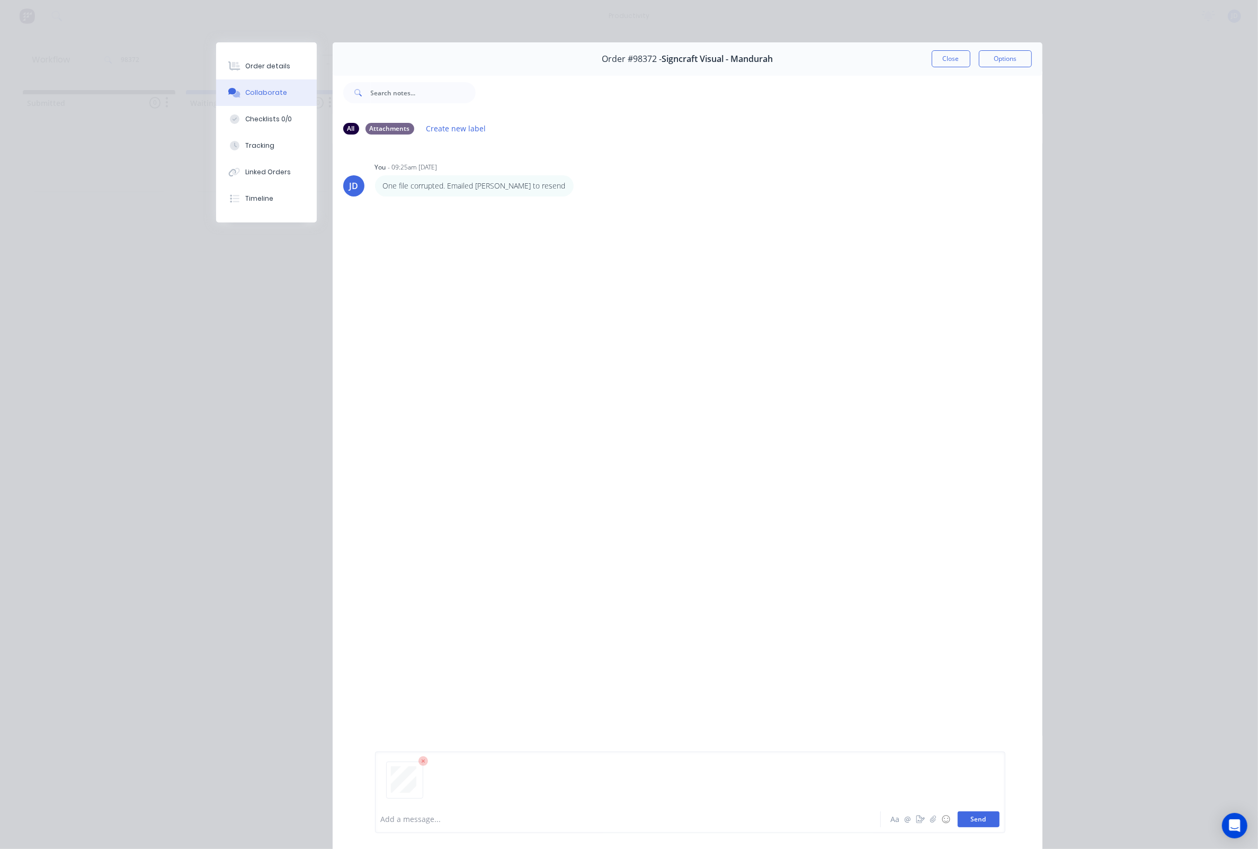
click at [995, 822] on button "Send" at bounding box center [979, 819] width 42 height 16
click at [273, 158] on button "Tracking" at bounding box center [266, 145] width 101 height 26
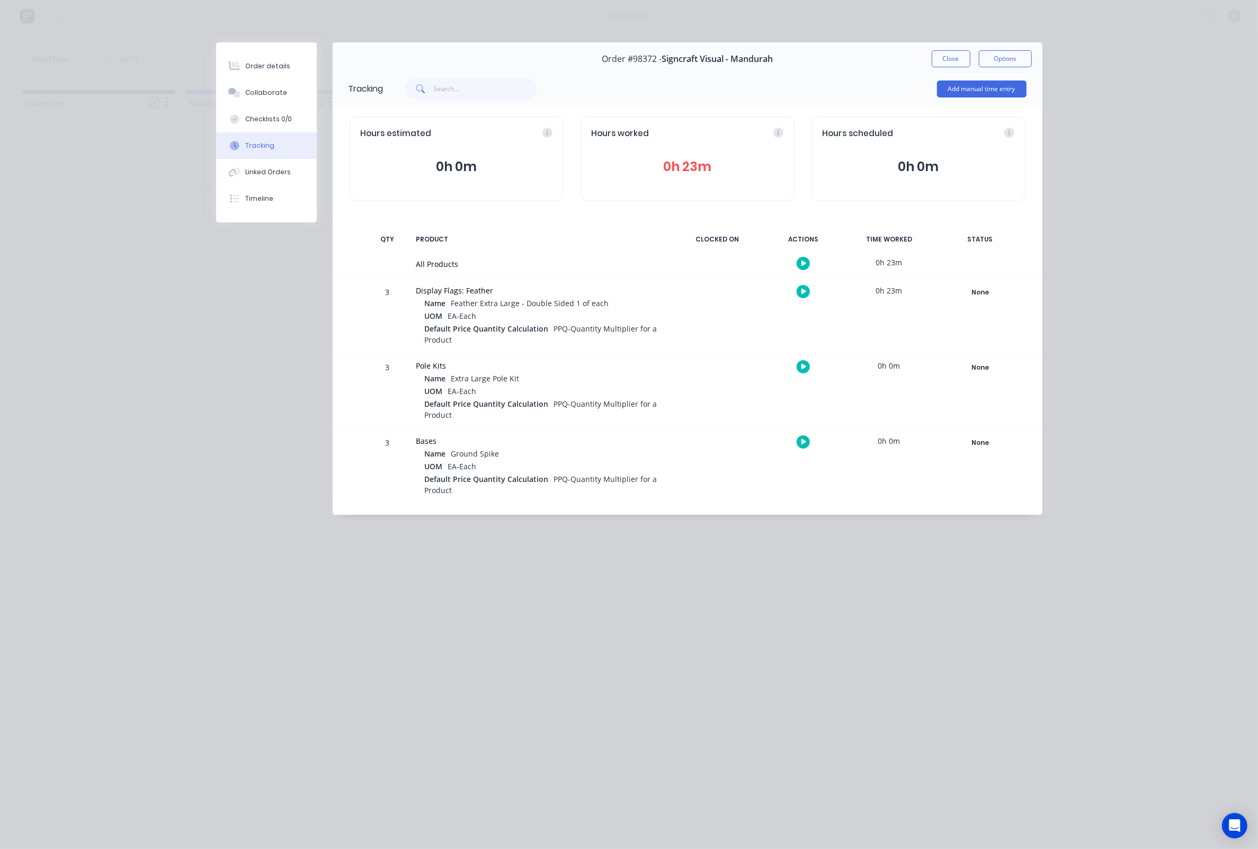
drag, startPoint x: 943, startPoint y: 59, endPoint x: 913, endPoint y: 69, distance: 31.8
click at [942, 59] on button "Close" at bounding box center [951, 58] width 39 height 17
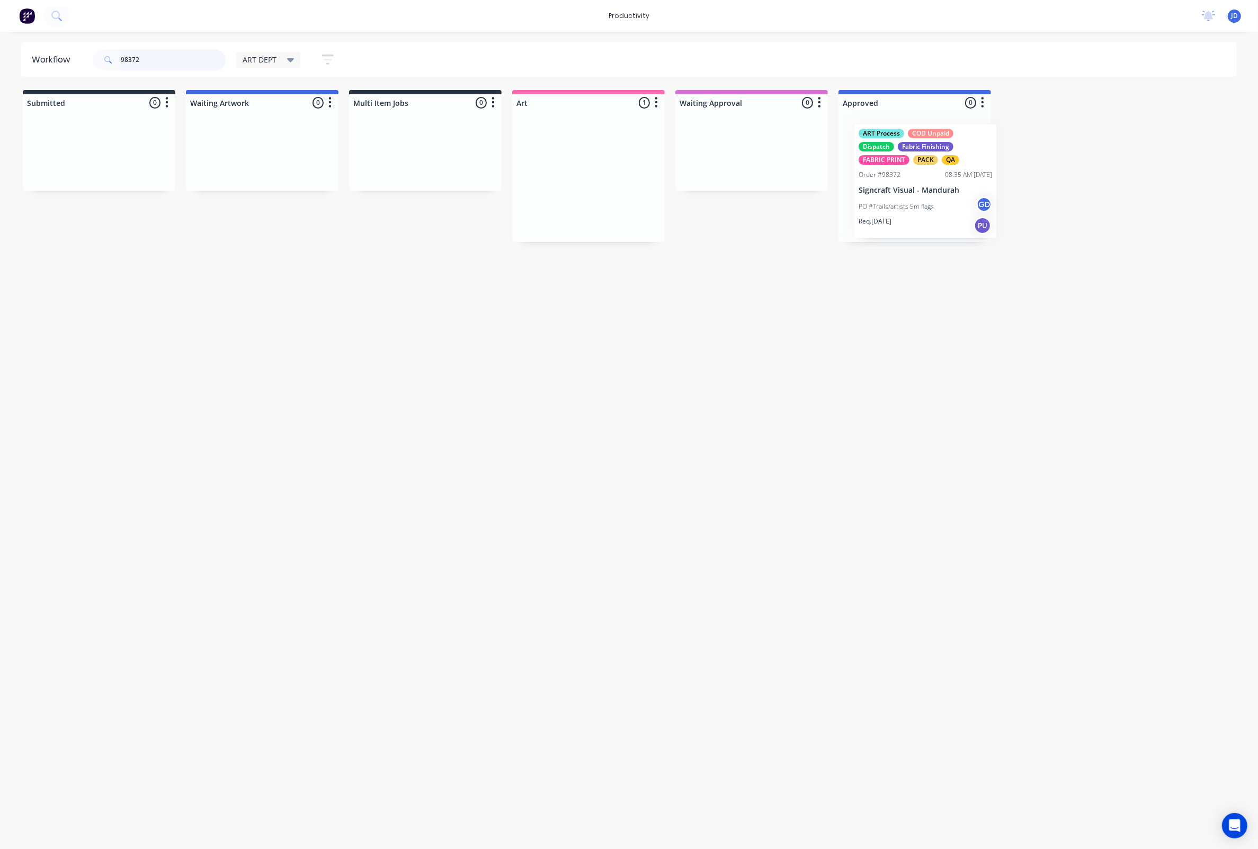
drag, startPoint x: 628, startPoint y: 168, endPoint x: 941, endPoint y: 168, distance: 313.6
drag, startPoint x: 896, startPoint y: 194, endPoint x: 920, endPoint y: 202, distance: 25.6
click at [919, 193] on div "ART Process COD Unpaid Dispatch Fabric Finishing FABRIC PRINT PACK QA Order #98…" at bounding box center [914, 176] width 153 height 131
click at [896, 305] on div "Workflow 98372 ART DEPT Save new view None edit ART DEPT (Default) edit Banner …" at bounding box center [629, 434] width 1258 height 785
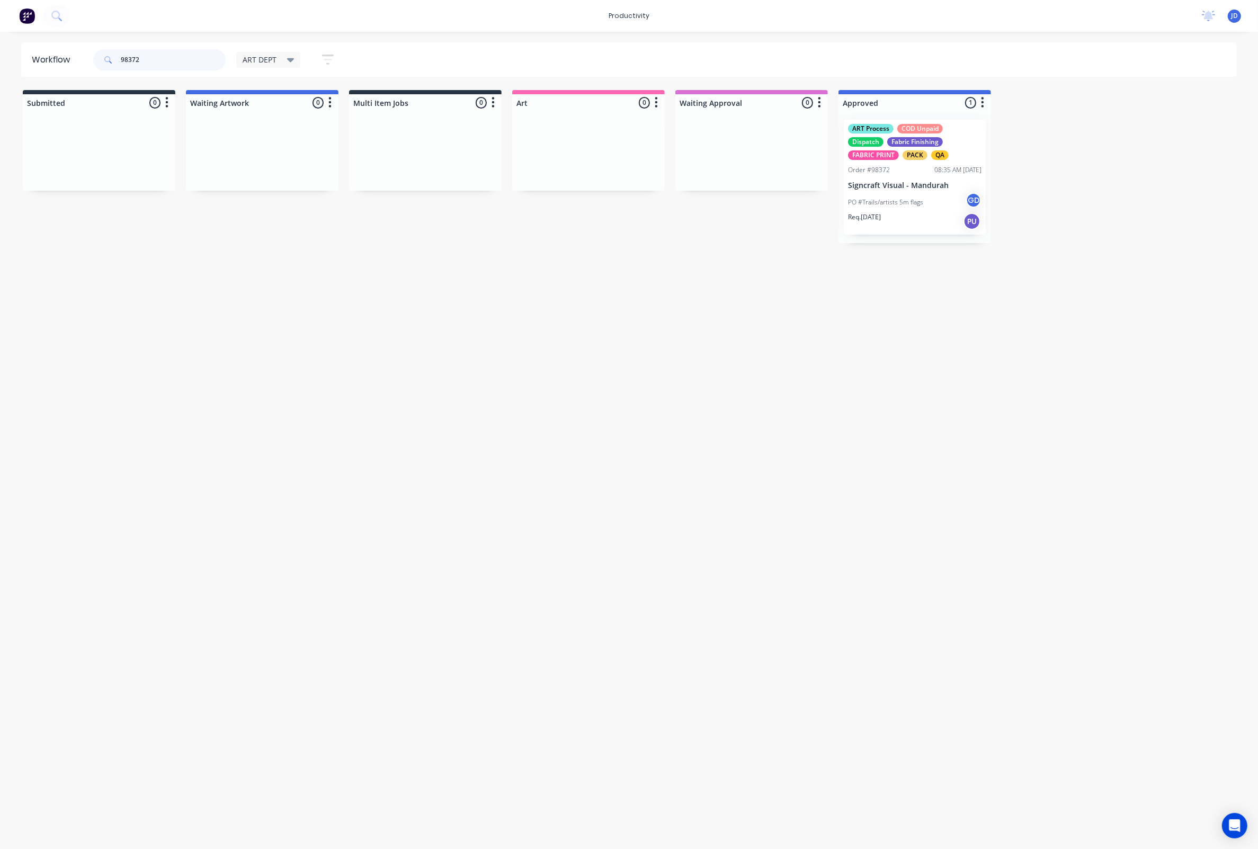
drag, startPoint x: 157, startPoint y: 58, endPoint x: 97, endPoint y: 51, distance: 60.3
click at [97, 51] on div "98372" at bounding box center [159, 59] width 132 height 21
drag, startPoint x: 175, startPoint y: 59, endPoint x: 93, endPoint y: 51, distance: 83.1
click at [93, 51] on div "98372 ART DEPT Save new view None edit ART DEPT (Default) edit Banner Finishing…" at bounding box center [218, 60] width 254 height 32
drag, startPoint x: 724, startPoint y: 184, endPoint x: 878, endPoint y: 172, distance: 154.6
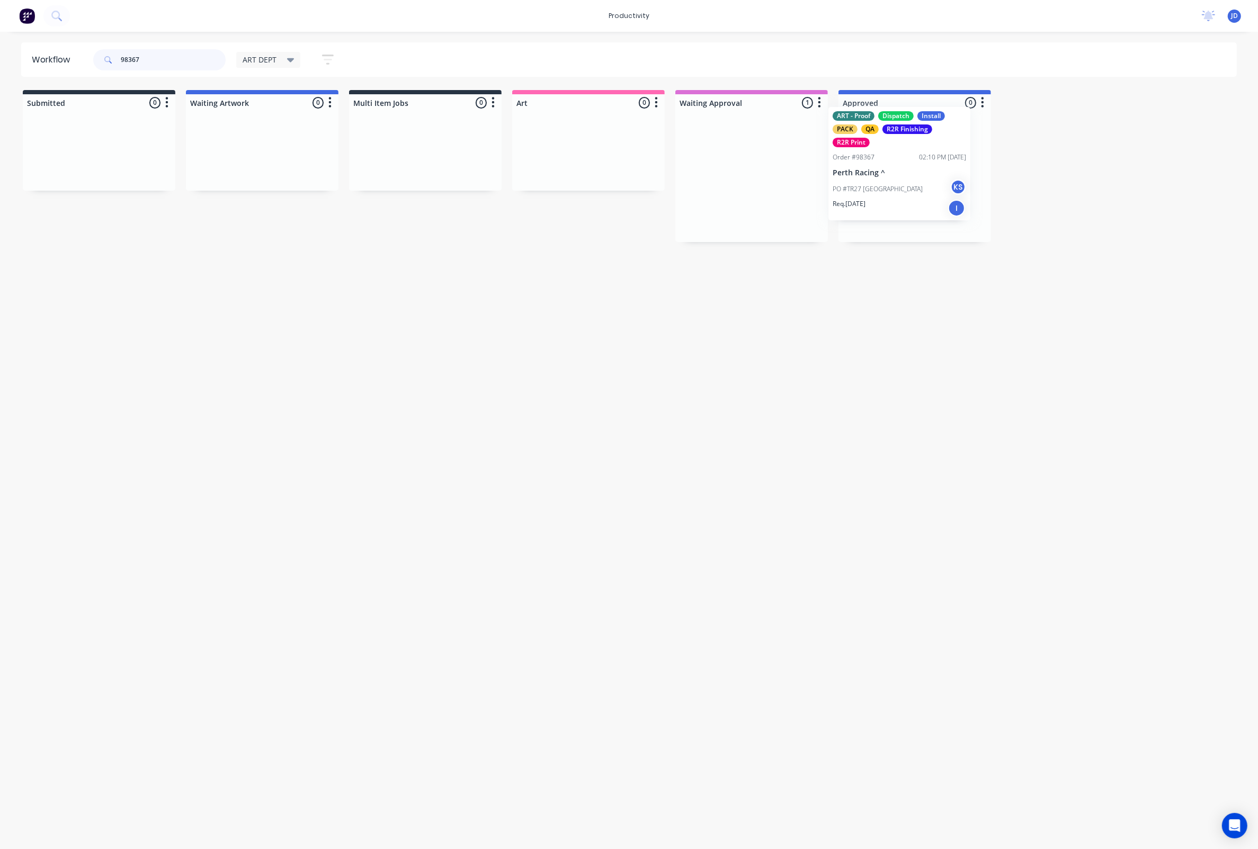
click at [906, 208] on div at bounding box center [914, 176] width 153 height 131
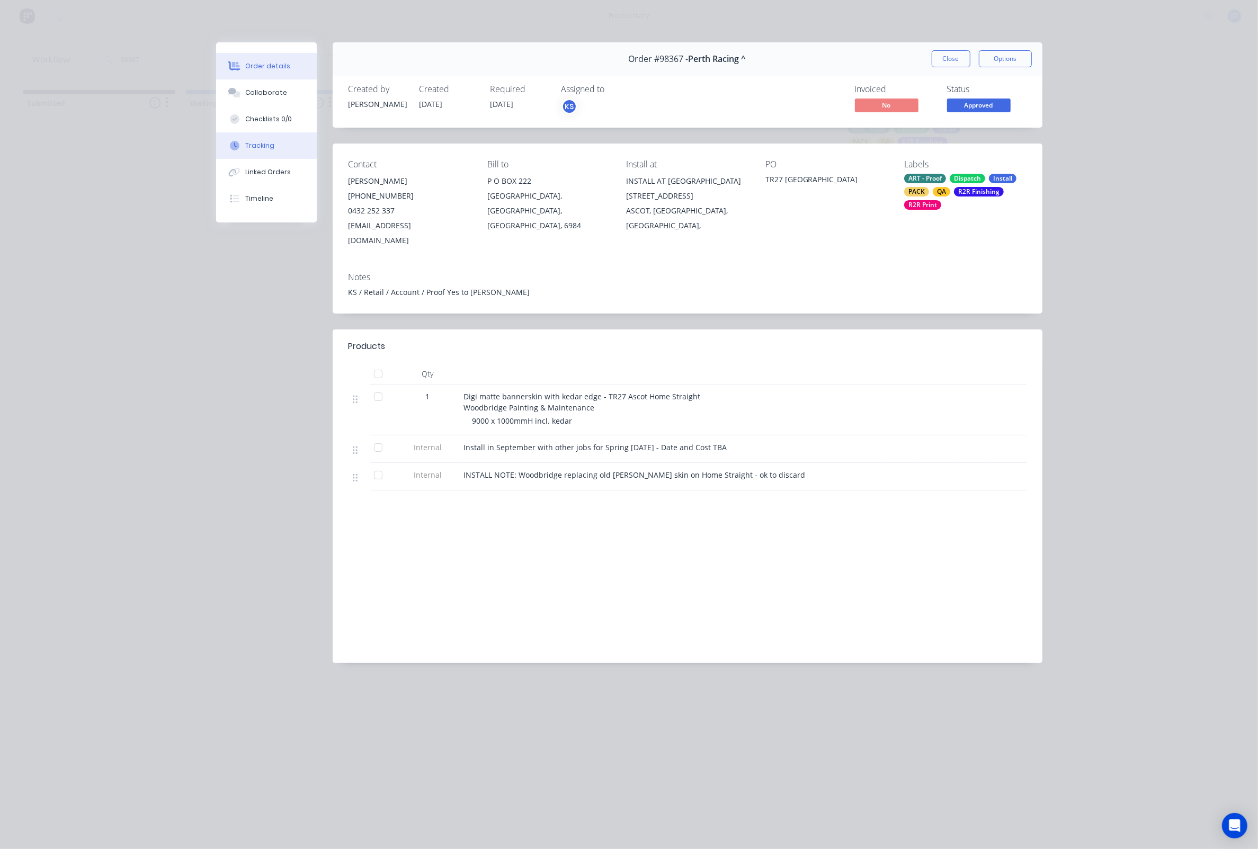
click at [240, 159] on button "Tracking" at bounding box center [266, 145] width 101 height 26
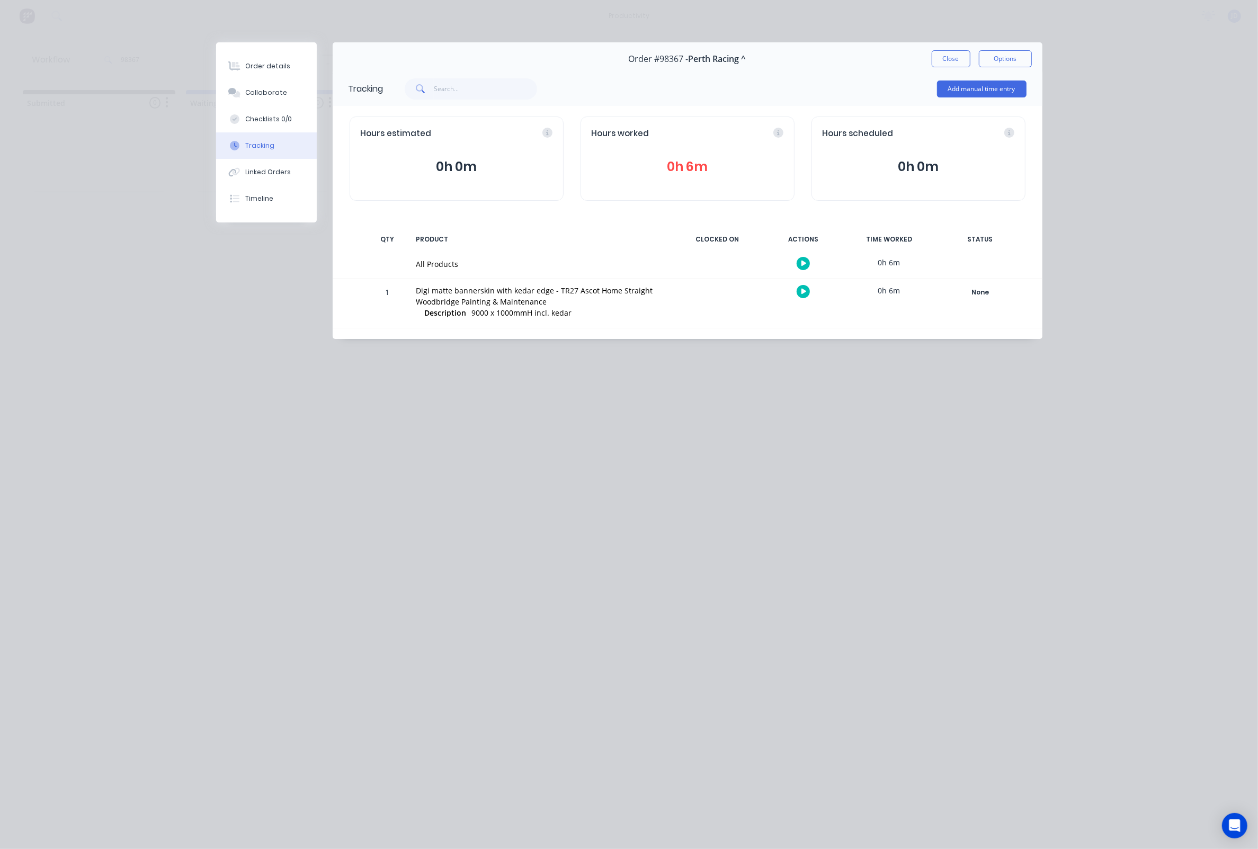
click at [791, 289] on div at bounding box center [803, 292] width 79 height 26
click at [797, 291] on button "button" at bounding box center [803, 291] width 13 height 13
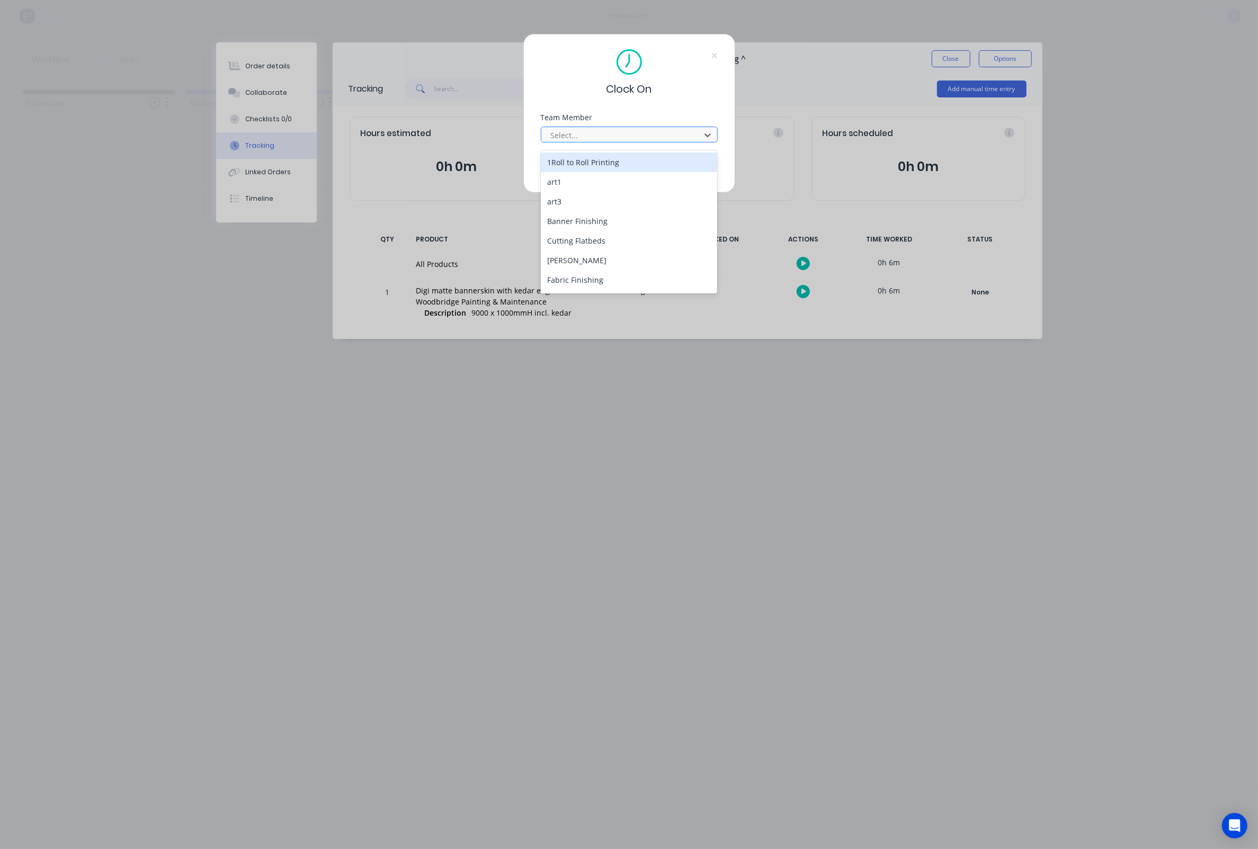
click at [605, 143] on div "Select..." at bounding box center [622, 135] width 151 height 16
click at [560, 245] on div "[PERSON_NAME]" at bounding box center [629, 252] width 177 height 20
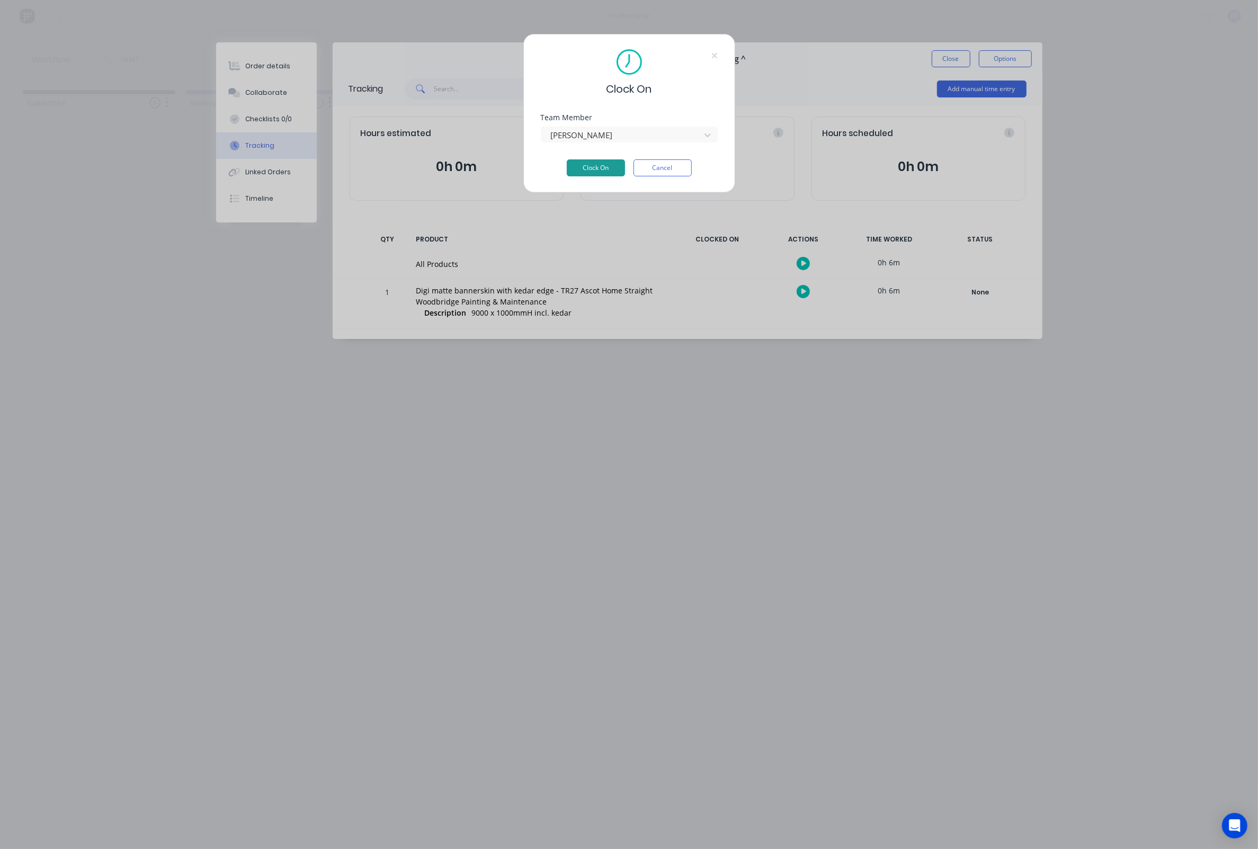
click at [577, 175] on button "Clock On" at bounding box center [596, 167] width 58 height 17
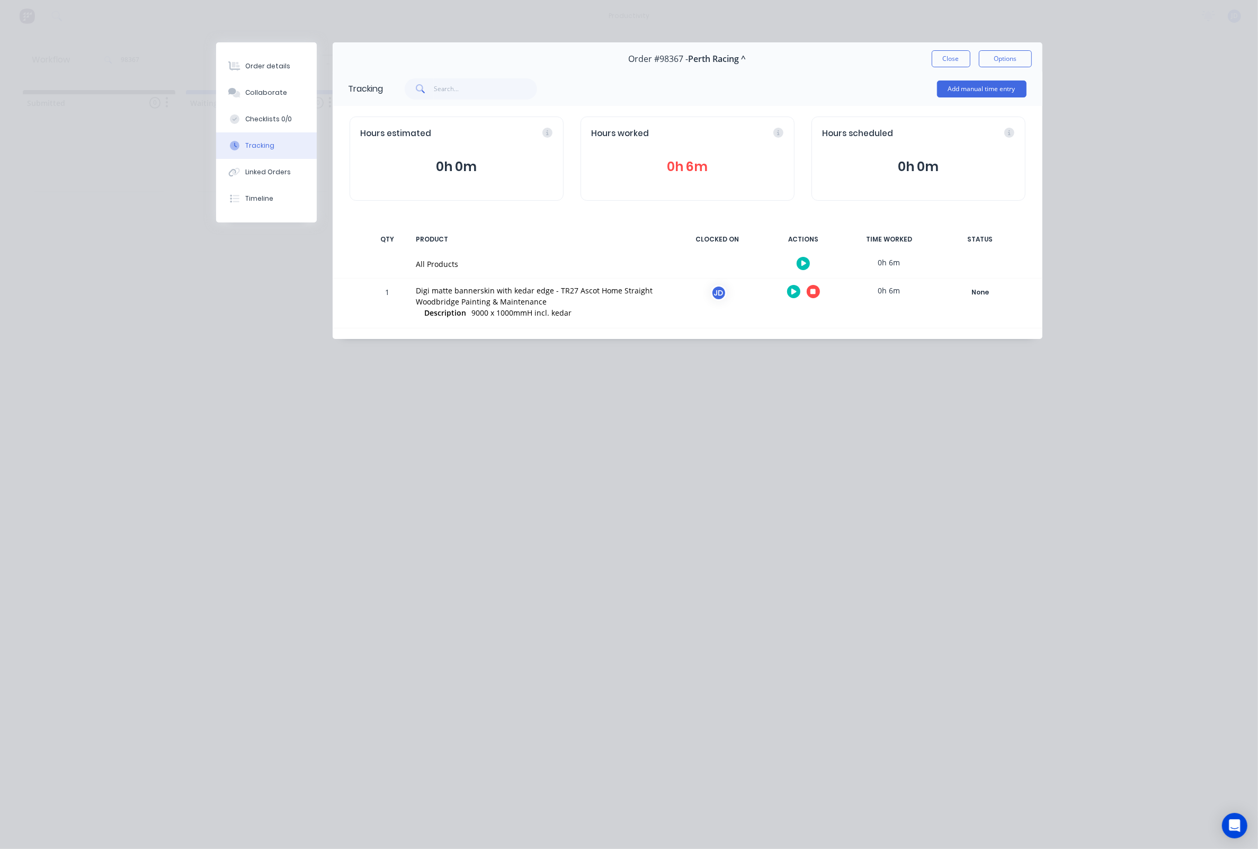
click at [818, 293] on button "button" at bounding box center [813, 291] width 13 height 13
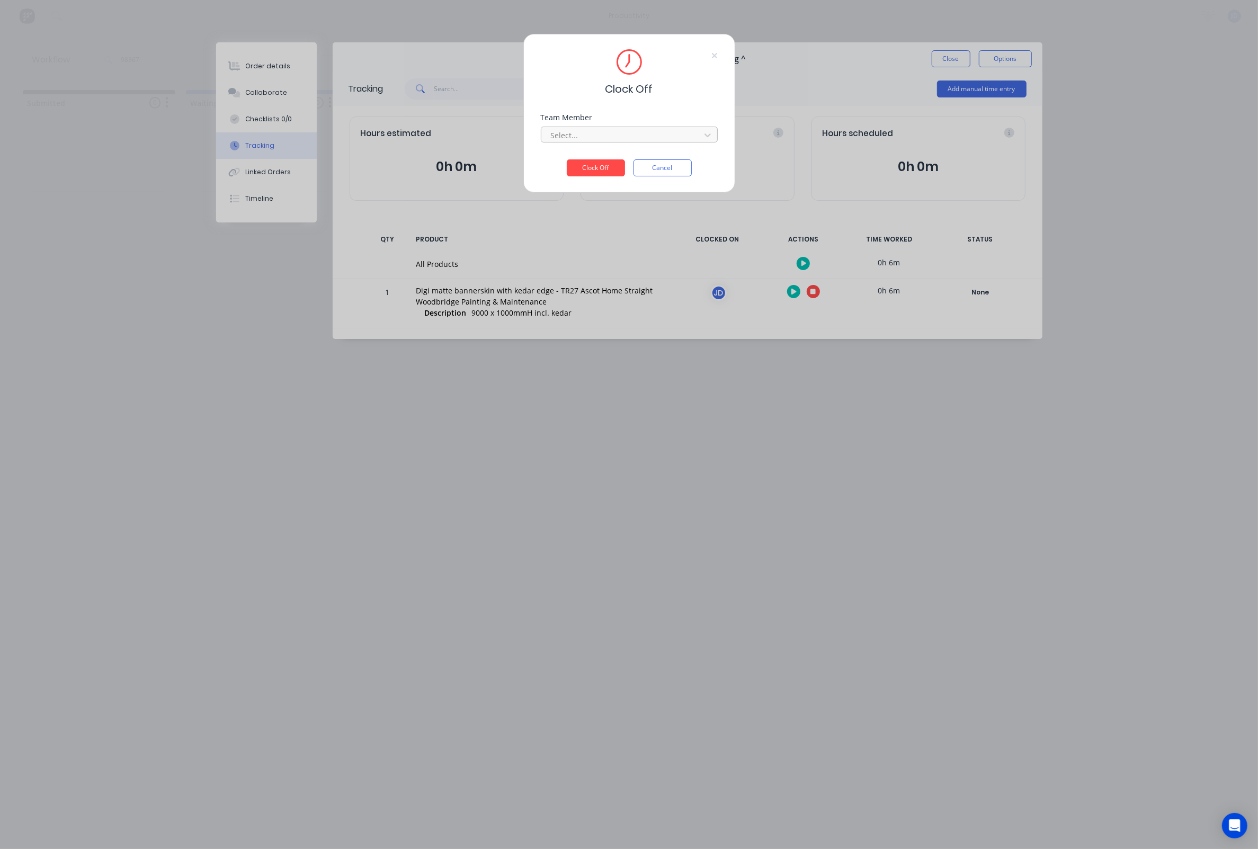
drag, startPoint x: 647, startPoint y: 122, endPoint x: 646, endPoint y: 133, distance: 11.2
click at [647, 130] on div "Team Member Select..." at bounding box center [629, 128] width 177 height 29
drag, startPoint x: 646, startPoint y: 133, endPoint x: 622, endPoint y: 150, distance: 29.2
click at [645, 133] on div at bounding box center [622, 135] width 145 height 13
click at [589, 171] on div "[PERSON_NAME]" at bounding box center [629, 163] width 177 height 20
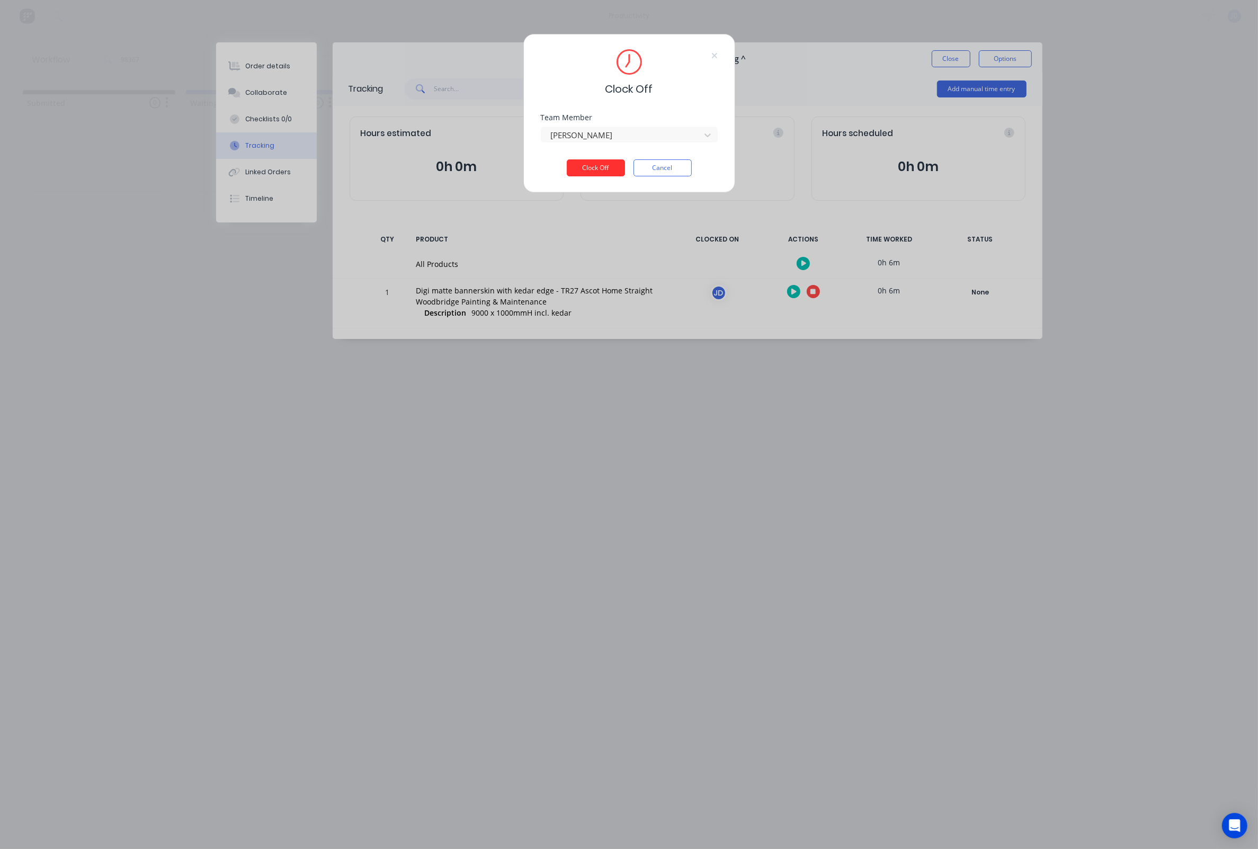
click at [585, 165] on button "Clock Off" at bounding box center [596, 167] width 58 height 17
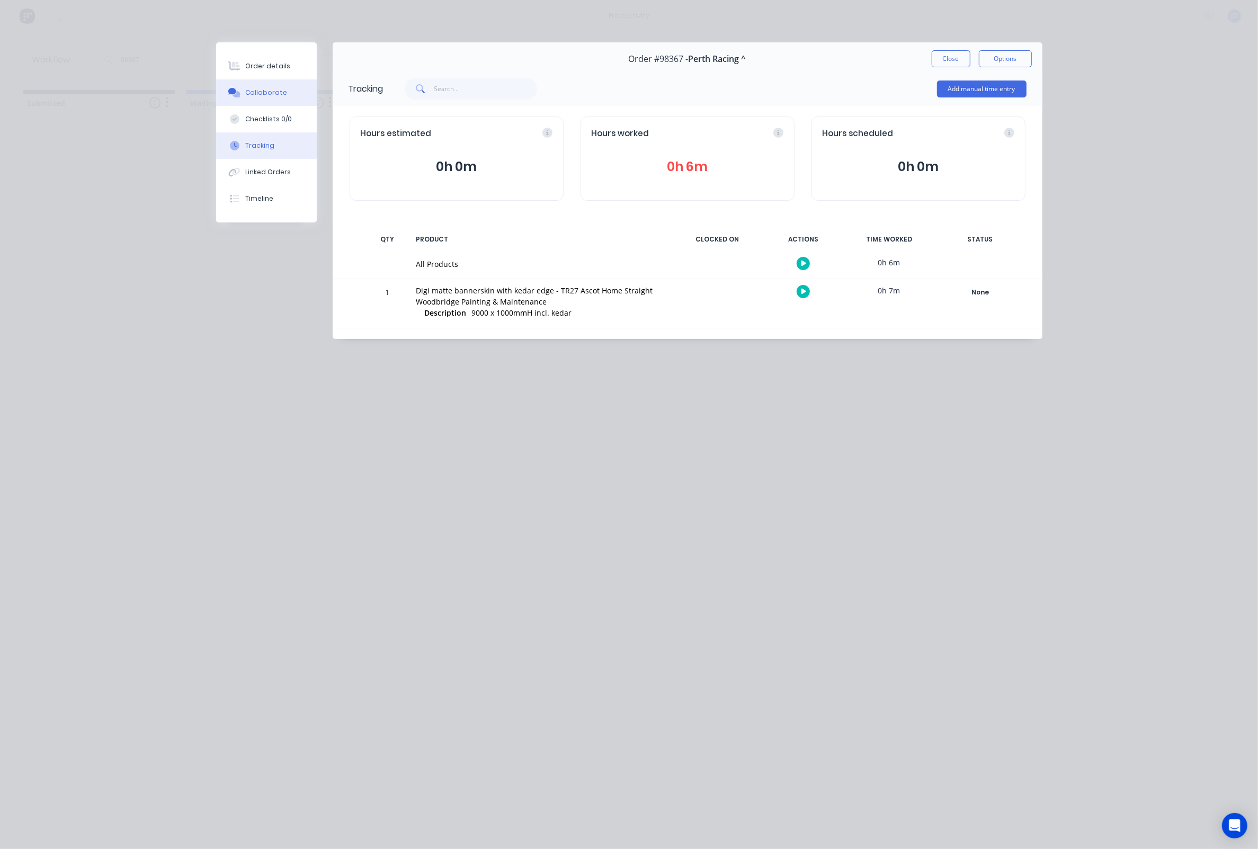
click at [269, 90] on div "Collaborate" at bounding box center [266, 93] width 42 height 10
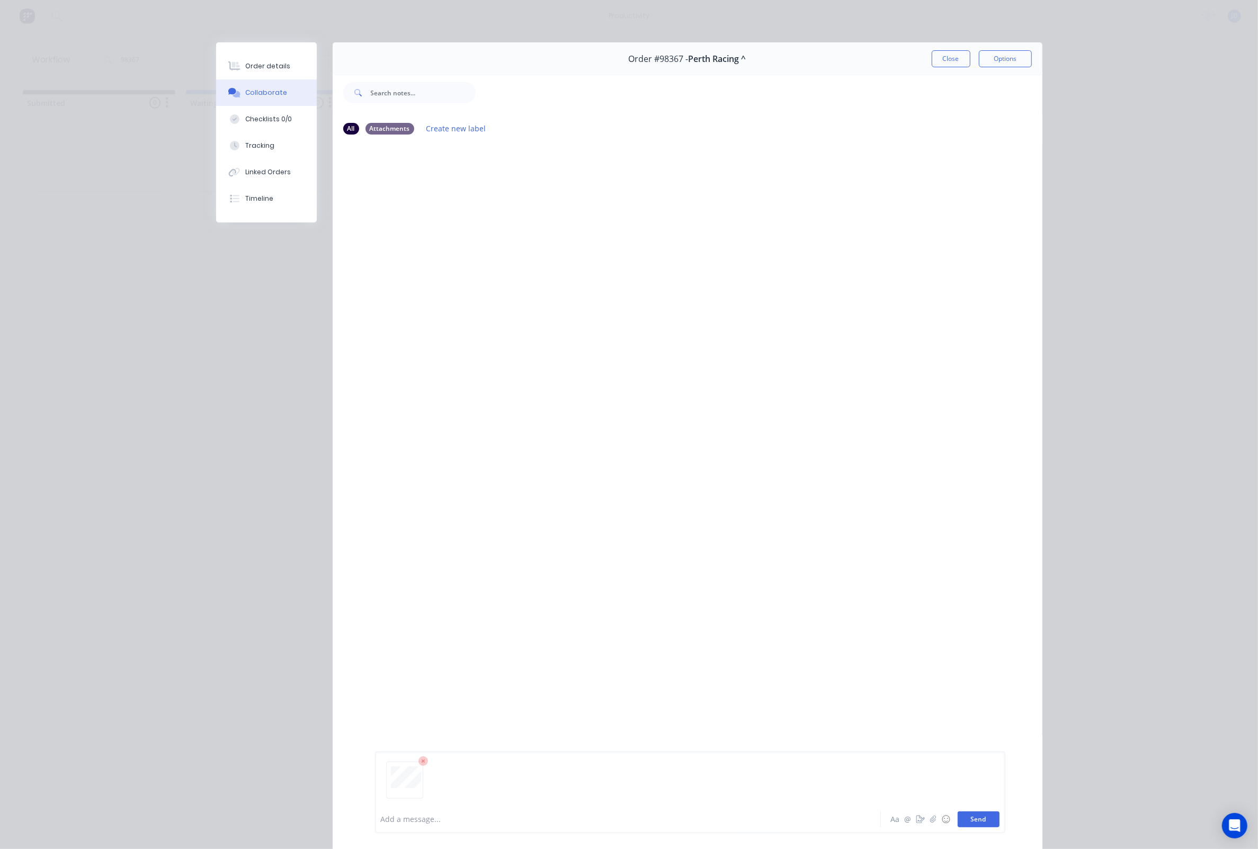
click at [982, 815] on button "Send" at bounding box center [979, 819] width 42 height 16
drag, startPoint x: 966, startPoint y: 44, endPoint x: 962, endPoint y: 51, distance: 8.3
click at [966, 44] on div "Order #98367 - Perth Racing ^ Close Options" at bounding box center [688, 58] width 710 height 33
click at [962, 51] on button "Close" at bounding box center [951, 58] width 39 height 17
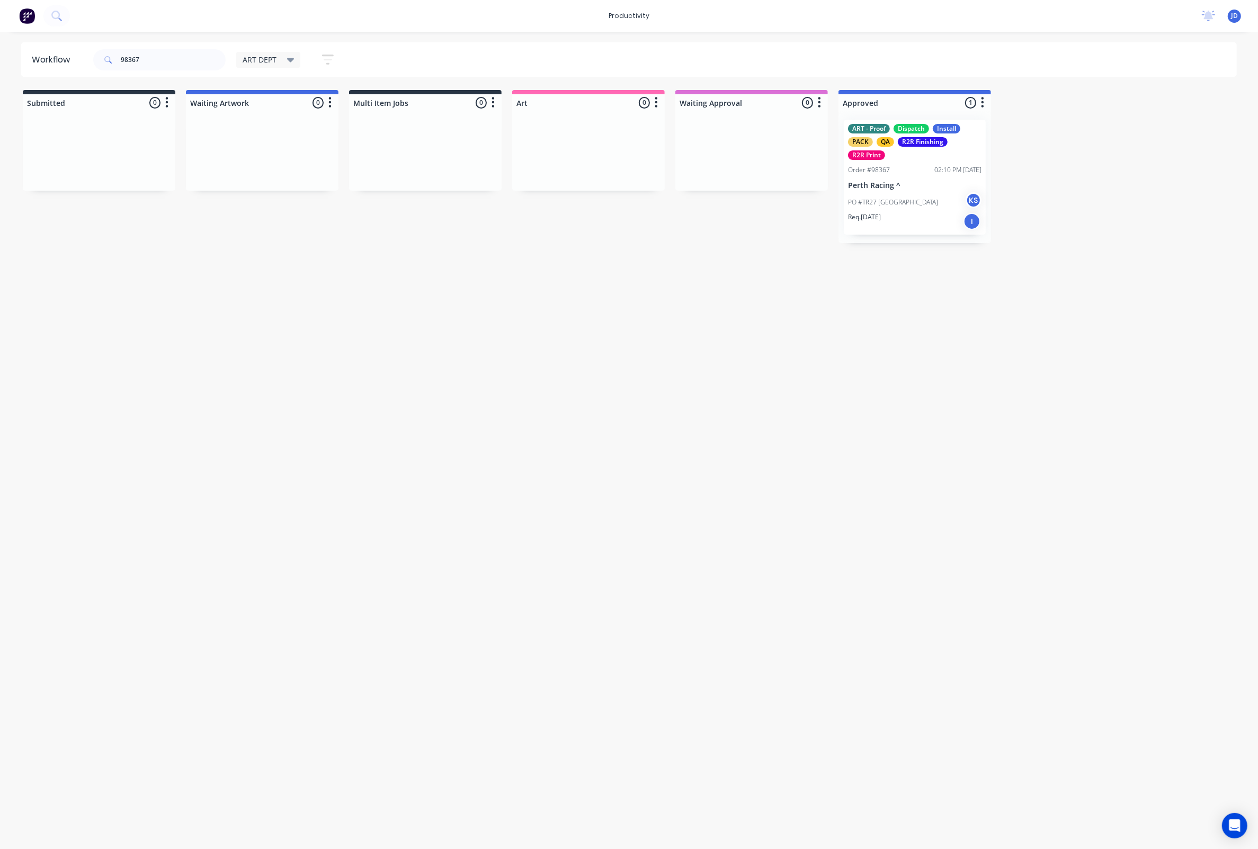
click at [928, 192] on div "PO #TR27 Woodbridge KS" at bounding box center [914, 202] width 133 height 20
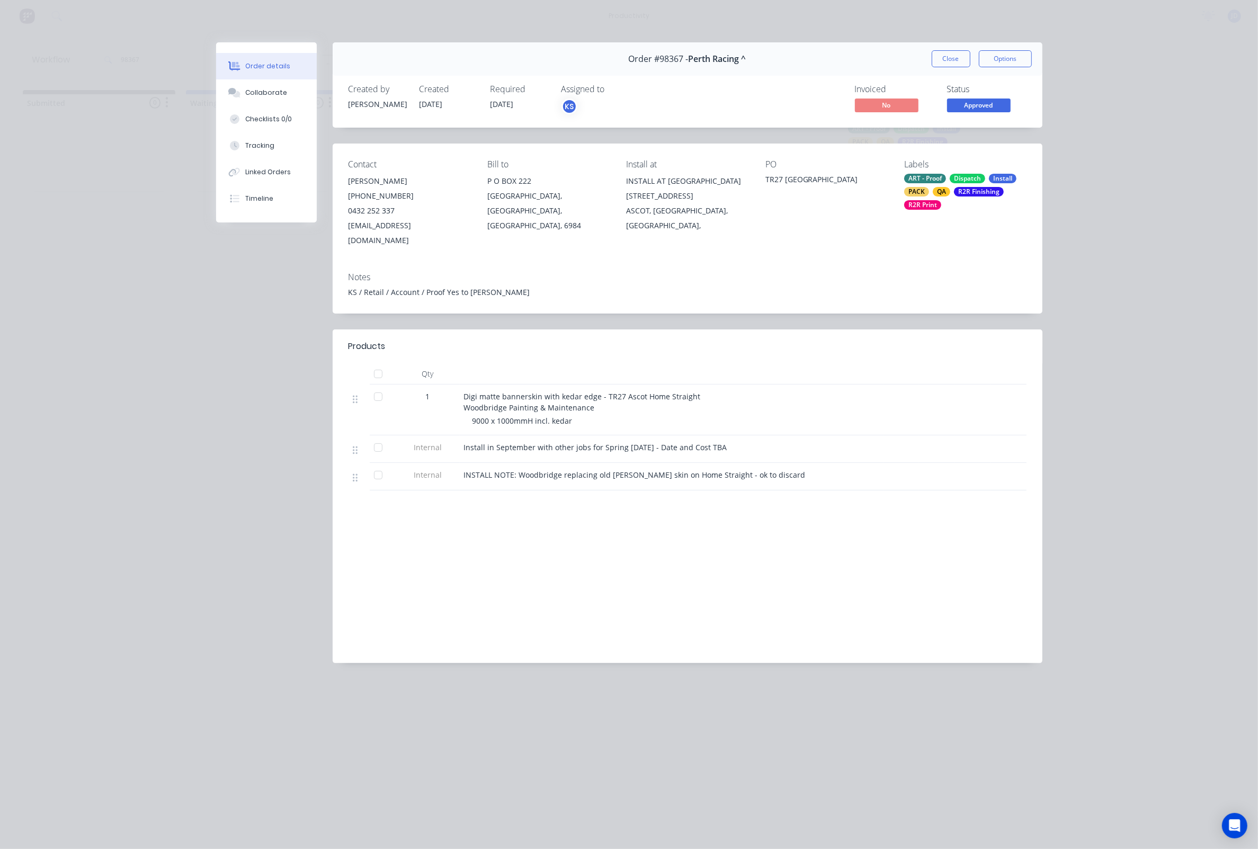
drag, startPoint x: 273, startPoint y: 103, endPoint x: 404, endPoint y: 103, distance: 130.8
click at [273, 103] on button "Collaborate" at bounding box center [266, 92] width 101 height 26
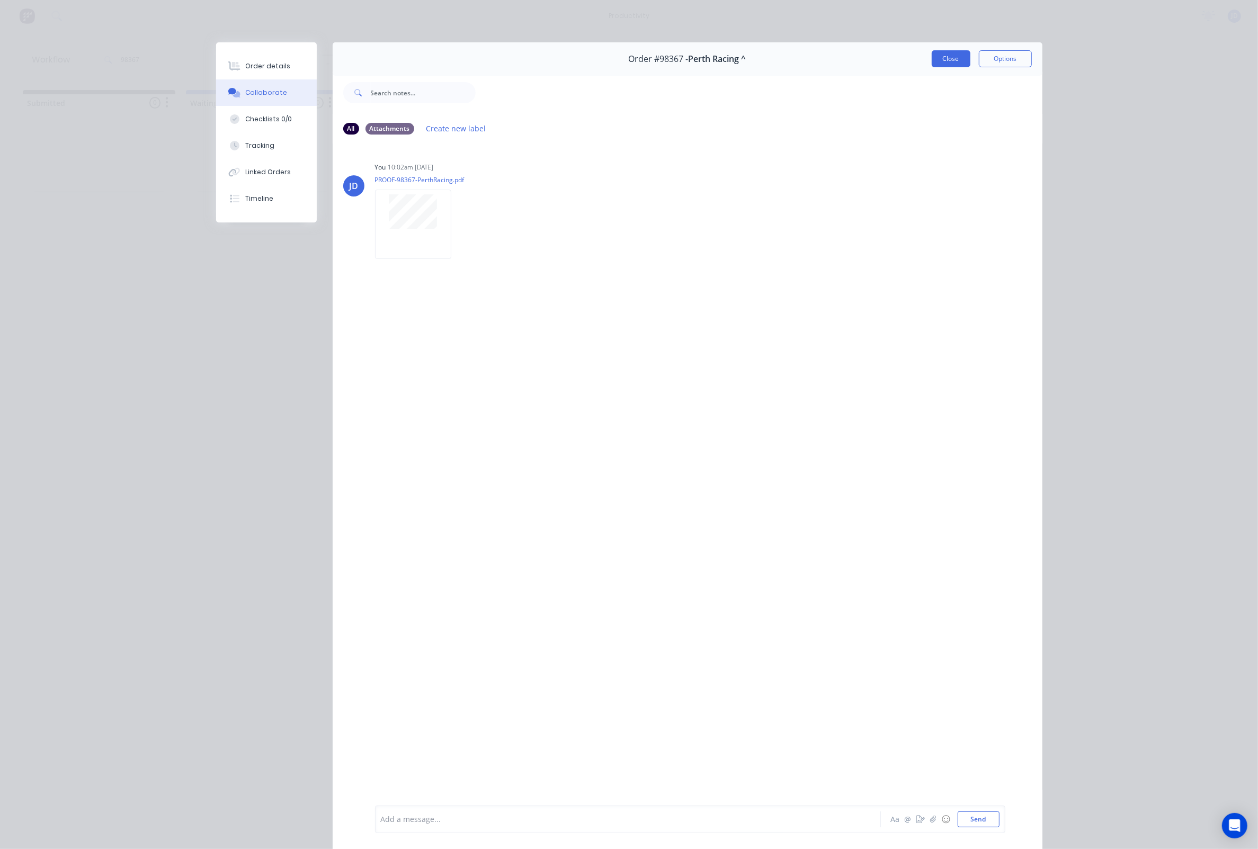
click at [938, 63] on button "Close" at bounding box center [951, 58] width 39 height 17
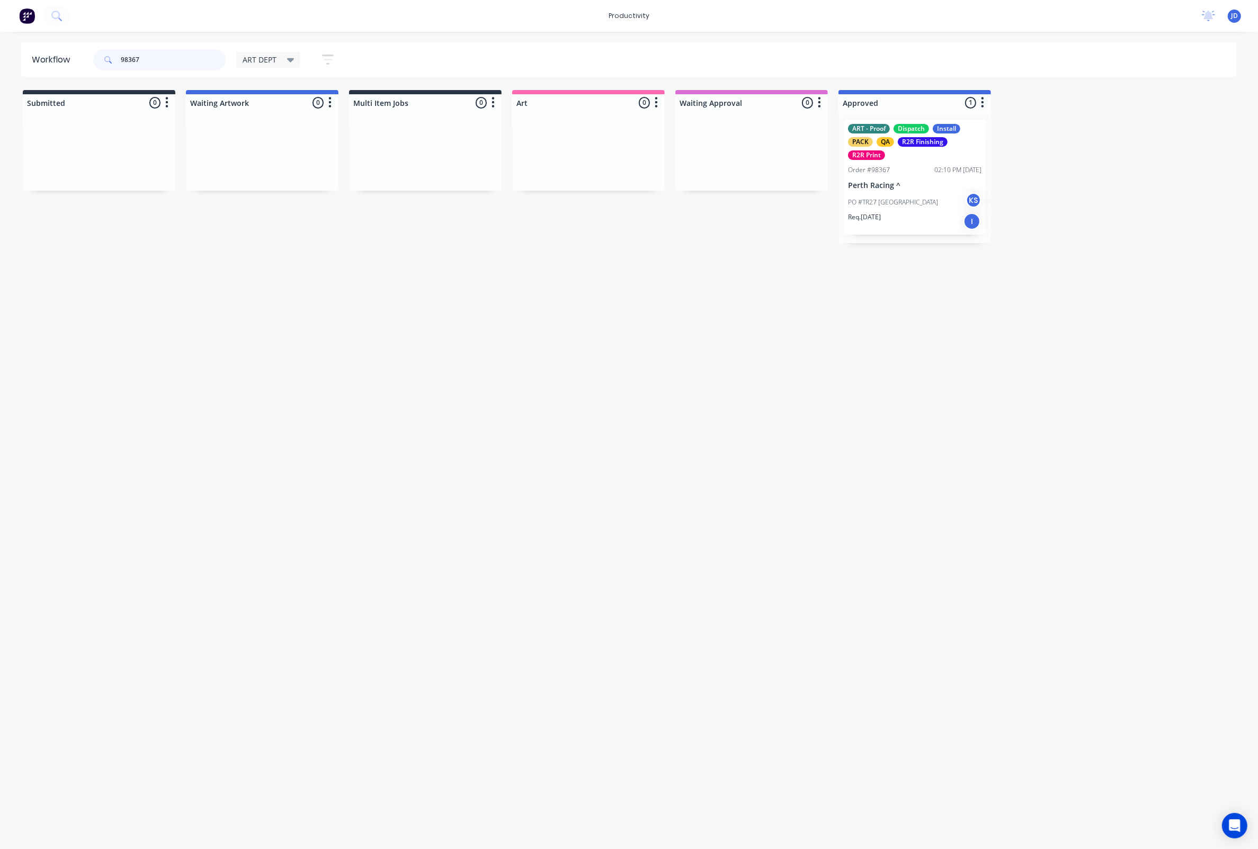
drag, startPoint x: 158, startPoint y: 58, endPoint x: 82, endPoint y: 52, distance: 76.5
click at [82, 52] on header "Workflow 98367 ART DEPT Save new view None edit ART DEPT (Default) edit Banner …" at bounding box center [629, 59] width 1216 height 34
type input "98371"
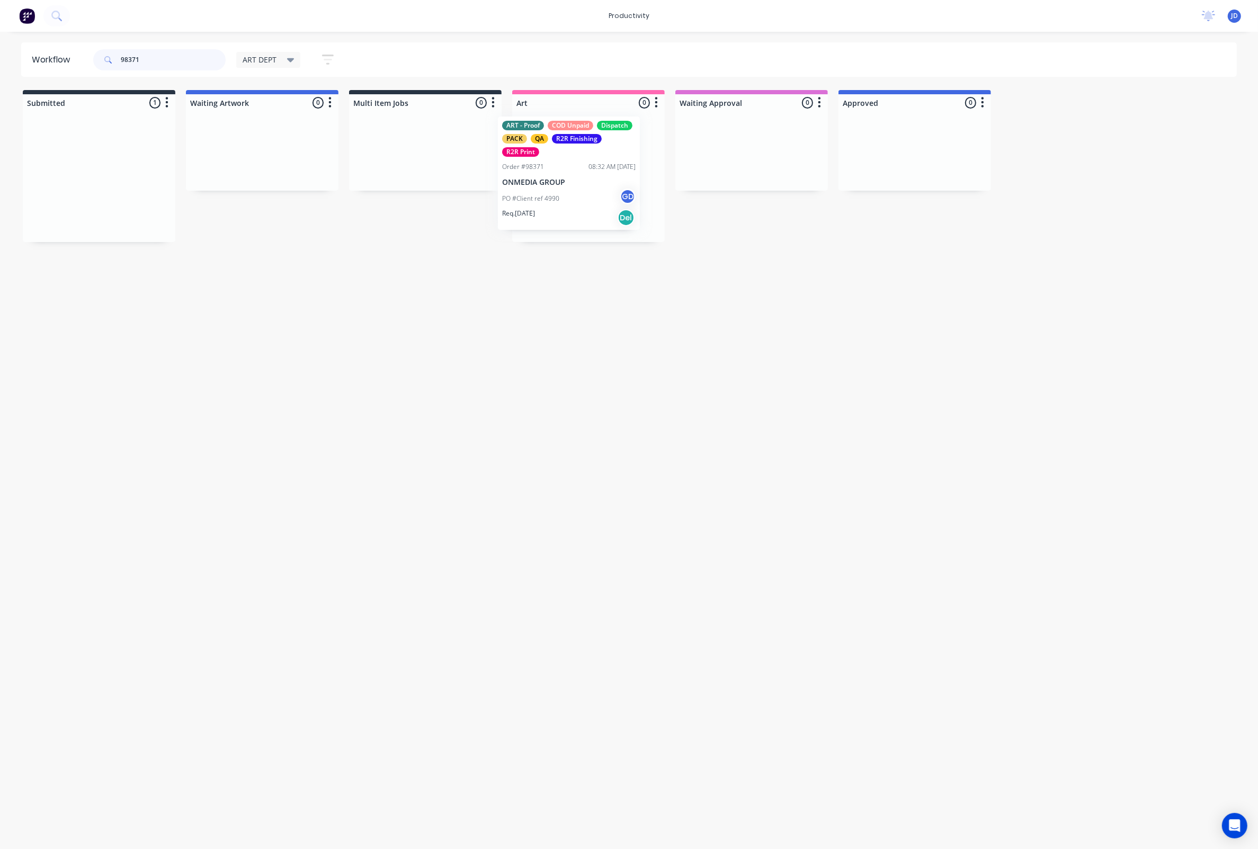
drag, startPoint x: 101, startPoint y: 150, endPoint x: 573, endPoint y: 147, distance: 471.9
click at [564, 192] on div "PO #Client ref 4990 GD" at bounding box center [588, 202] width 133 height 20
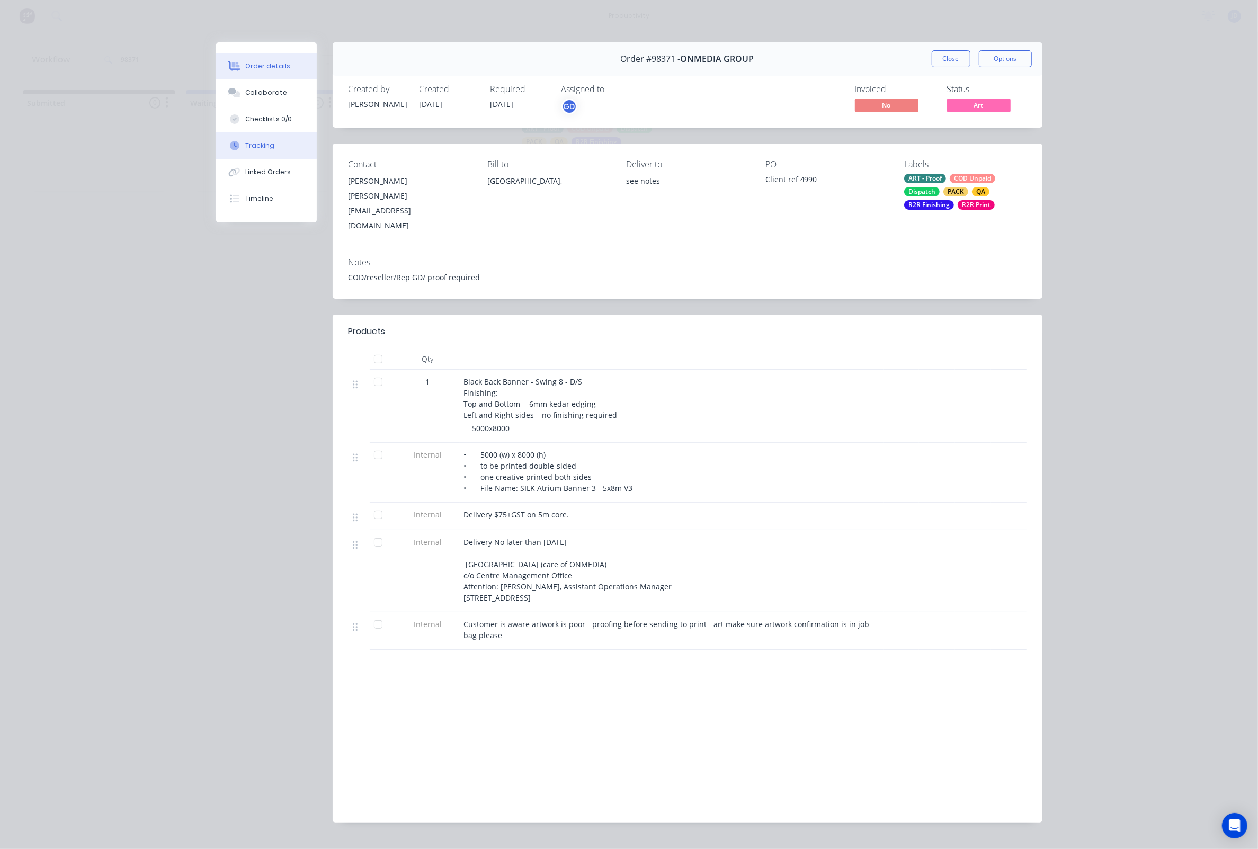
click at [259, 157] on button "Tracking" at bounding box center [266, 145] width 101 height 26
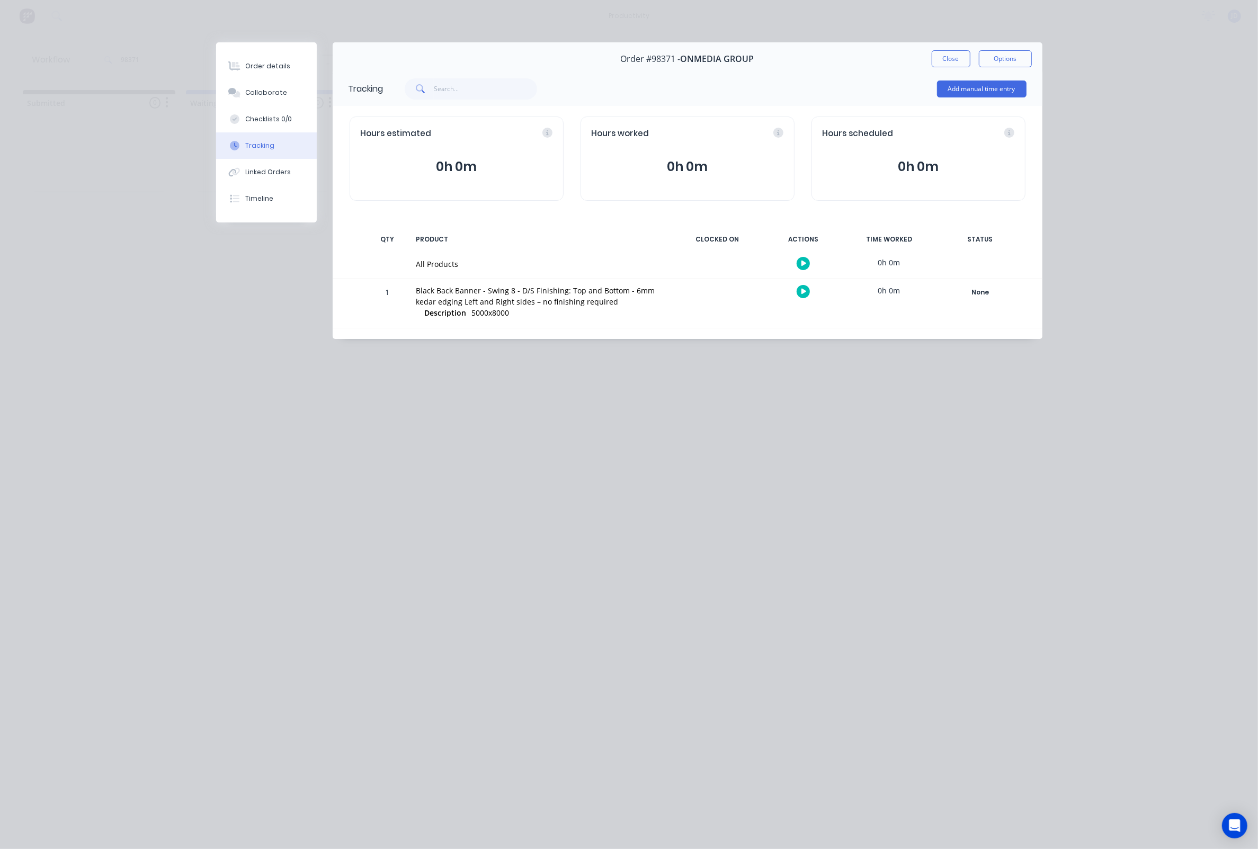
click at [802, 291] on icon "button" at bounding box center [803, 292] width 5 height 6
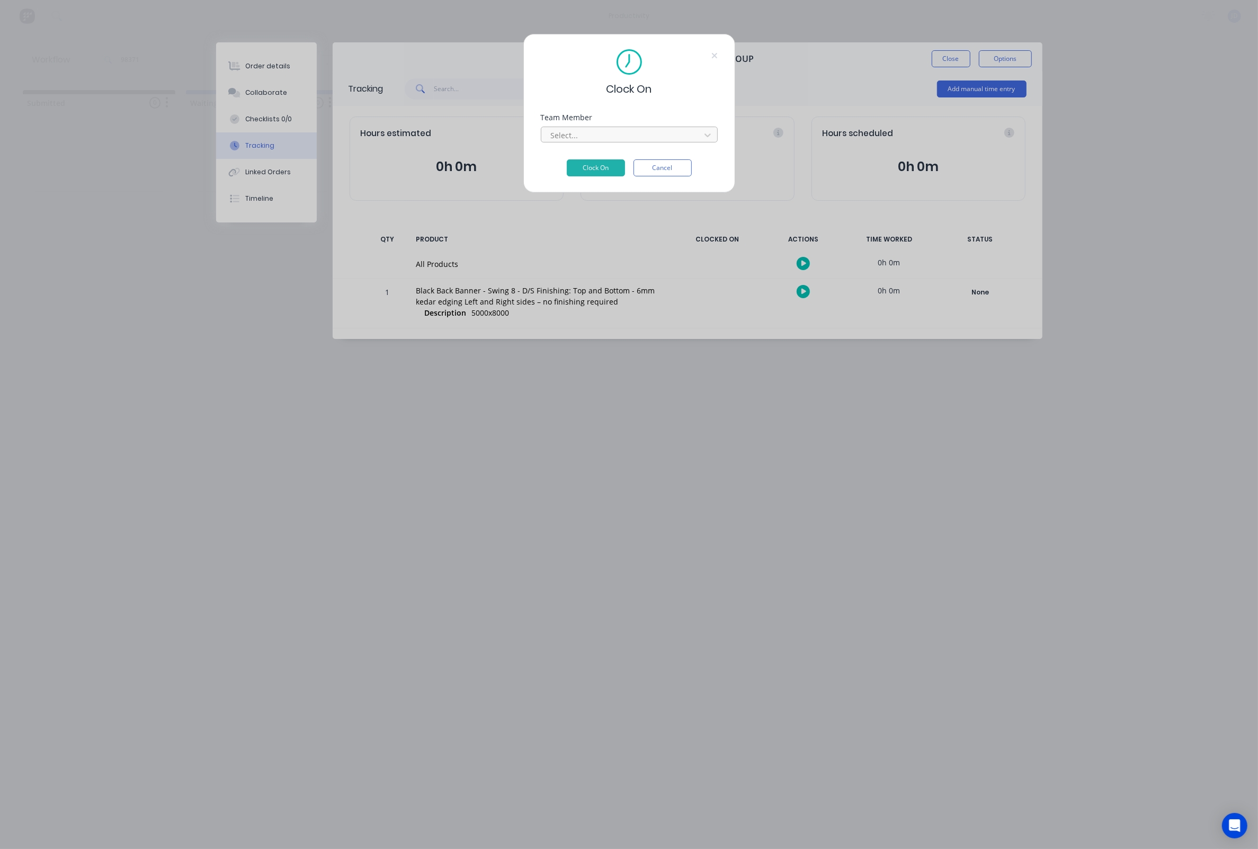
drag, startPoint x: 614, startPoint y: 139, endPoint x: 606, endPoint y: 146, distance: 10.1
click at [613, 139] on div at bounding box center [622, 135] width 145 height 13
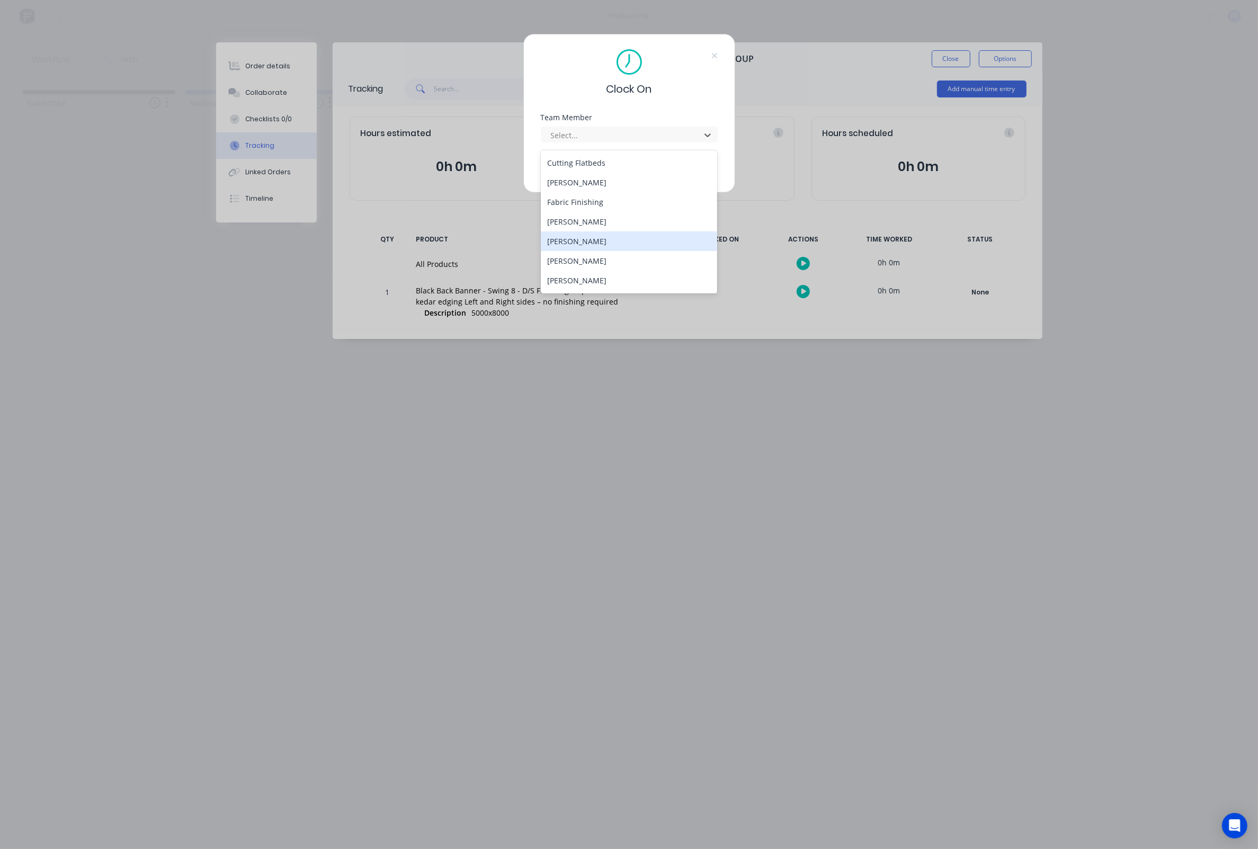
scroll to position [78, 0]
drag, startPoint x: 577, startPoint y: 236, endPoint x: 580, endPoint y: 198, distance: 37.7
click at [577, 236] on div "[PERSON_NAME]" at bounding box center [629, 241] width 177 height 20
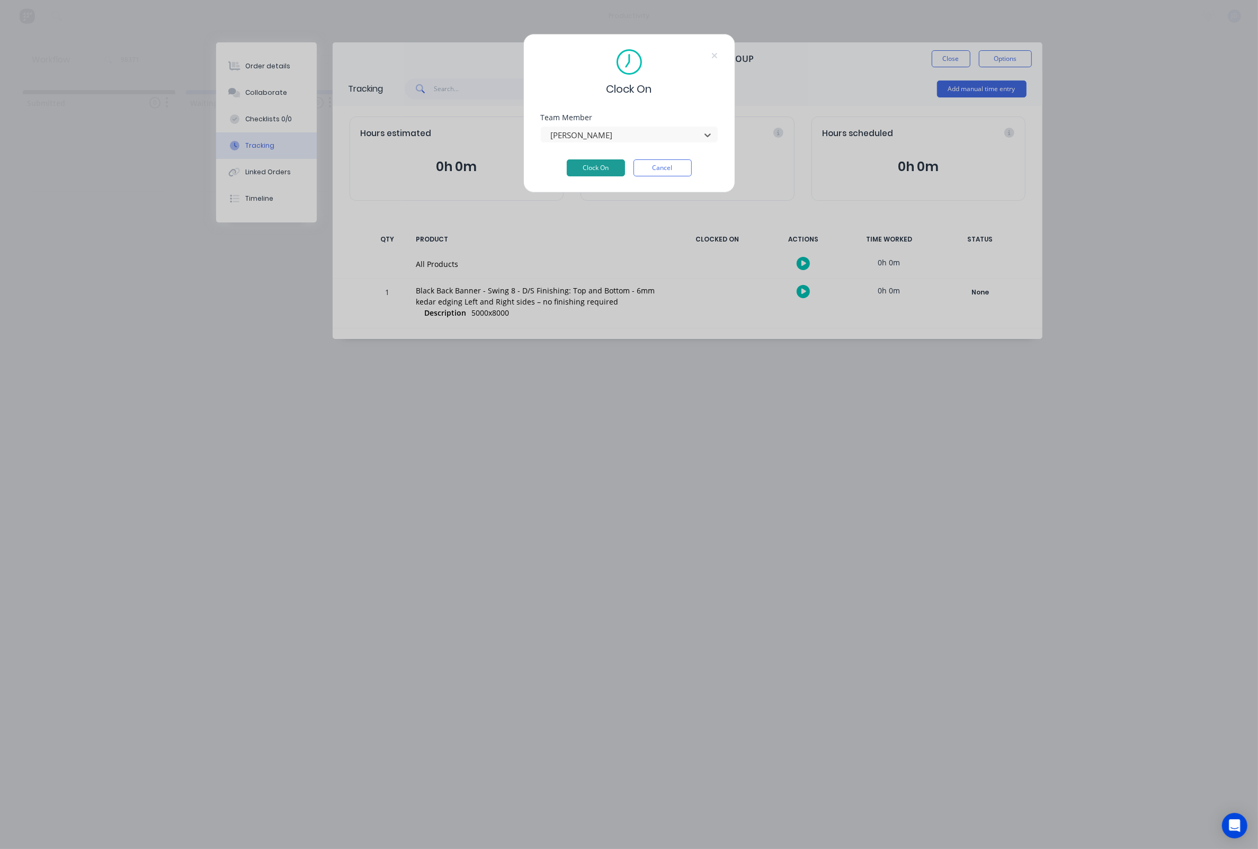
click at [579, 169] on button "Clock On" at bounding box center [596, 167] width 58 height 17
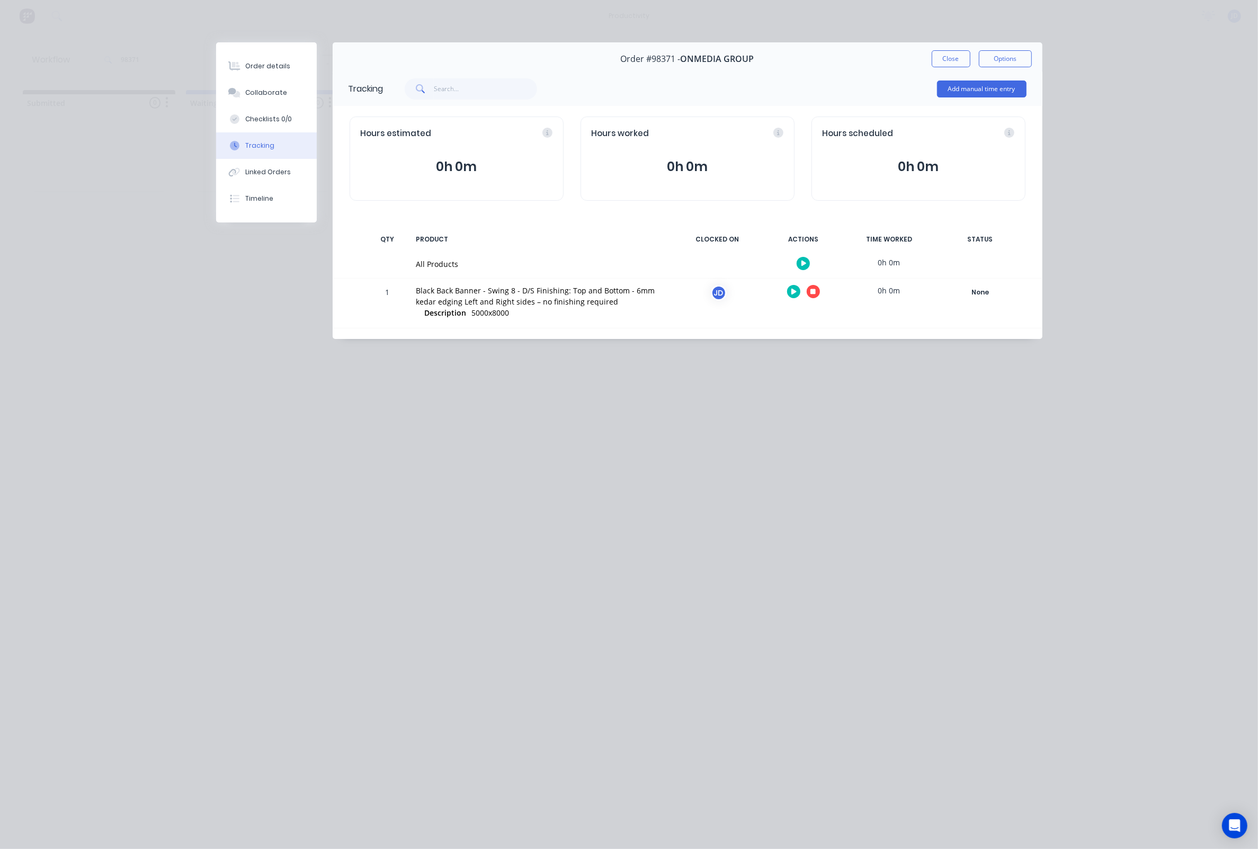
click at [815, 294] on icon "button" at bounding box center [812, 291] width 5 height 5
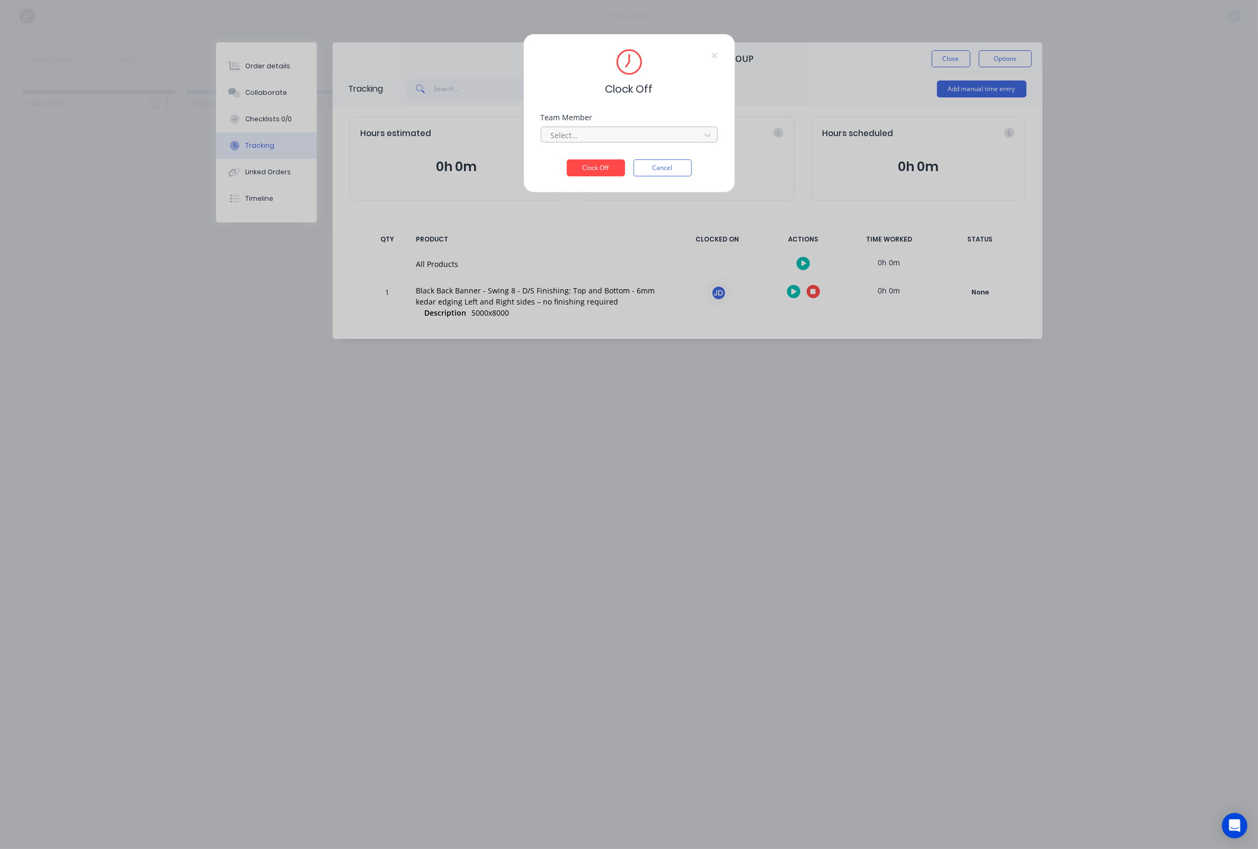
click at [573, 137] on div "Select..." at bounding box center [622, 135] width 143 height 11
click at [581, 160] on div "[PERSON_NAME]" at bounding box center [629, 163] width 177 height 20
click at [594, 173] on button "Clock Off" at bounding box center [596, 167] width 58 height 17
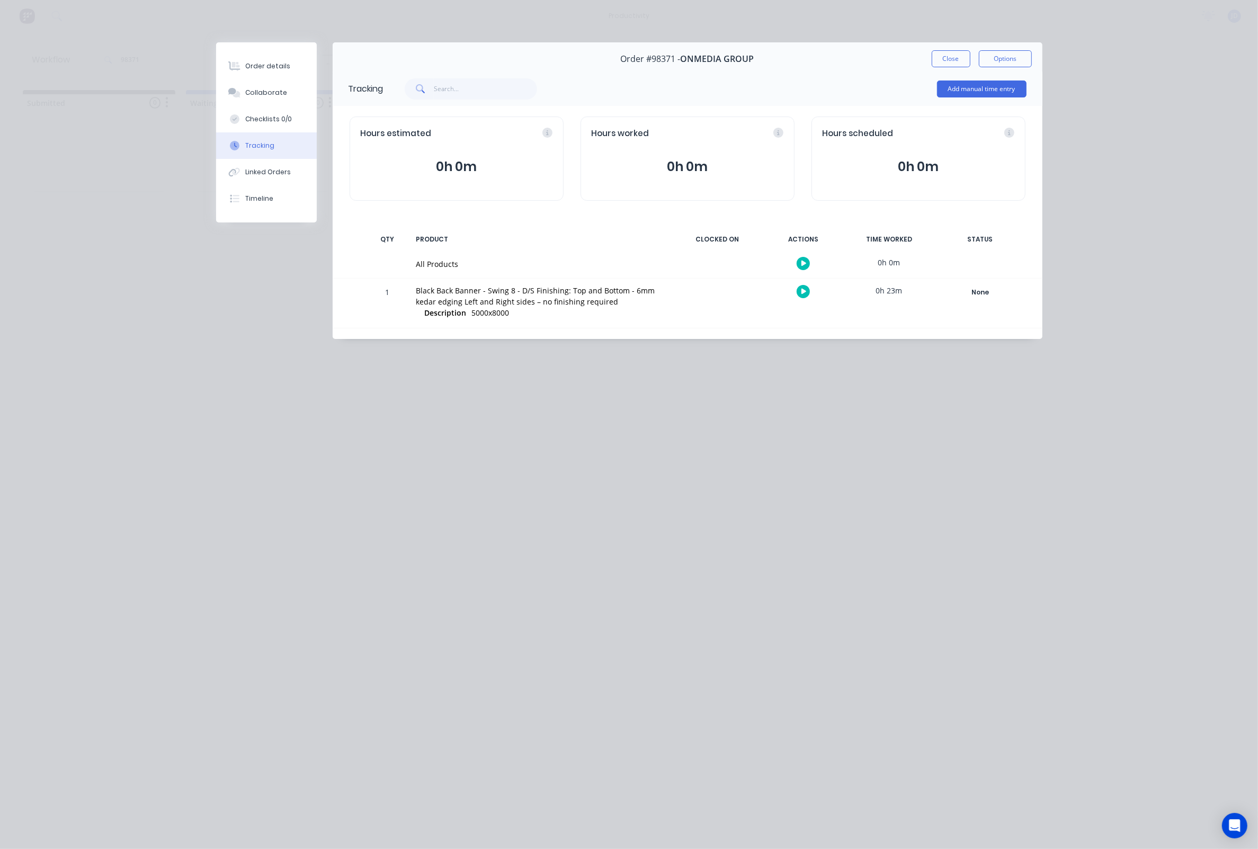
drag, startPoint x: 959, startPoint y: 59, endPoint x: 945, endPoint y: 62, distance: 14.1
click at [959, 59] on button "Close" at bounding box center [951, 58] width 39 height 17
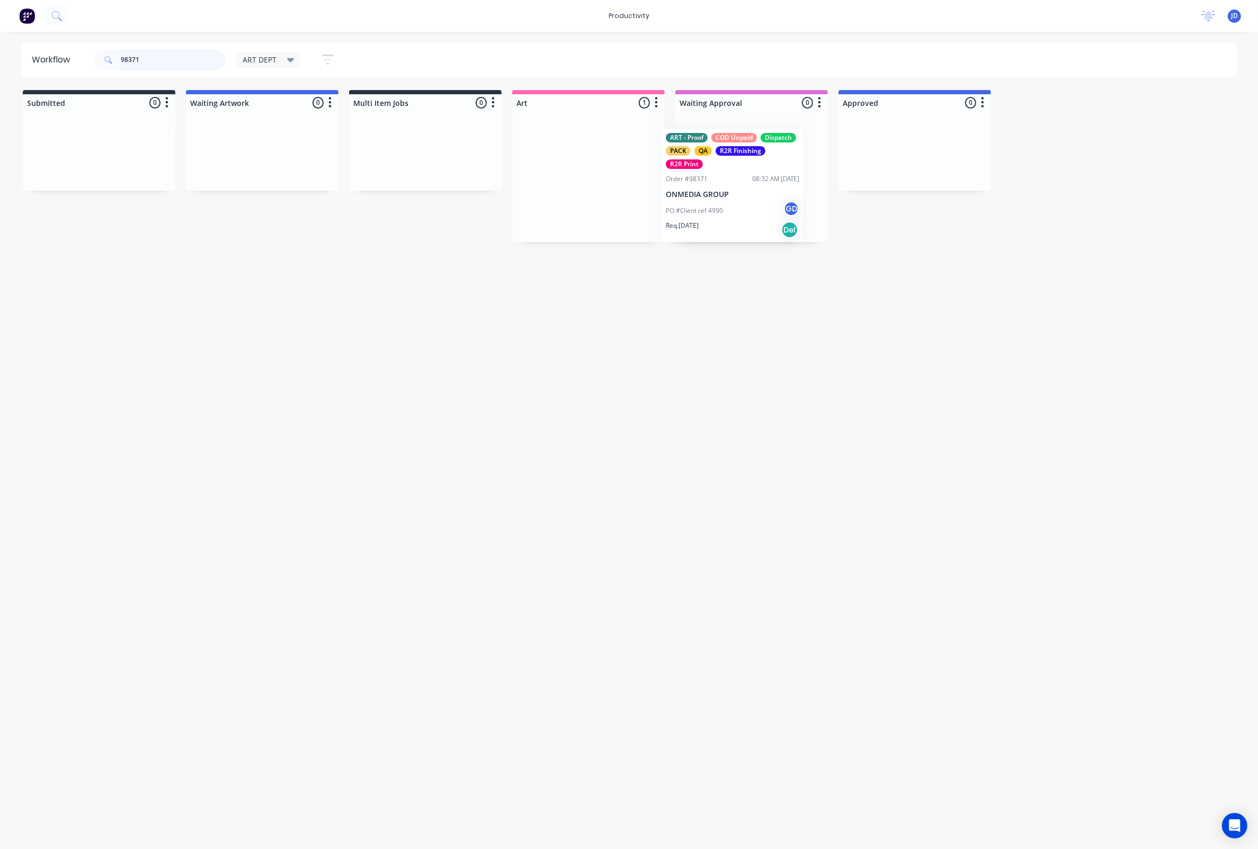
drag, startPoint x: 576, startPoint y: 161, endPoint x: 722, endPoint y: 171, distance: 147.0
click at [751, 208] on div "PO #Client ref 4990 GD" at bounding box center [751, 202] width 133 height 20
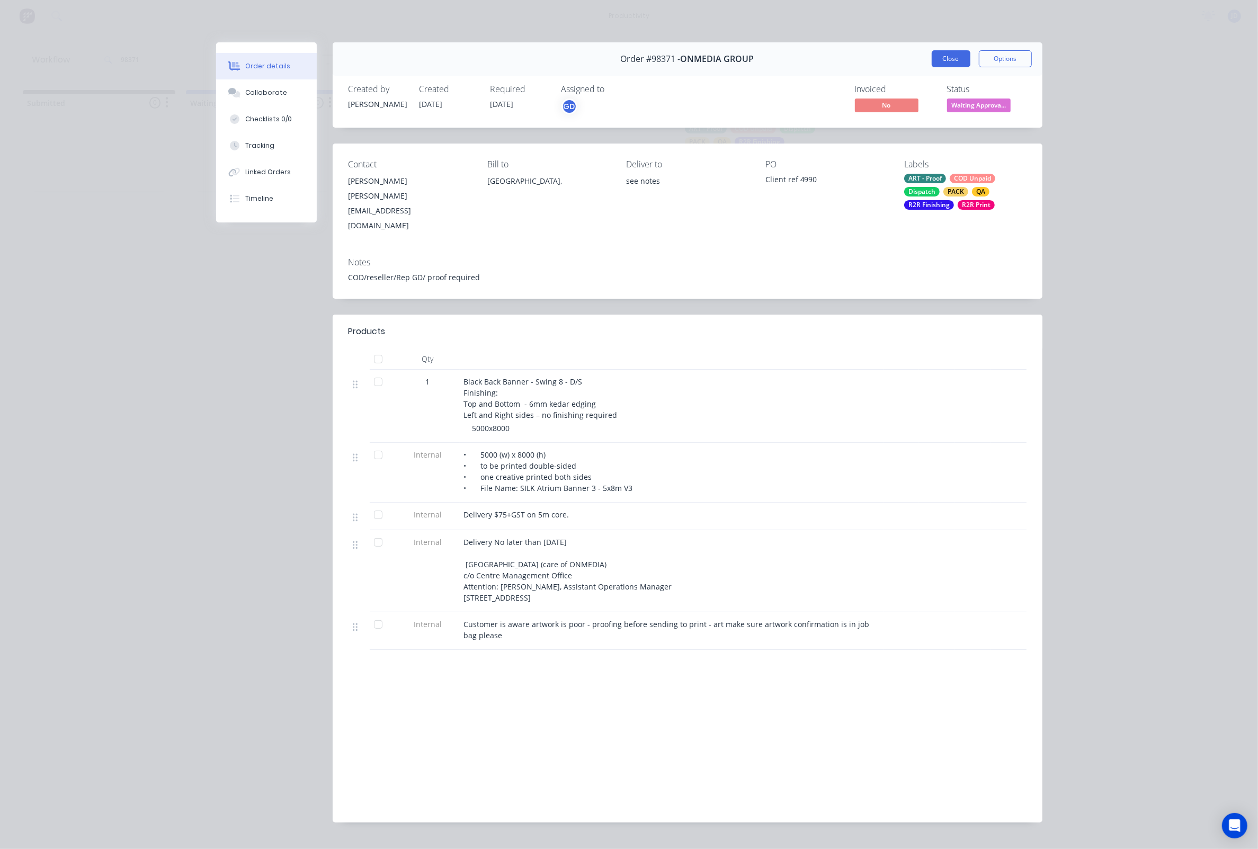
click at [948, 66] on div "Order #98371 - ONMEDIA GROUP Close Options" at bounding box center [688, 58] width 710 height 33
click at [959, 64] on button "Close" at bounding box center [951, 58] width 39 height 17
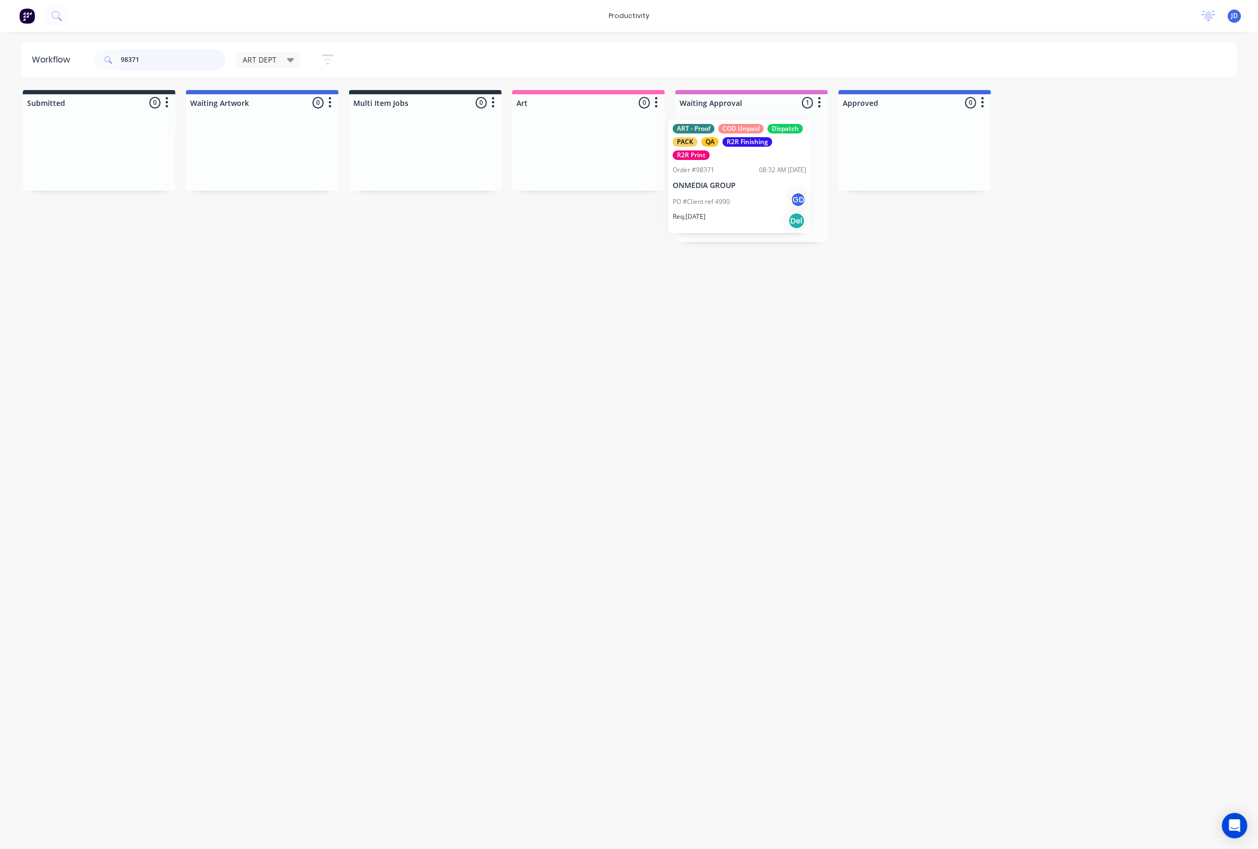
drag, startPoint x: 762, startPoint y: 182, endPoint x: 719, endPoint y: 182, distance: 42.9
click at [719, 182] on div "ART - Proof COD Unpaid Dispatch PACK QA R2R Finishing R2R Print Order #98371 08…" at bounding box center [751, 176] width 153 height 131
